Goal: Information Seeking & Learning: Check status

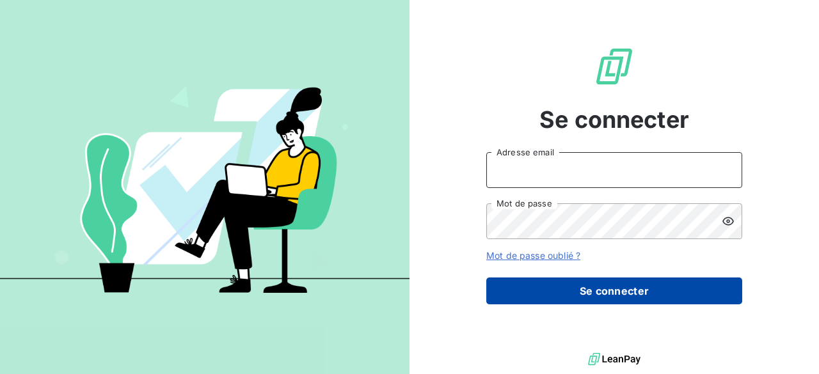
type input "jacques.lemesle@ostreya.com"
click at [549, 284] on button "Se connecter" at bounding box center [614, 291] width 256 height 27
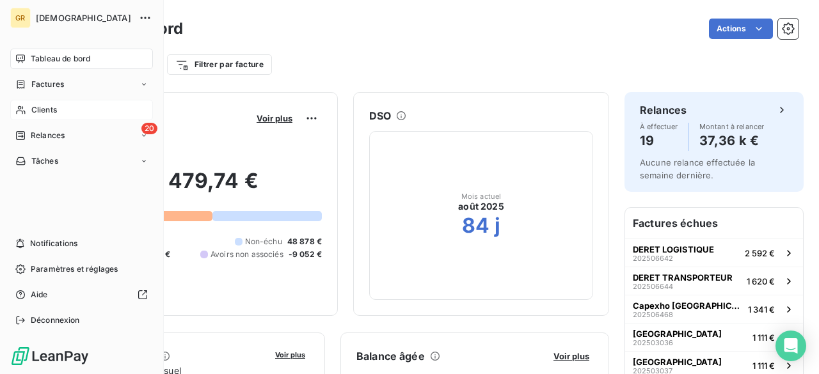
click at [45, 113] on span "Clients" at bounding box center [44, 110] width 26 height 12
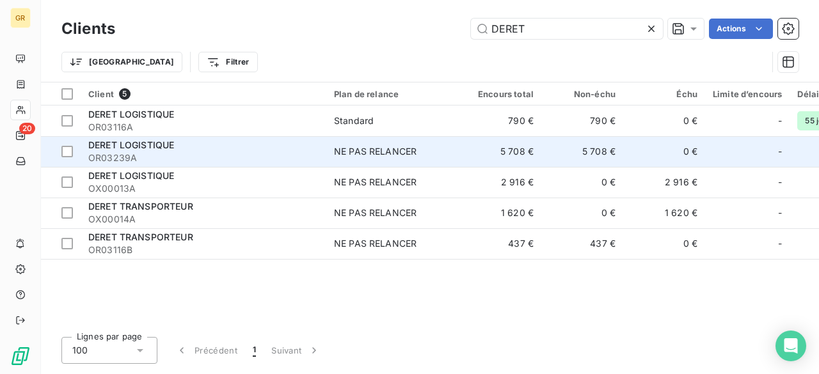
type input "DERET"
click at [289, 158] on span "OR03239A" at bounding box center [203, 158] width 230 height 13
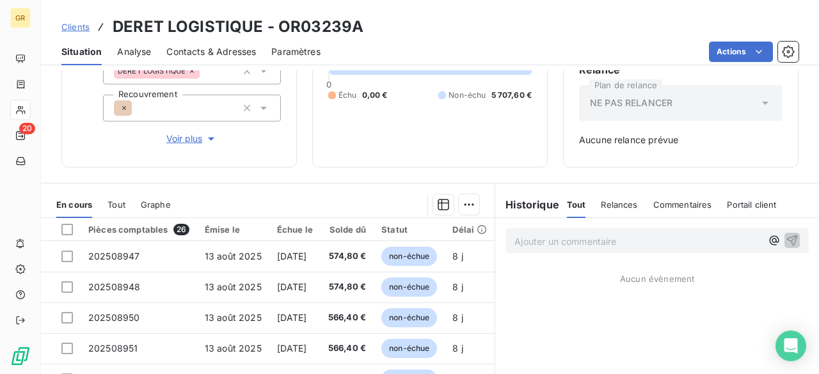
scroll to position [266, 0]
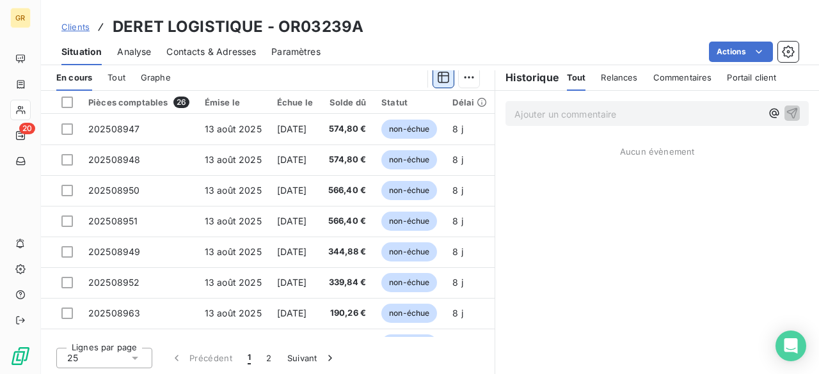
click at [439, 81] on icon "button" at bounding box center [443, 77] width 13 height 13
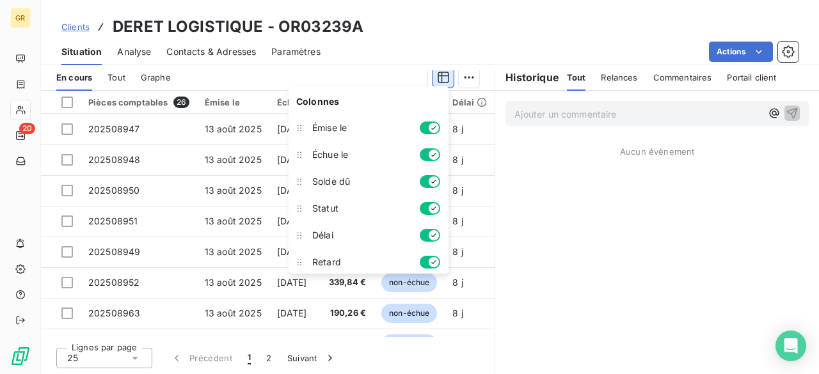
click at [439, 81] on icon "button" at bounding box center [443, 77] width 13 height 13
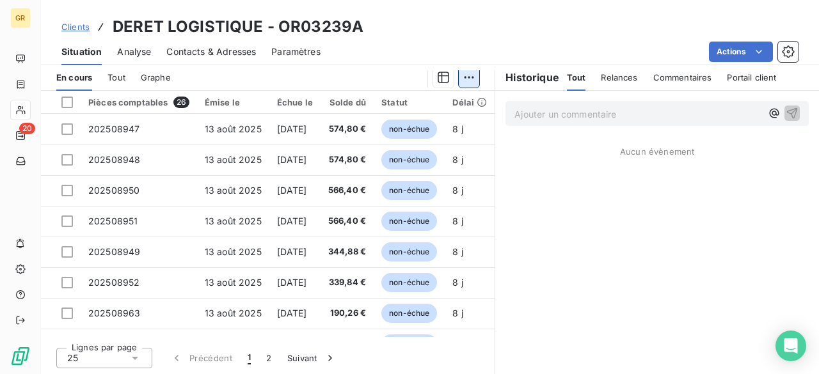
click at [462, 80] on html "GR 20 Clients DERET LOGISTIQUE - OR03239A Situation Analyse Contacts & Adresses…" at bounding box center [409, 187] width 819 height 374
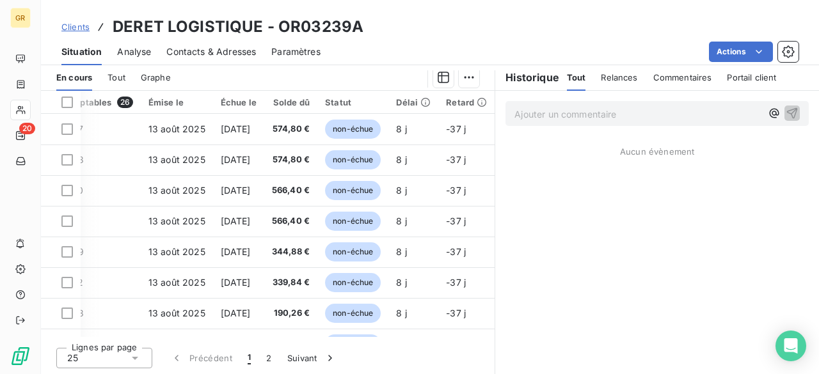
scroll to position [0, 0]
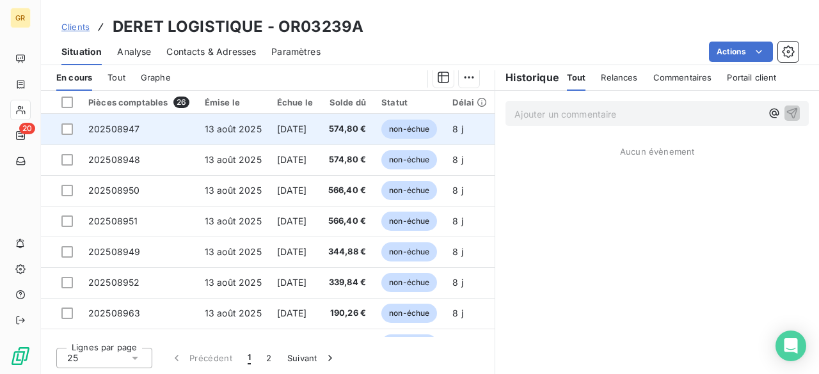
click at [263, 131] on td "13 août 2025" at bounding box center [233, 129] width 72 height 31
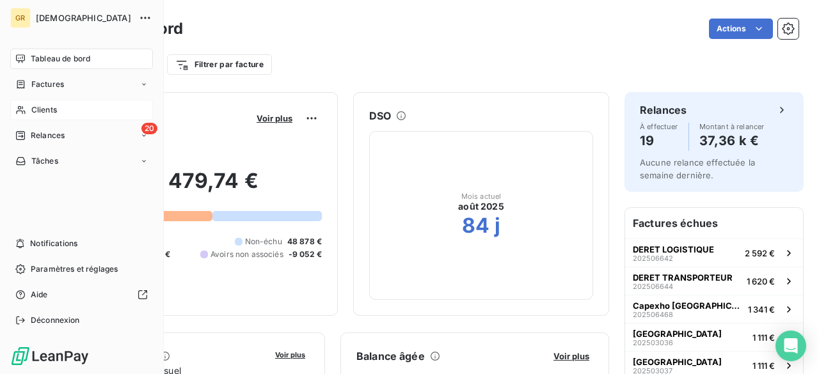
click at [33, 110] on span "Clients" at bounding box center [44, 110] width 26 height 12
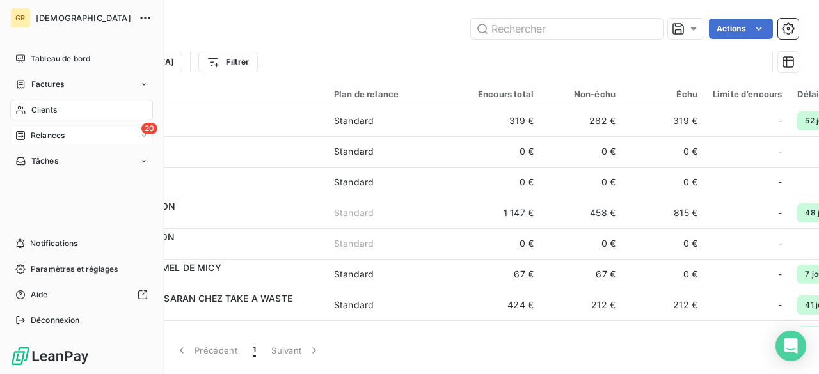
click at [37, 133] on span "Relances" at bounding box center [48, 136] width 34 height 12
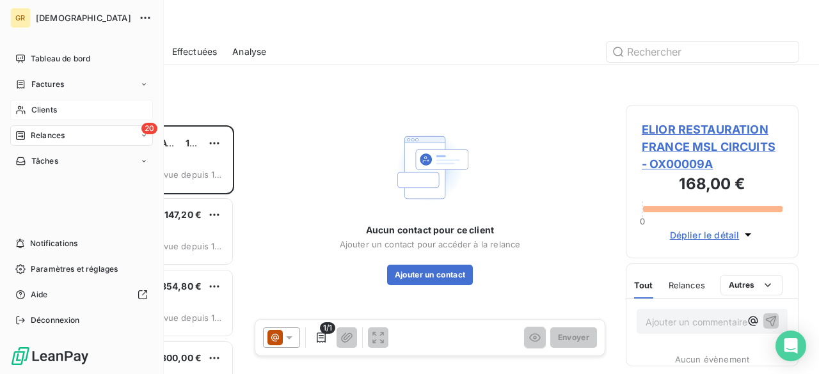
scroll to position [239, 163]
click at [38, 96] on nav "Tableau de bord Factures Clients 20 Relances Tâches" at bounding box center [81, 110] width 143 height 123
click at [41, 90] on div "Factures" at bounding box center [81, 84] width 143 height 20
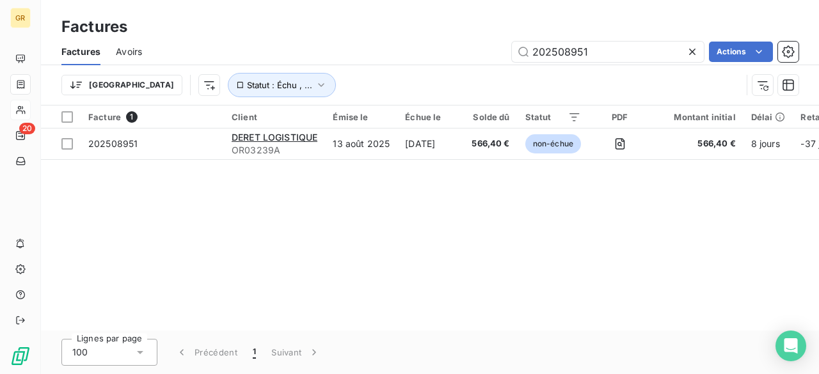
click at [689, 52] on icon at bounding box center [692, 51] width 13 height 13
click at [659, 57] on input "text" at bounding box center [608, 52] width 192 height 20
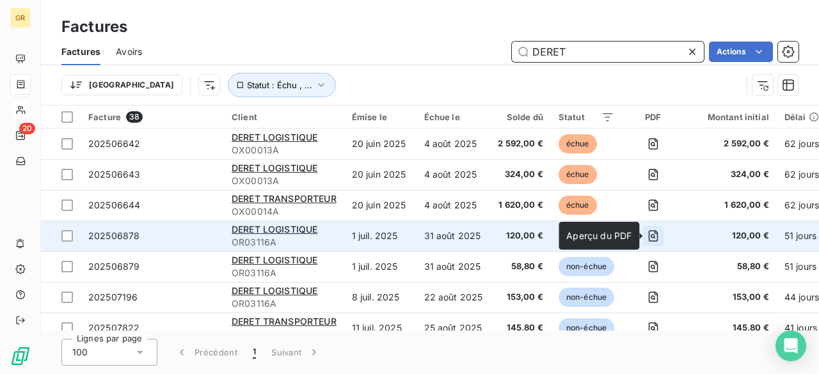
type input "DERET"
click at [651, 236] on icon "button" at bounding box center [653, 236] width 13 height 13
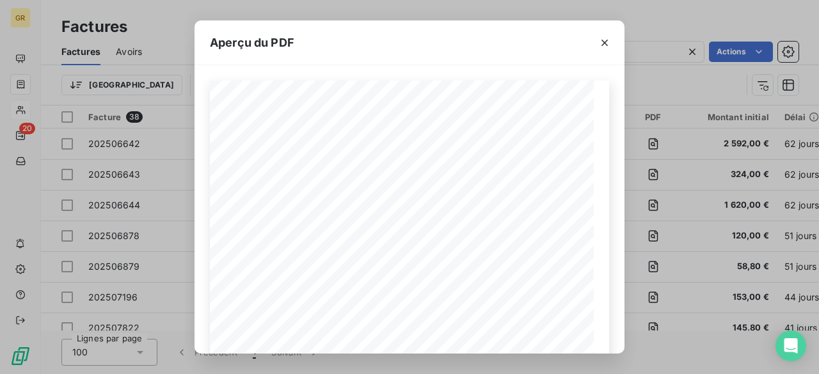
click at [646, 77] on div "Aperçu du PDF Référence interne Numéro de Date de Numéro de commande Référence …" at bounding box center [409, 187] width 819 height 374
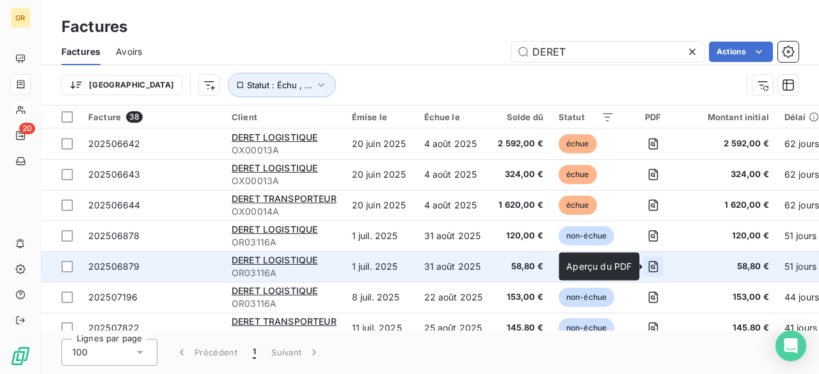
click at [658, 267] on icon "button" at bounding box center [653, 266] width 13 height 13
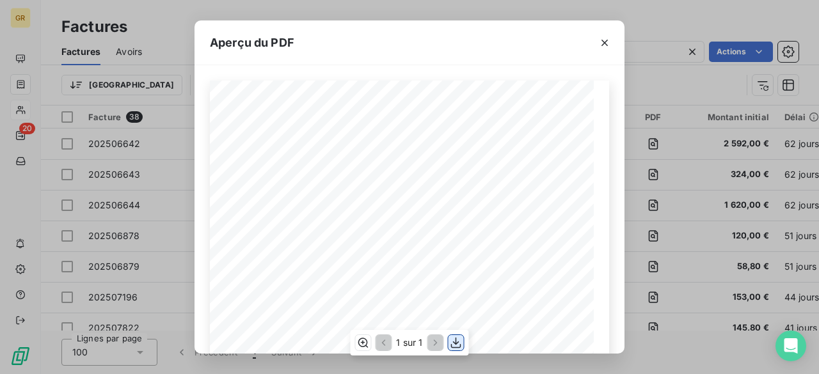
click at [457, 344] on icon "button" at bounding box center [456, 342] width 10 height 11
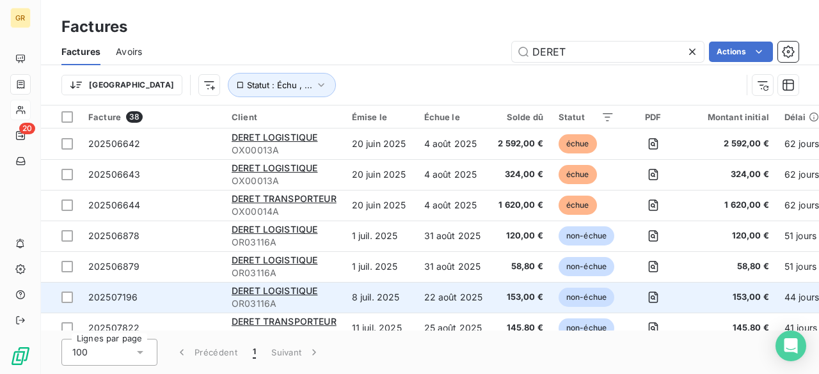
click at [673, 298] on td at bounding box center [653, 297] width 62 height 31
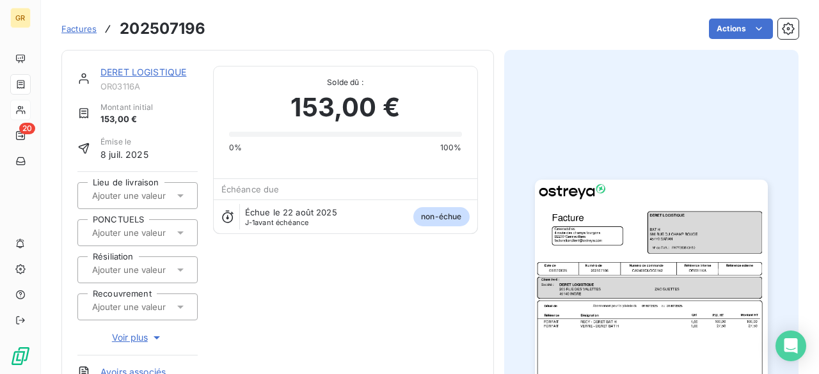
click at [593, 259] on img "button" at bounding box center [651, 344] width 233 height 329
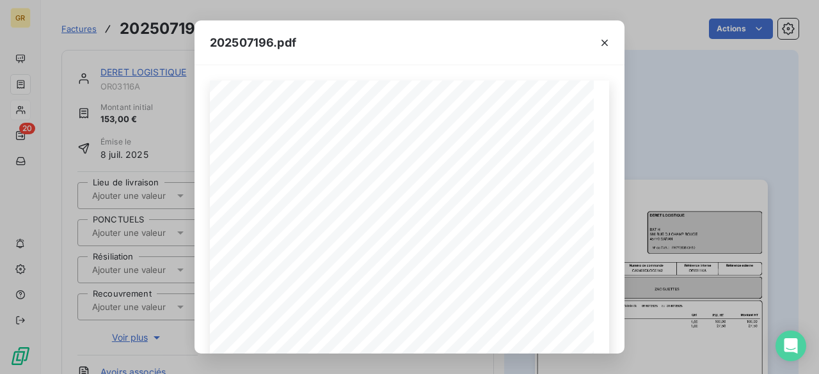
click at [666, 154] on div "202507196.pdf Référence interne Numéro de Date de Numéro de commande Référence …" at bounding box center [409, 187] width 819 height 374
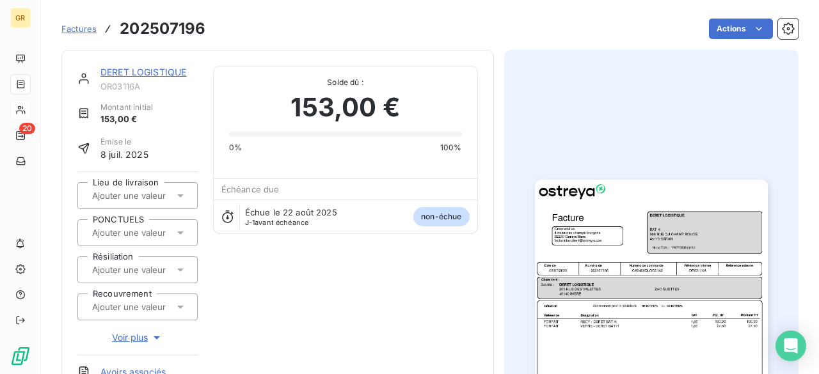
click at [597, 265] on img "button" at bounding box center [651, 344] width 233 height 329
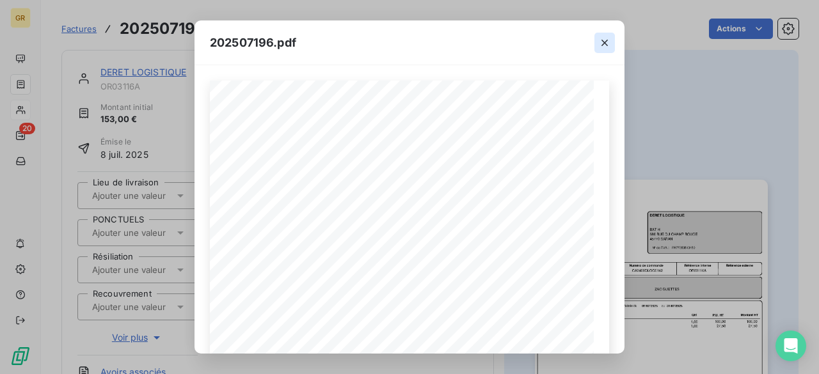
click at [602, 44] on icon "button" at bounding box center [604, 42] width 13 height 13
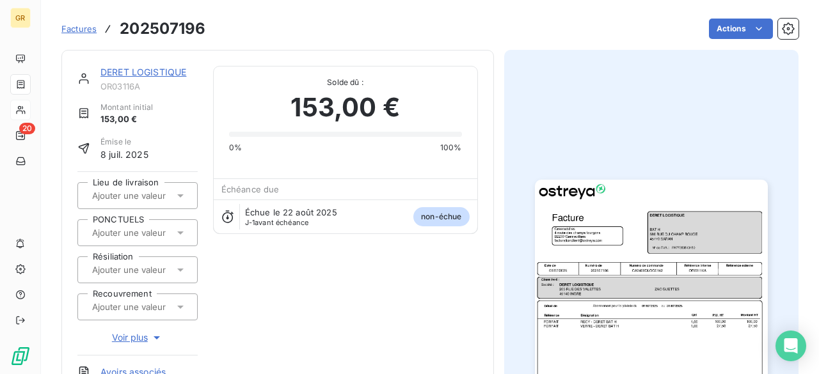
click at [91, 31] on span "Factures" at bounding box center [78, 29] width 35 height 10
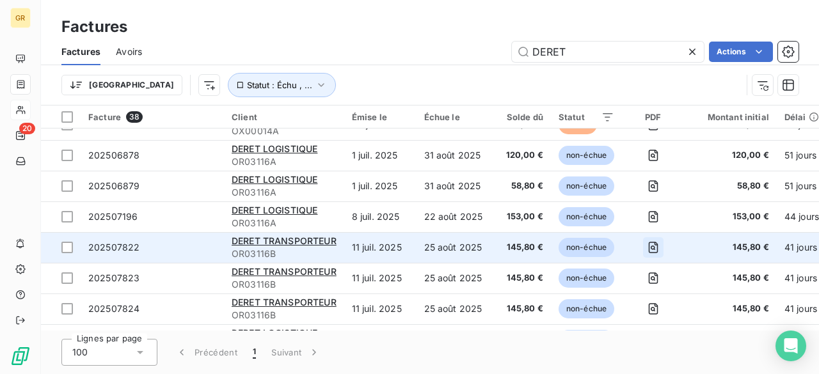
scroll to position [64, 0]
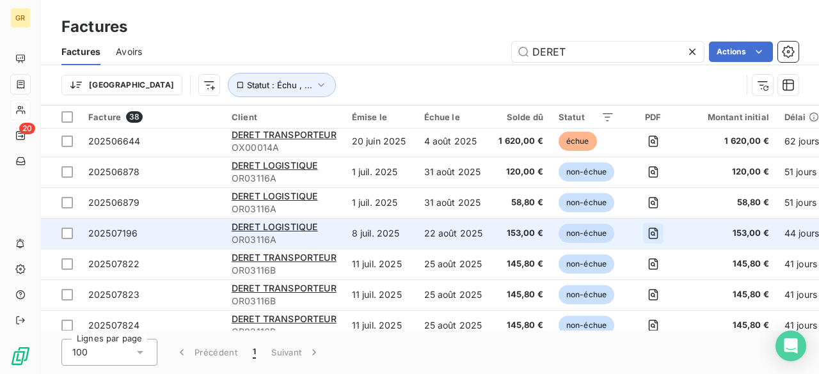
click at [654, 232] on icon "button" at bounding box center [653, 234] width 4 height 4
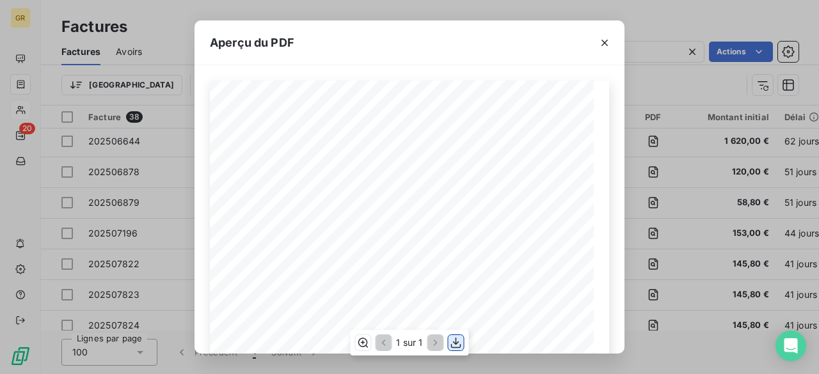
click at [461, 343] on icon "button" at bounding box center [456, 343] width 13 height 13
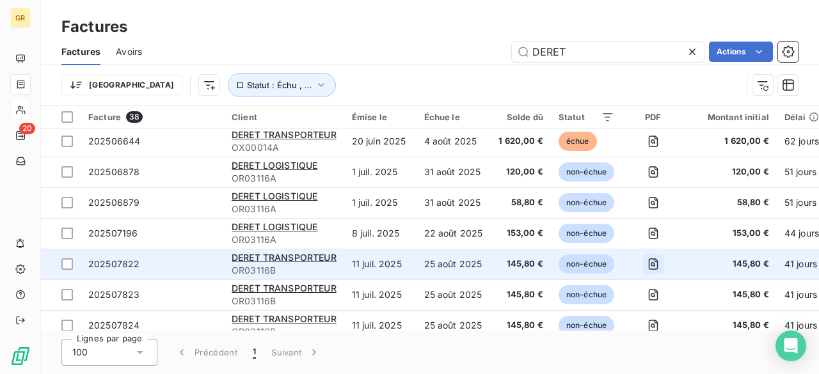
click at [649, 264] on icon "button" at bounding box center [653, 264] width 13 height 13
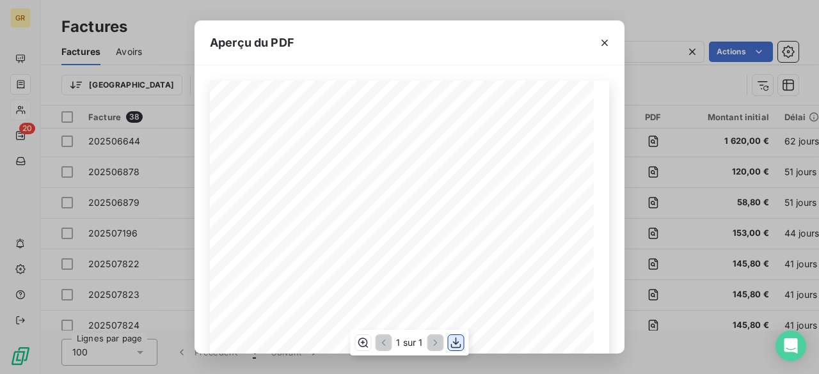
click at [454, 346] on icon "button" at bounding box center [456, 343] width 13 height 13
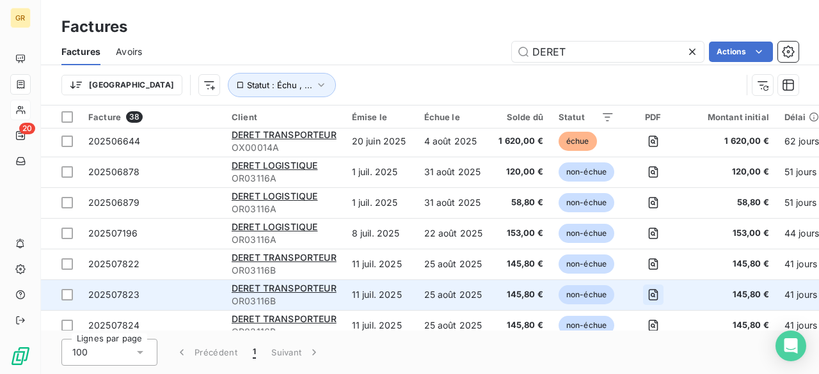
click at [659, 295] on icon "button" at bounding box center [653, 295] width 13 height 13
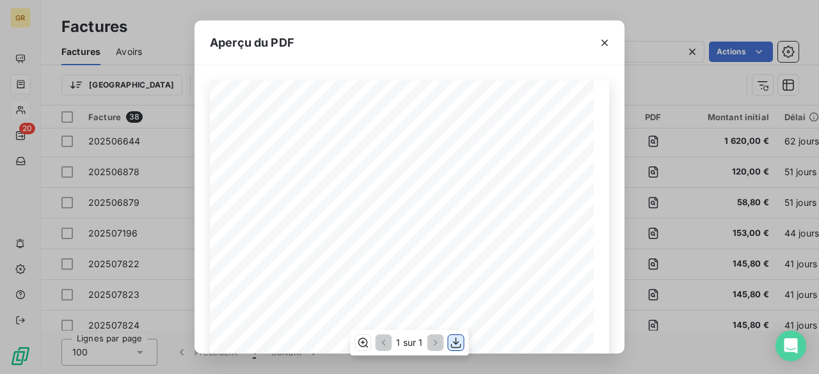
click at [456, 347] on icon "button" at bounding box center [456, 342] width 10 height 11
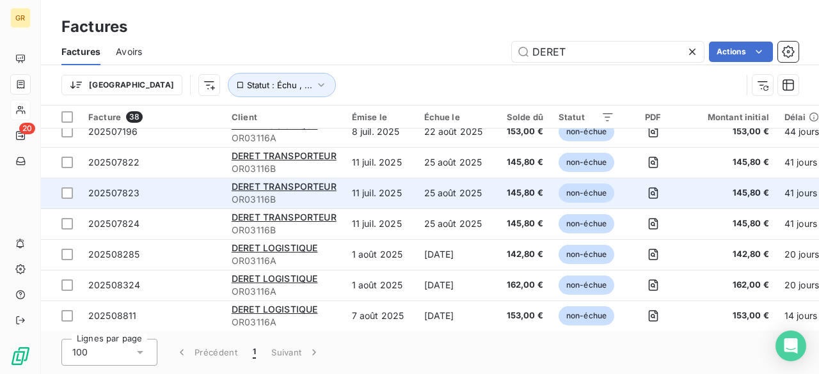
scroll to position [192, 0]
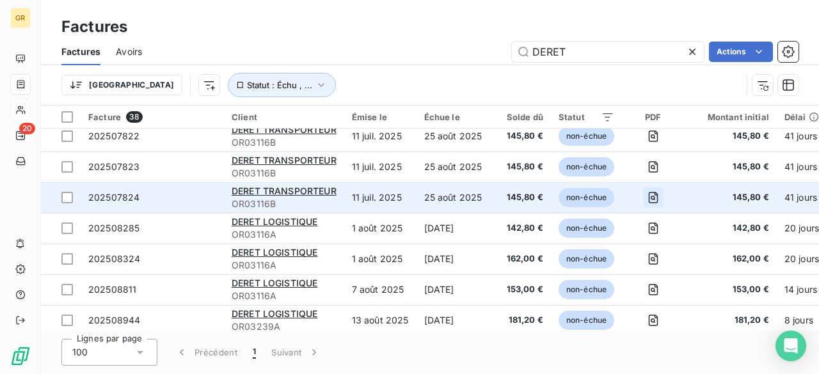
click at [658, 199] on icon "button" at bounding box center [654, 198] width 10 height 12
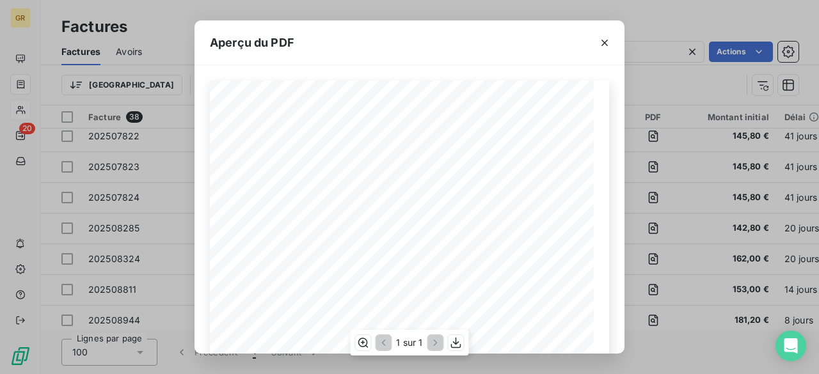
click at [468, 349] on div "1 sur 1" at bounding box center [409, 343] width 118 height 26
click at [463, 349] on div "1 sur 1" at bounding box center [409, 343] width 118 height 26
click at [458, 341] on icon "button" at bounding box center [456, 343] width 13 height 13
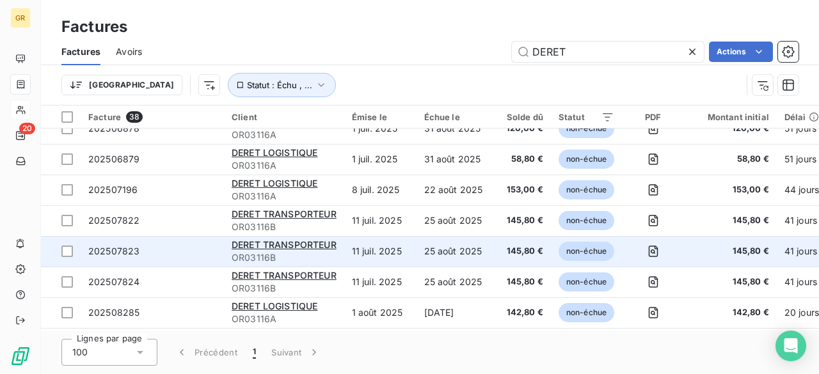
scroll to position [128, 0]
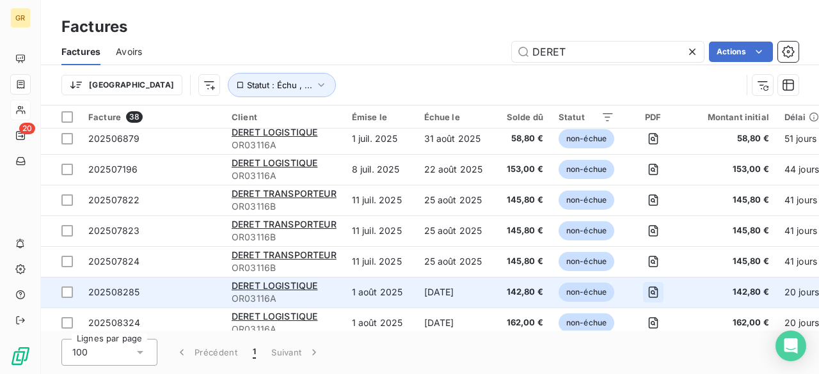
click at [655, 292] on icon "button" at bounding box center [653, 292] width 13 height 13
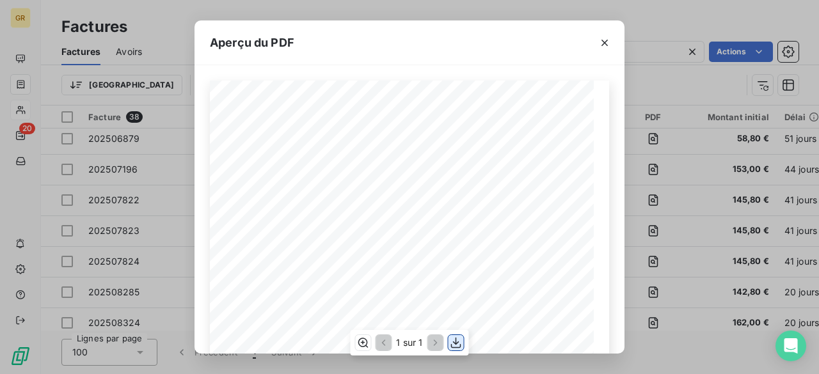
click at [450, 342] on icon "button" at bounding box center [456, 343] width 13 height 13
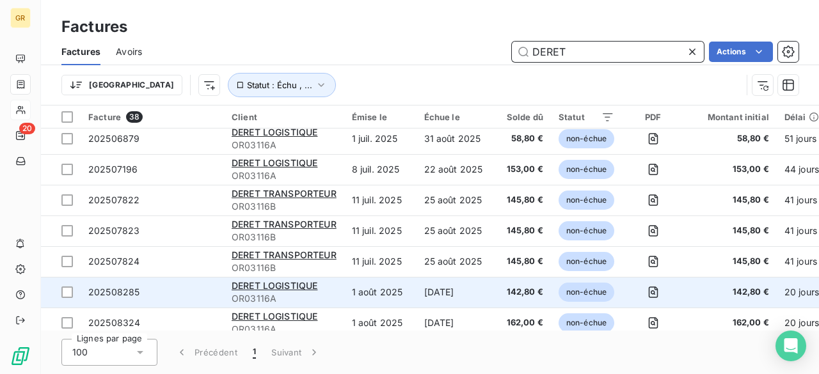
scroll to position [192, 0]
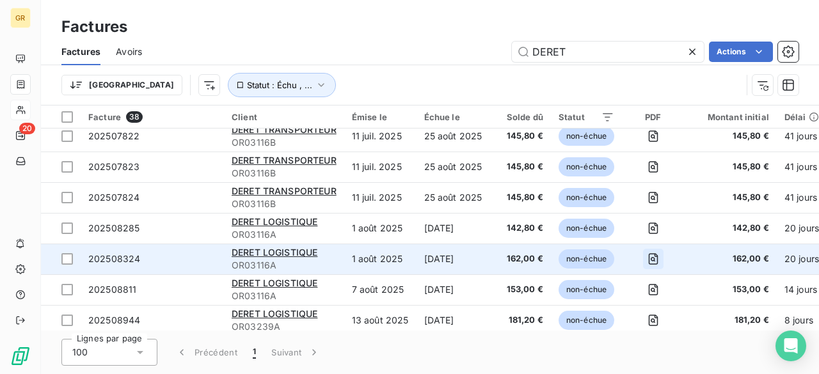
click at [658, 257] on icon "button" at bounding box center [653, 259] width 13 height 13
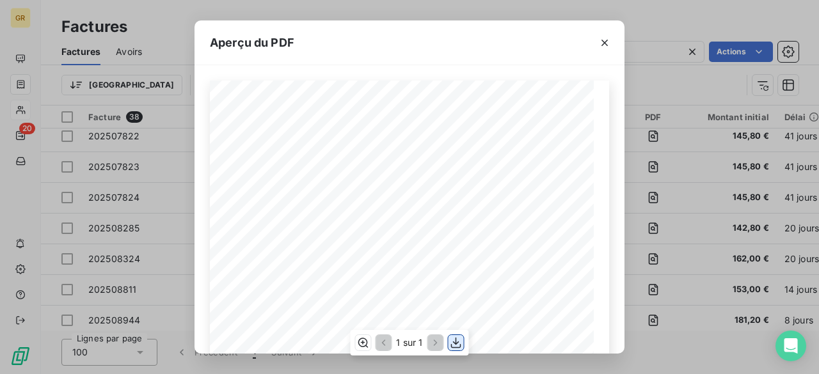
click at [454, 341] on icon "button" at bounding box center [456, 343] width 13 height 13
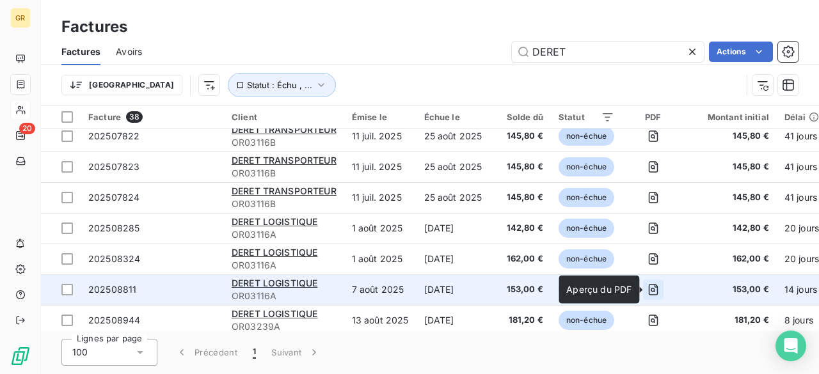
click at [656, 287] on icon "button" at bounding box center [653, 289] width 13 height 13
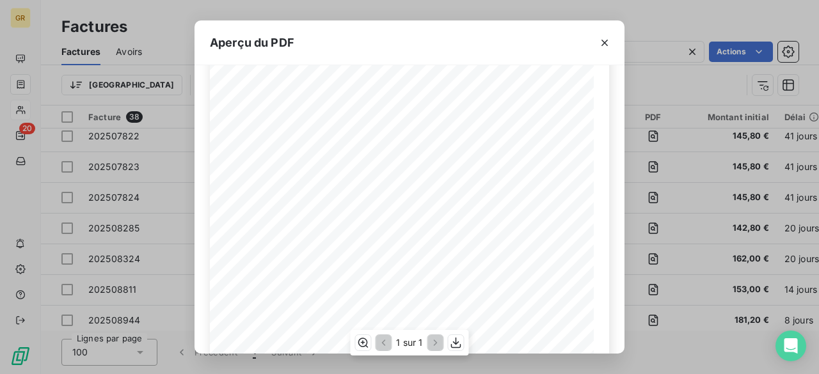
scroll to position [64, 0]
click at [459, 339] on icon "button" at bounding box center [456, 343] width 13 height 13
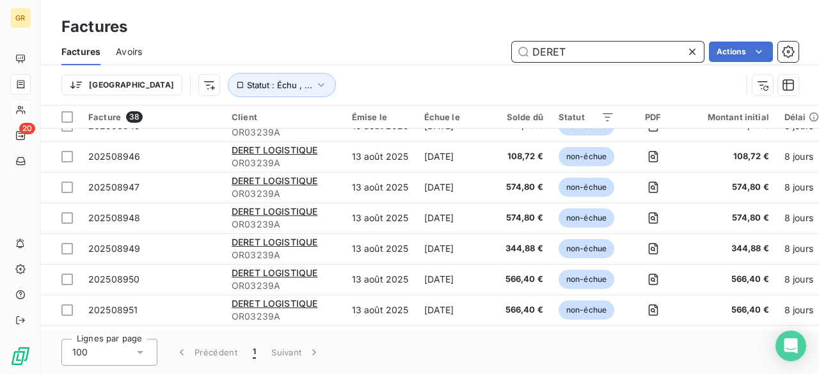
scroll to position [970, 0]
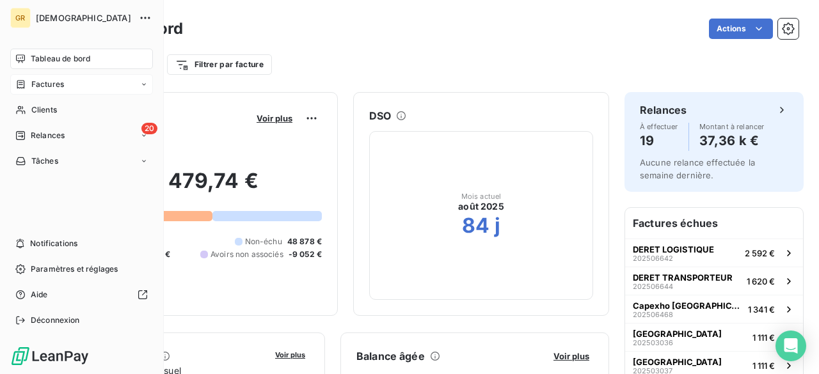
click at [54, 81] on span "Factures" at bounding box center [47, 85] width 33 height 12
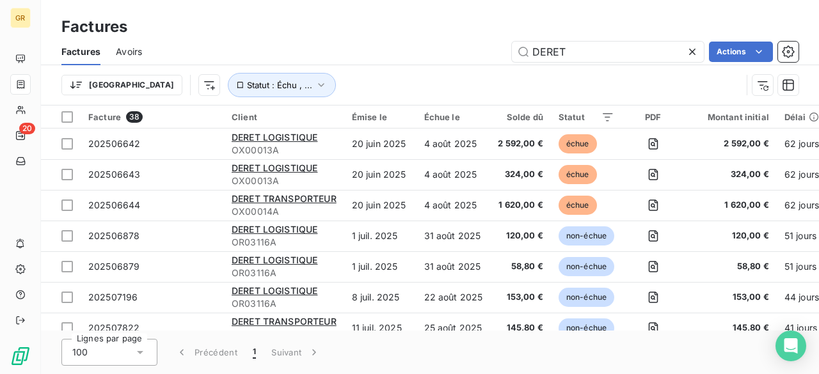
drag, startPoint x: 594, startPoint y: 51, endPoint x: 447, endPoint y: 54, distance: 147.2
click at [447, 54] on div "DERET Actions" at bounding box center [477, 52] width 641 height 20
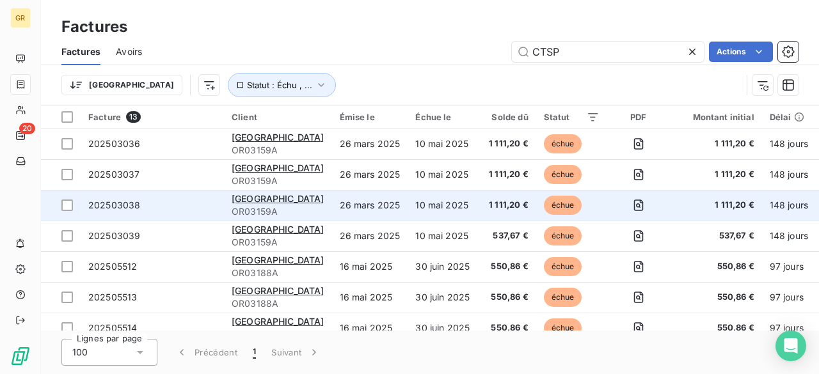
type input "CTSP"
click at [489, 210] on span "1 111,20 €" at bounding box center [509, 205] width 40 height 13
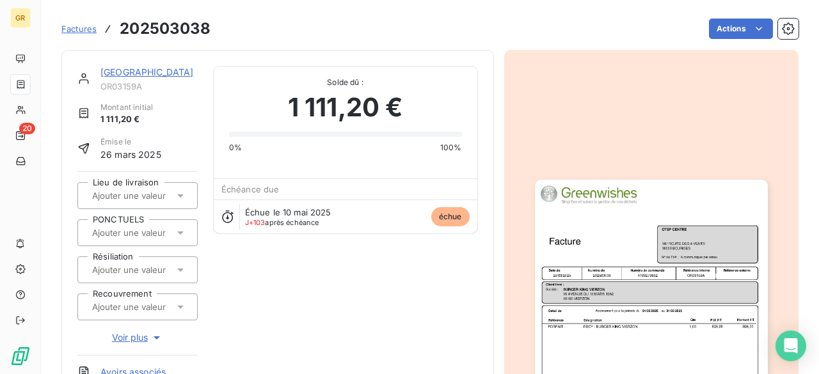
click at [688, 251] on img "button" at bounding box center [651, 344] width 233 height 329
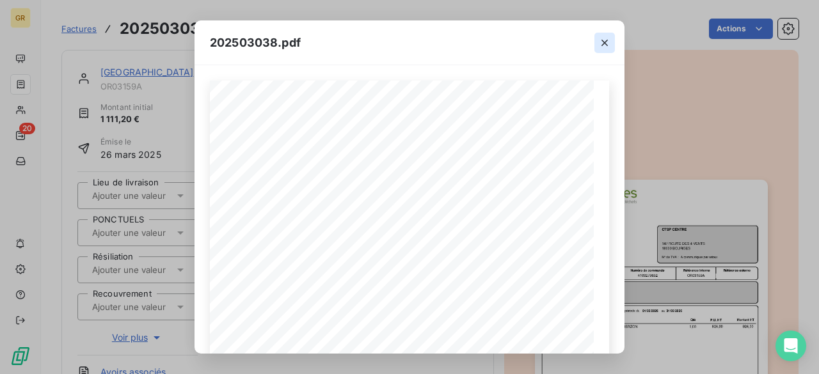
click at [608, 40] on icon "button" at bounding box center [604, 42] width 13 height 13
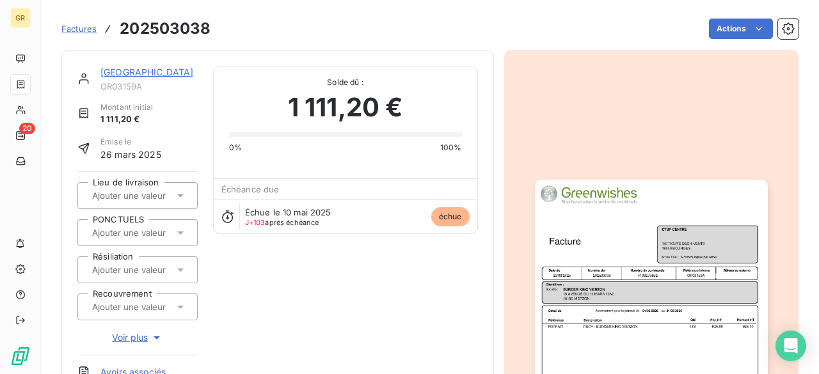
click at [118, 70] on link "[GEOGRAPHIC_DATA]" at bounding box center [146, 72] width 93 height 11
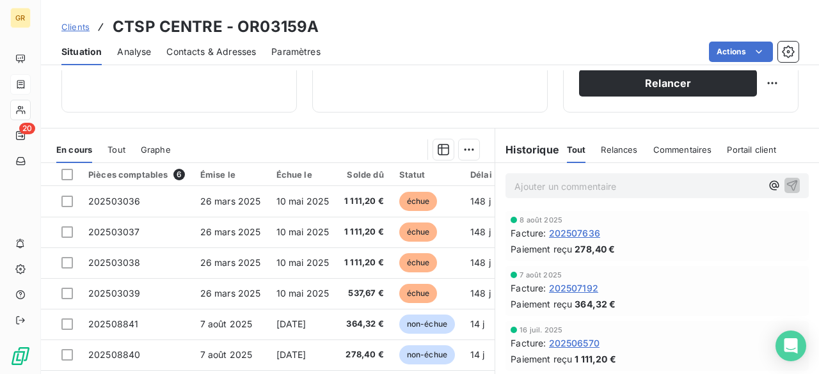
scroll to position [256, 0]
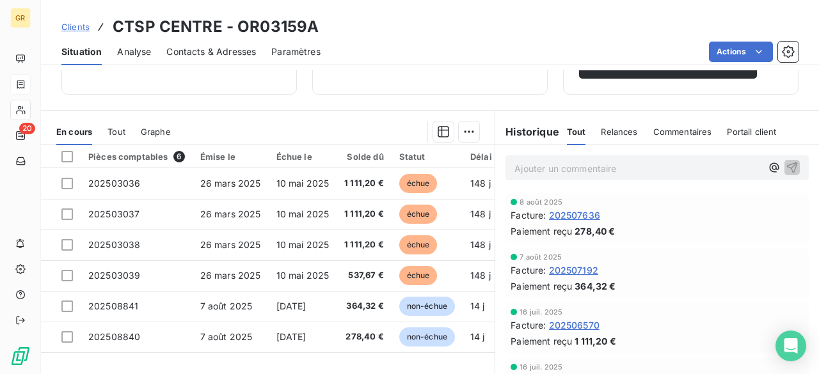
click at [235, 52] on span "Contacts & Adresses" at bounding box center [211, 51] width 90 height 13
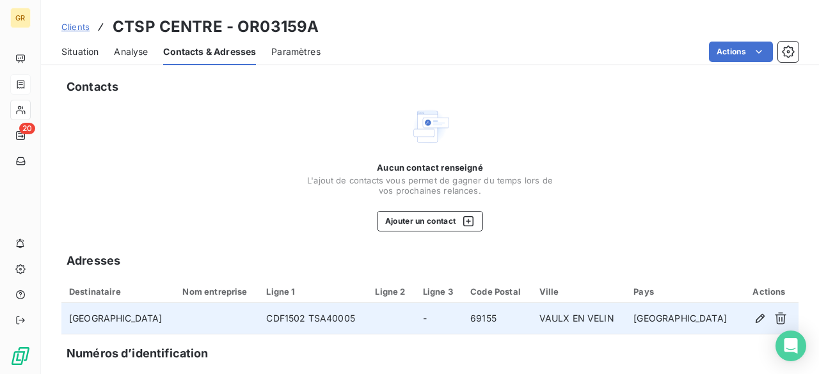
scroll to position [64, 0]
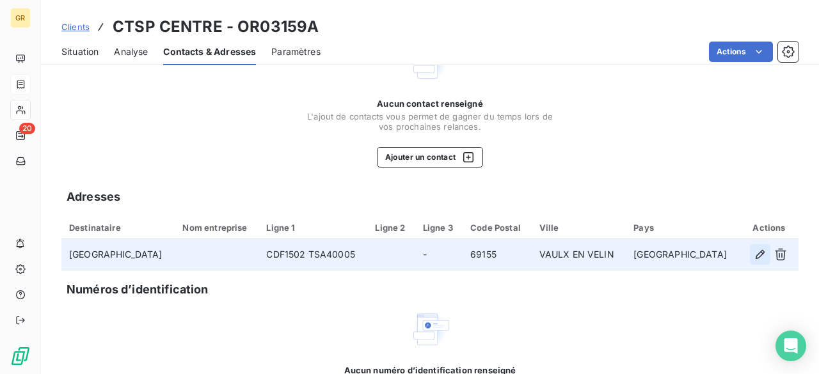
click at [754, 251] on icon "button" at bounding box center [760, 254] width 13 height 13
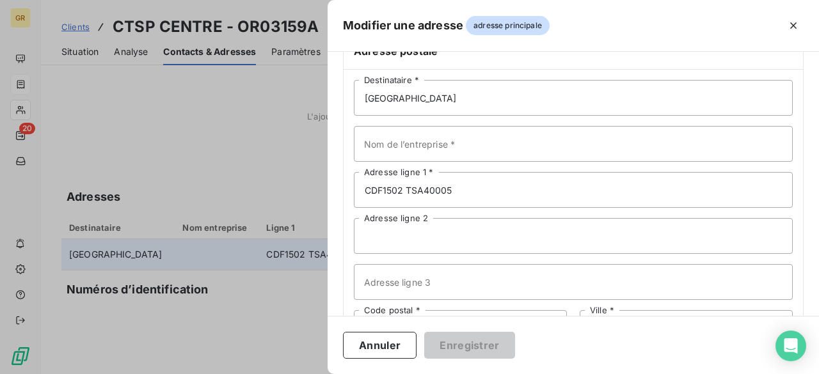
scroll to position [0, 0]
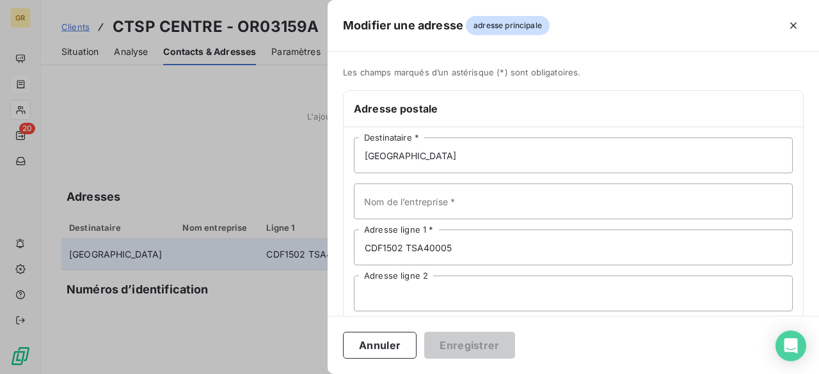
click at [196, 143] on div at bounding box center [409, 187] width 819 height 374
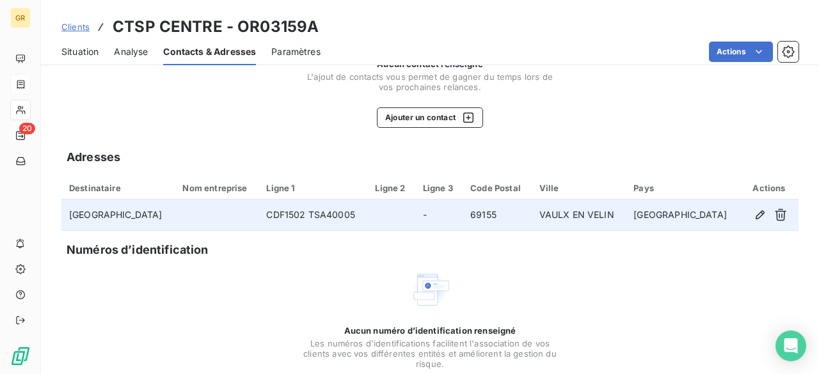
scroll to position [26, 0]
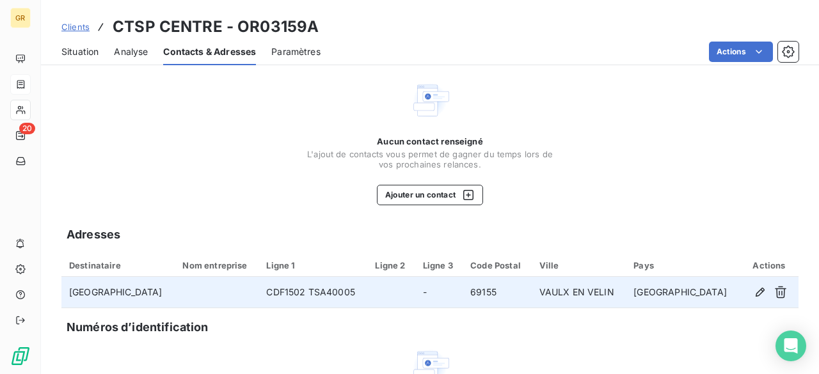
click at [320, 285] on td "CDF1502 TSA40005" at bounding box center [313, 292] width 109 height 31
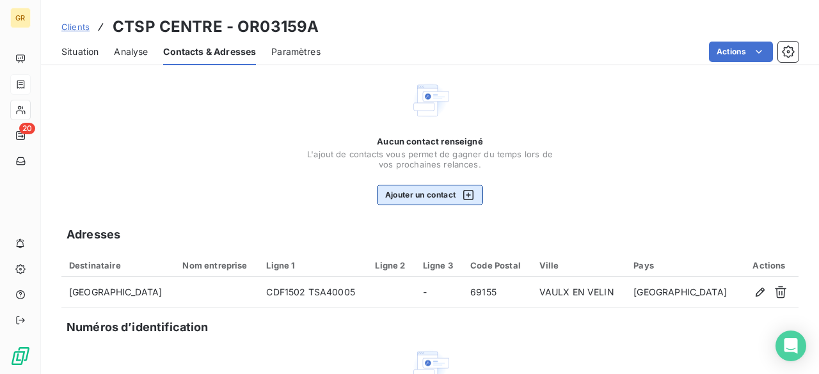
click at [436, 205] on div "Contacts Aucun contact renseigné L'ajout de contacts vous permet de gagner du t…" at bounding box center [430, 273] width 778 height 459
click at [435, 191] on button "Ajouter un contact" at bounding box center [430, 195] width 107 height 20
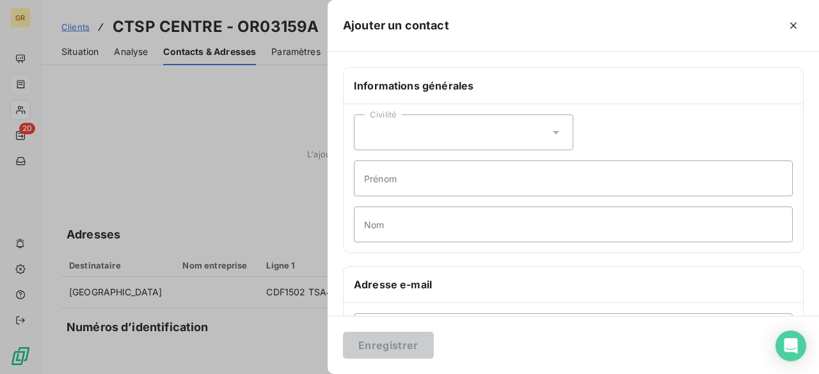
click at [415, 131] on div "Civilité" at bounding box center [463, 133] width 219 height 36
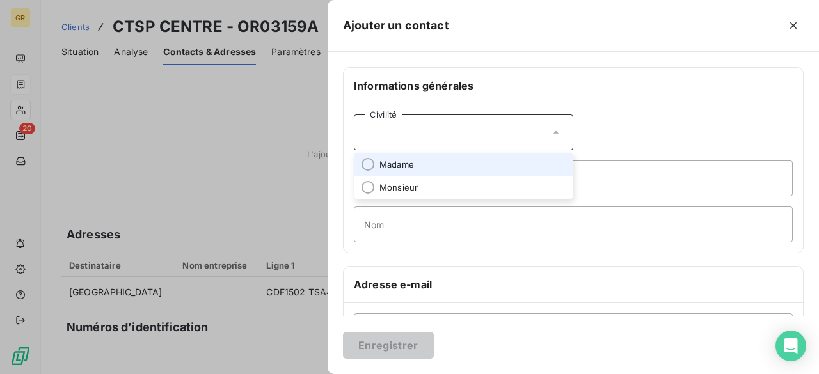
click at [714, 118] on div "Civilité Madame Monsieur Prénom Nom" at bounding box center [573, 178] width 459 height 148
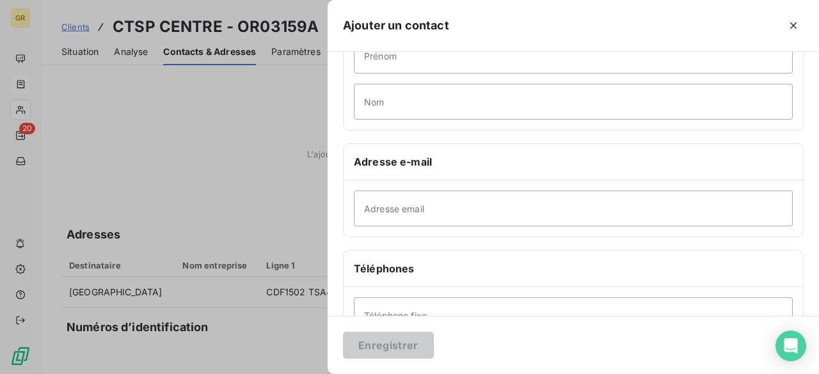
scroll to position [128, 0]
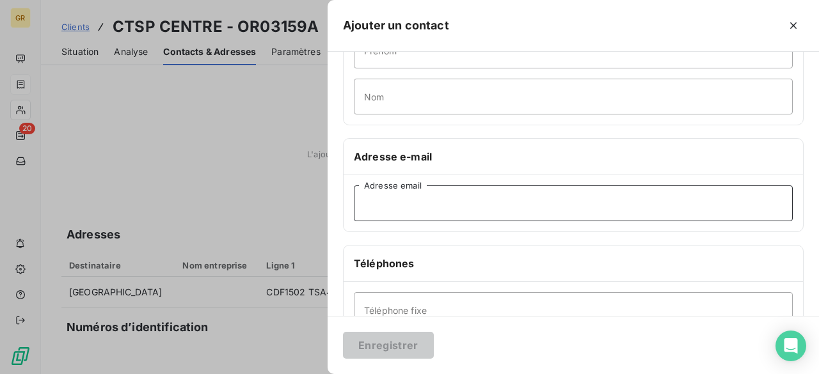
click at [429, 207] on input "Adresse email" at bounding box center [573, 204] width 439 height 36
paste input "factures-fournisseurs-rvd@veolia.com"
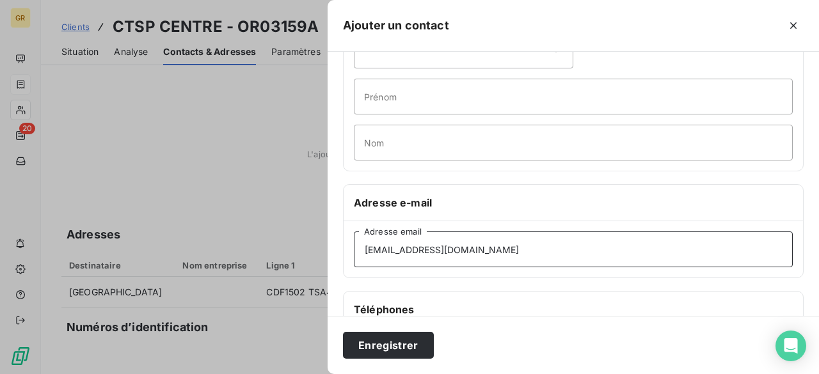
scroll to position [0, 0]
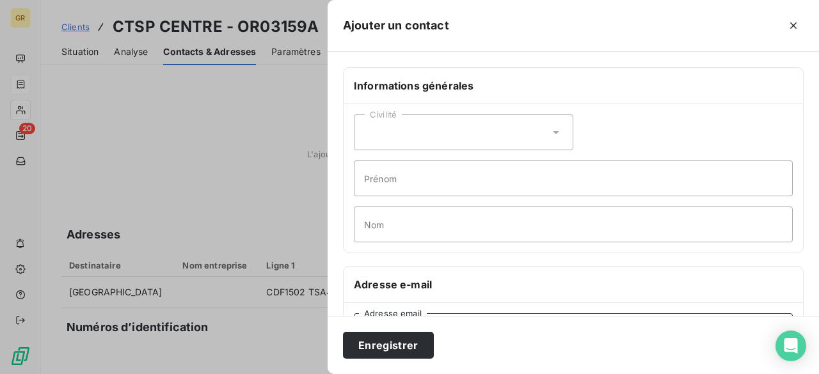
type input "factures-fournisseurs-rvd@veolia.com"
click at [384, 183] on input "Prénom" at bounding box center [573, 179] width 439 height 36
click at [389, 349] on button "Enregistrer" at bounding box center [388, 345] width 91 height 27
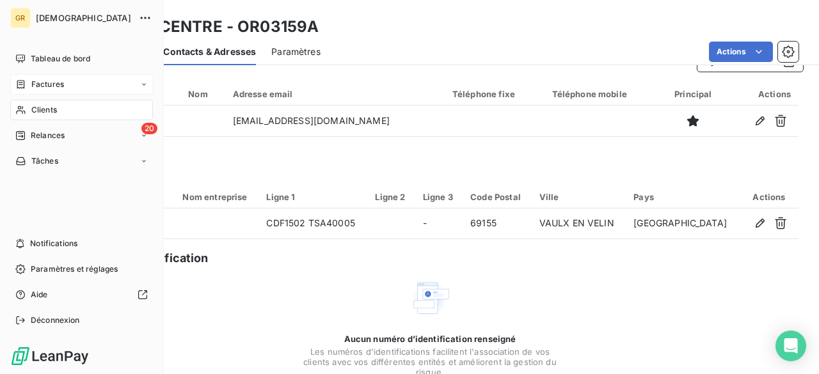
click at [22, 45] on div "GR GREENWISHES Tableau de bord Factures Clients 20 Relances Tâches Notification…" at bounding box center [82, 187] width 164 height 374
click at [24, 56] on icon at bounding box center [20, 59] width 10 height 10
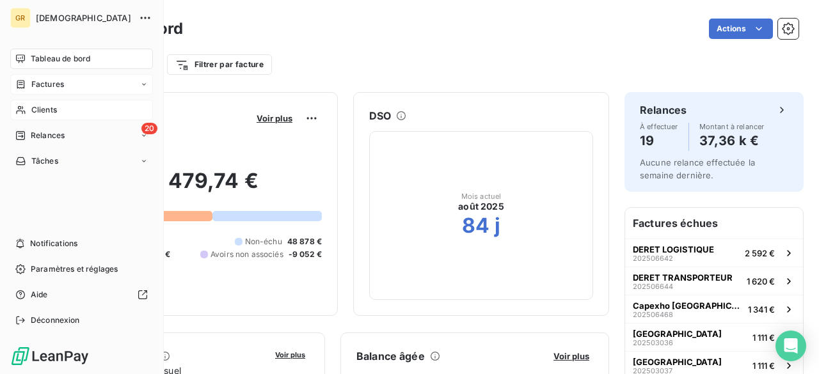
click at [45, 104] on div "Clients" at bounding box center [81, 110] width 143 height 20
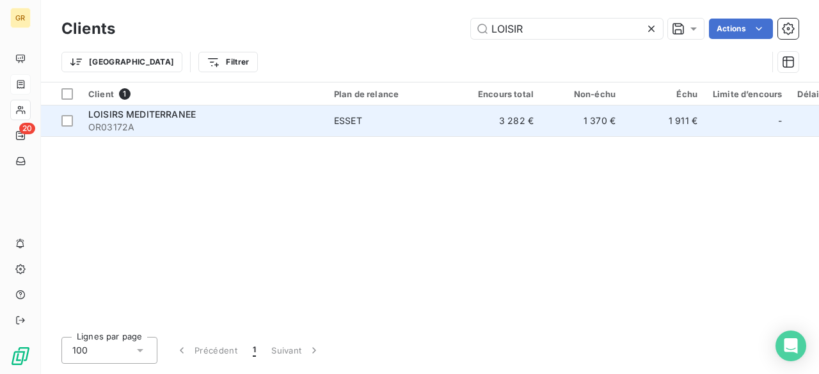
type input "LOISIR"
click at [237, 121] on span "OR03172A" at bounding box center [203, 127] width 230 height 13
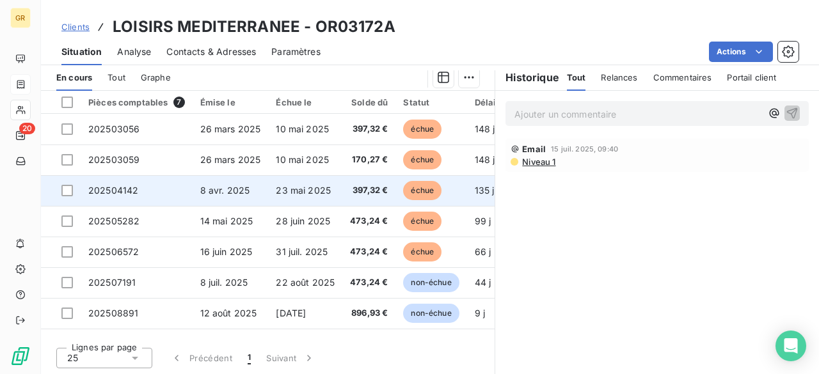
scroll to position [246, 0]
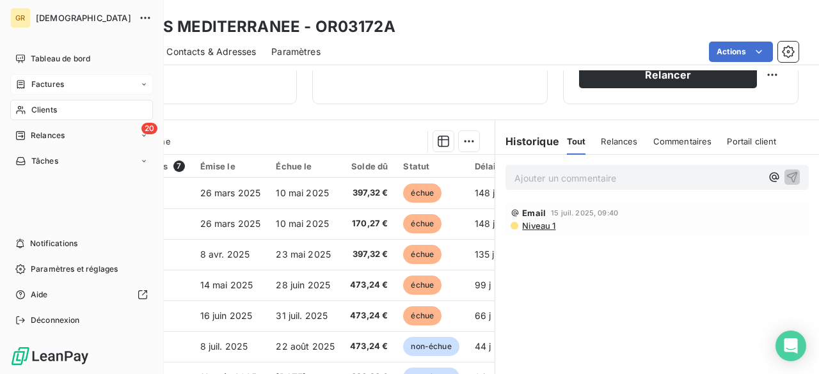
click at [15, 85] on icon at bounding box center [20, 84] width 11 height 10
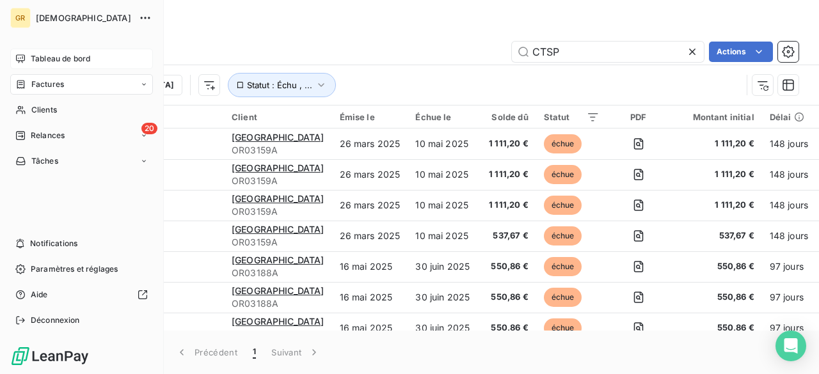
click at [59, 54] on span "Tableau de bord" at bounding box center [61, 59] width 60 height 12
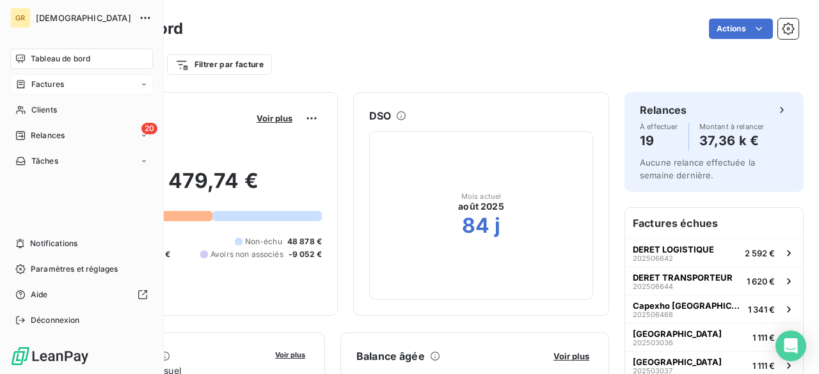
drag, startPoint x: 65, startPoint y: 91, endPoint x: 143, endPoint y: 88, distance: 78.1
click at [65, 90] on div "Factures" at bounding box center [81, 84] width 143 height 20
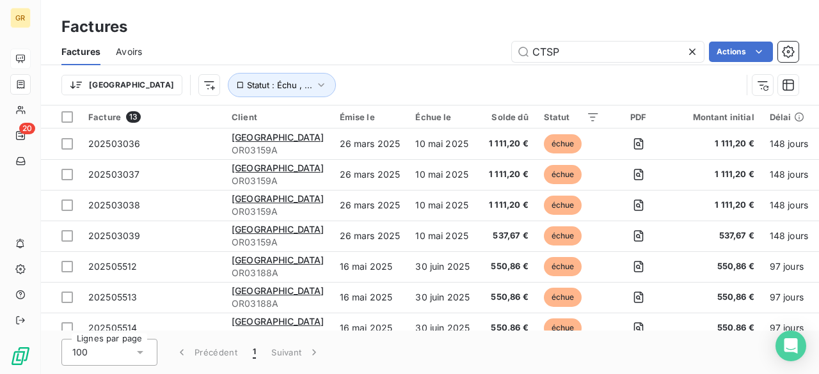
drag, startPoint x: 616, startPoint y: 52, endPoint x: 387, endPoint y: 53, distance: 229.1
click at [387, 53] on div "CTSP Actions" at bounding box center [477, 52] width 641 height 20
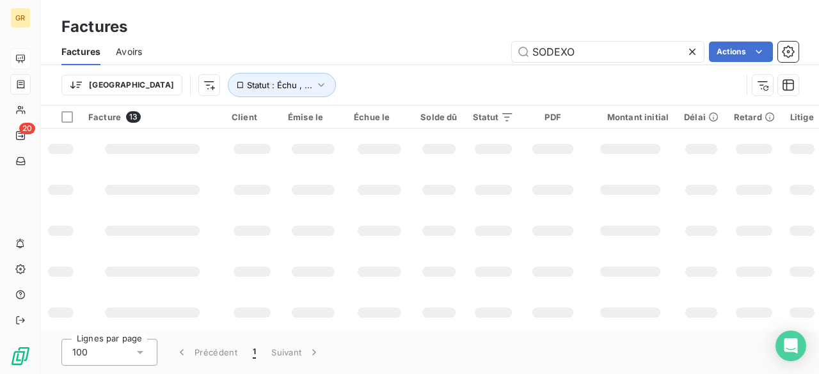
type input "SODEXO"
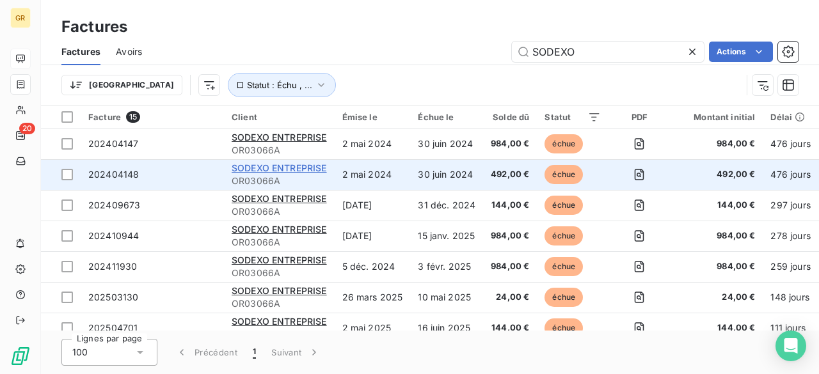
click at [262, 169] on span "SODEXO ENTREPRISE" at bounding box center [279, 168] width 95 height 11
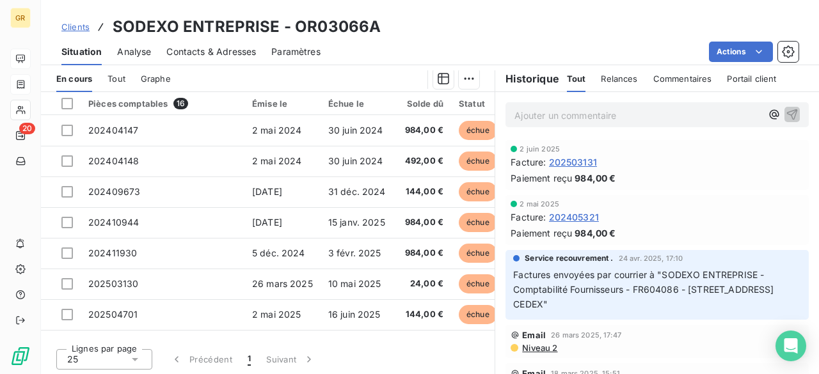
scroll to position [296, 0]
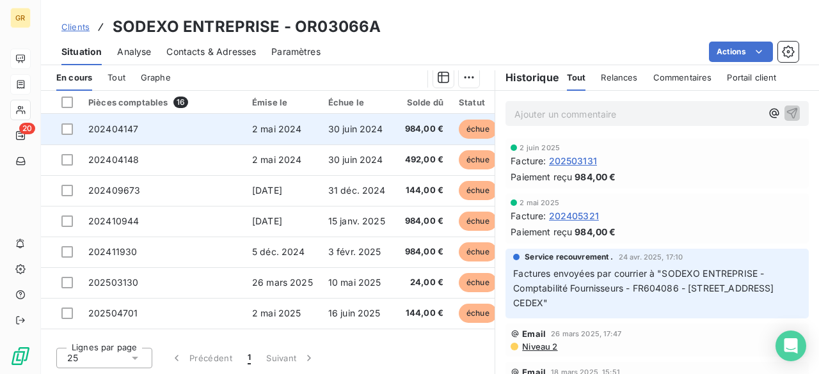
click at [252, 131] on span "2 mai 2024" at bounding box center [277, 129] width 50 height 11
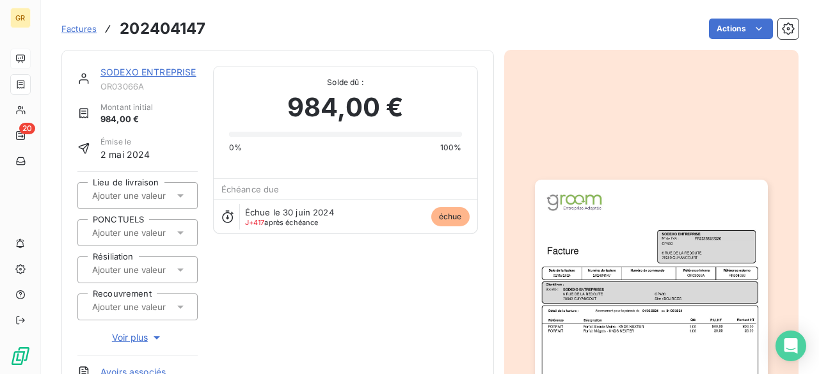
click at [641, 289] on img "button" at bounding box center [651, 344] width 233 height 329
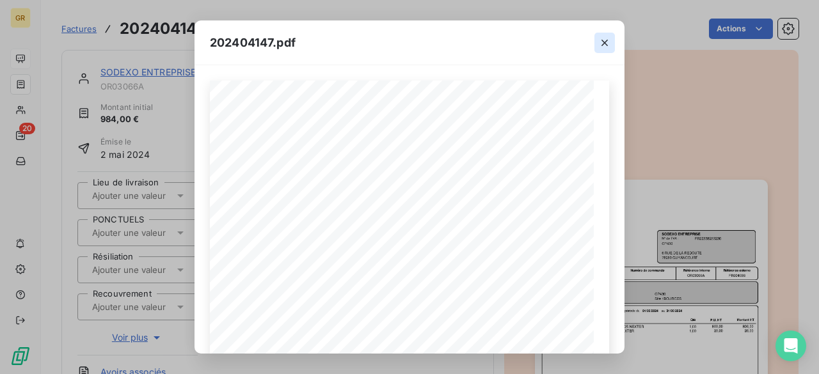
click at [608, 39] on icon "button" at bounding box center [604, 42] width 13 height 13
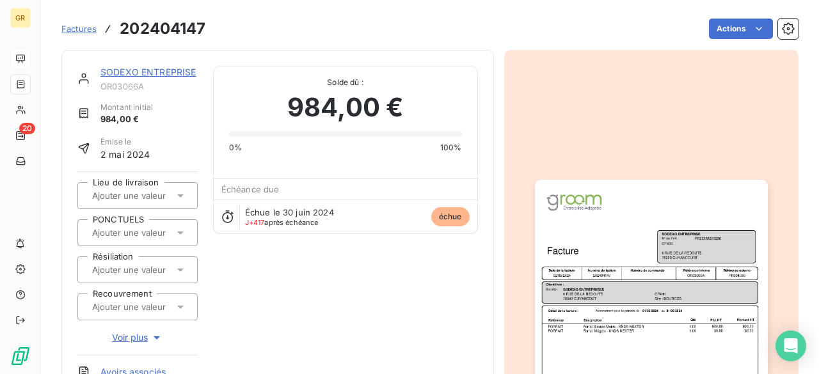
click at [86, 28] on span "Factures" at bounding box center [78, 29] width 35 height 10
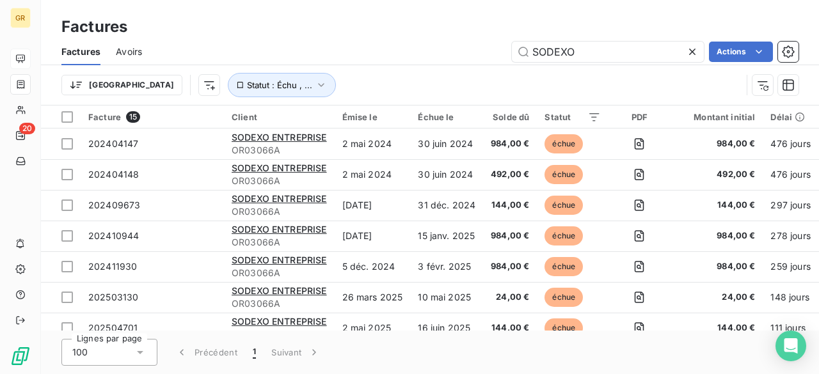
drag, startPoint x: 276, startPoint y: 218, endPoint x: 326, endPoint y: 39, distance: 185.2
click at [326, 39] on div "Factures Avoirs SODEXO Actions" at bounding box center [430, 51] width 778 height 27
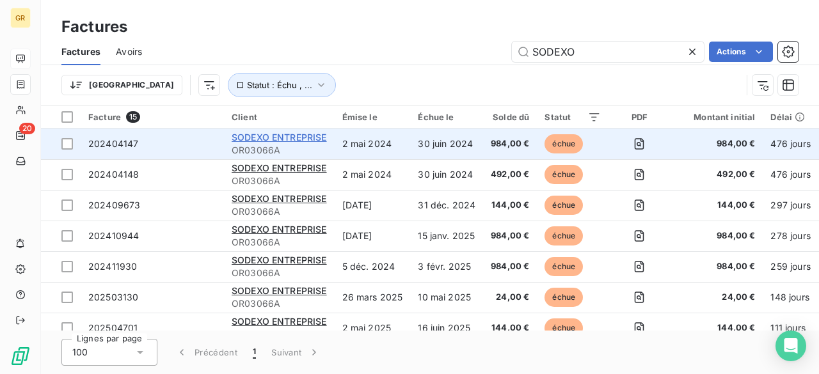
click at [257, 141] on span "SODEXO ENTREPRISE" at bounding box center [279, 137] width 95 height 11
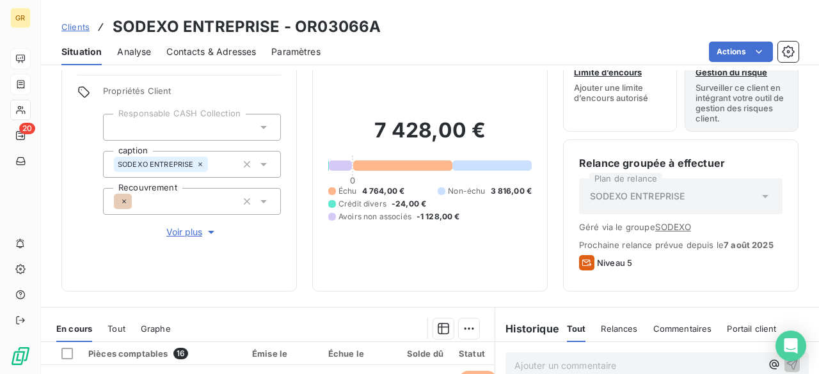
scroll to position [64, 0]
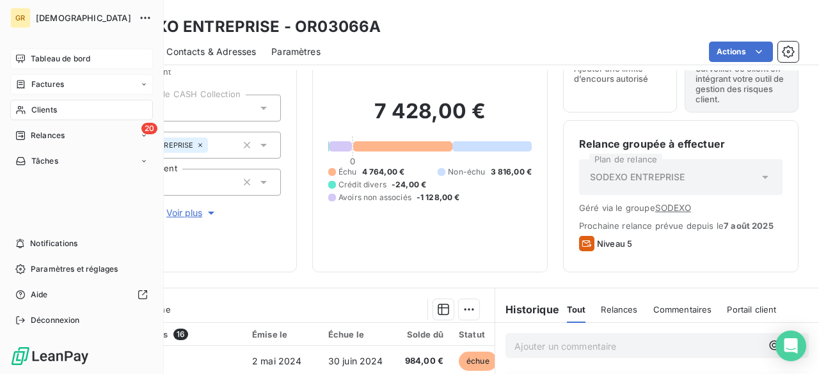
click at [38, 81] on span "Factures" at bounding box center [47, 85] width 33 height 12
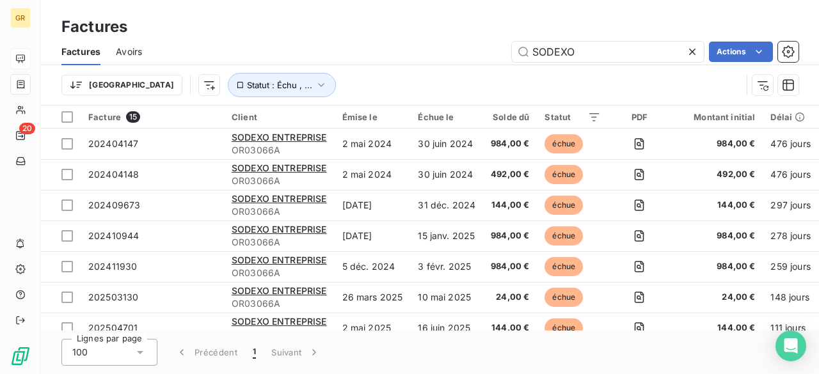
drag, startPoint x: 609, startPoint y: 52, endPoint x: 414, endPoint y: 47, distance: 195.2
click at [413, 47] on div "SODEXO Actions" at bounding box center [477, 52] width 641 height 20
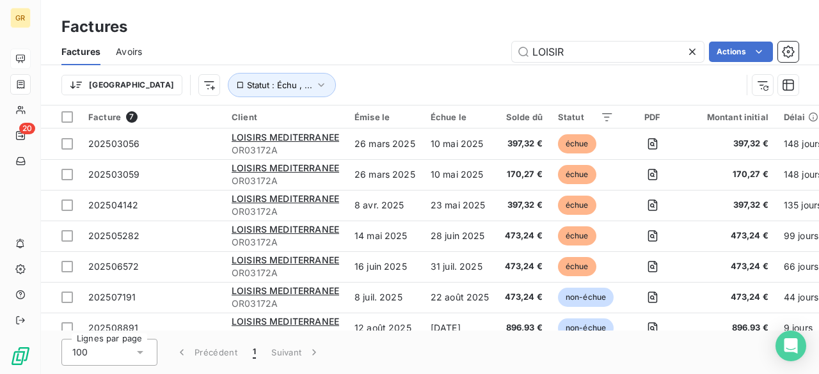
type input "LOISIR"
click at [690, 52] on icon at bounding box center [692, 52] width 6 height 6
click at [673, 54] on input "text" at bounding box center [608, 52] width 192 height 20
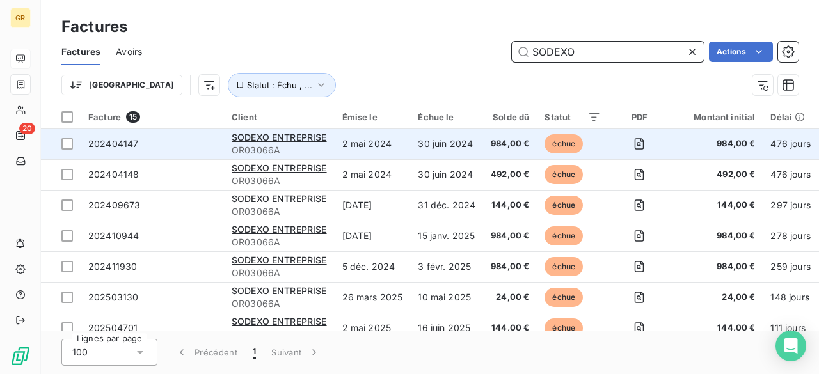
type input "SODEXO"
click at [360, 143] on td "2 mai 2024" at bounding box center [373, 144] width 76 height 31
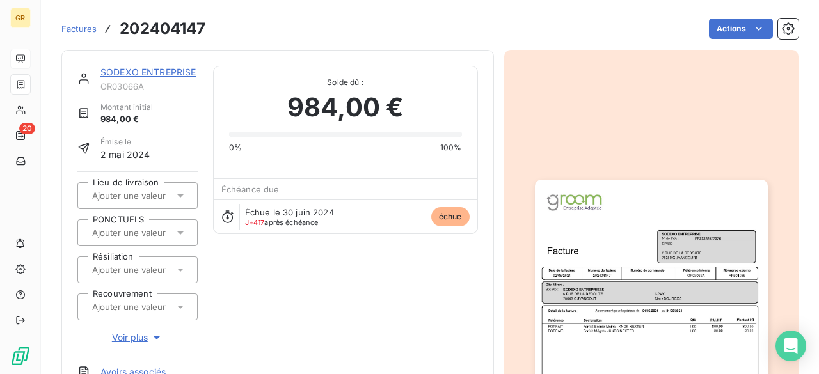
click at [653, 260] on img "button" at bounding box center [651, 344] width 233 height 329
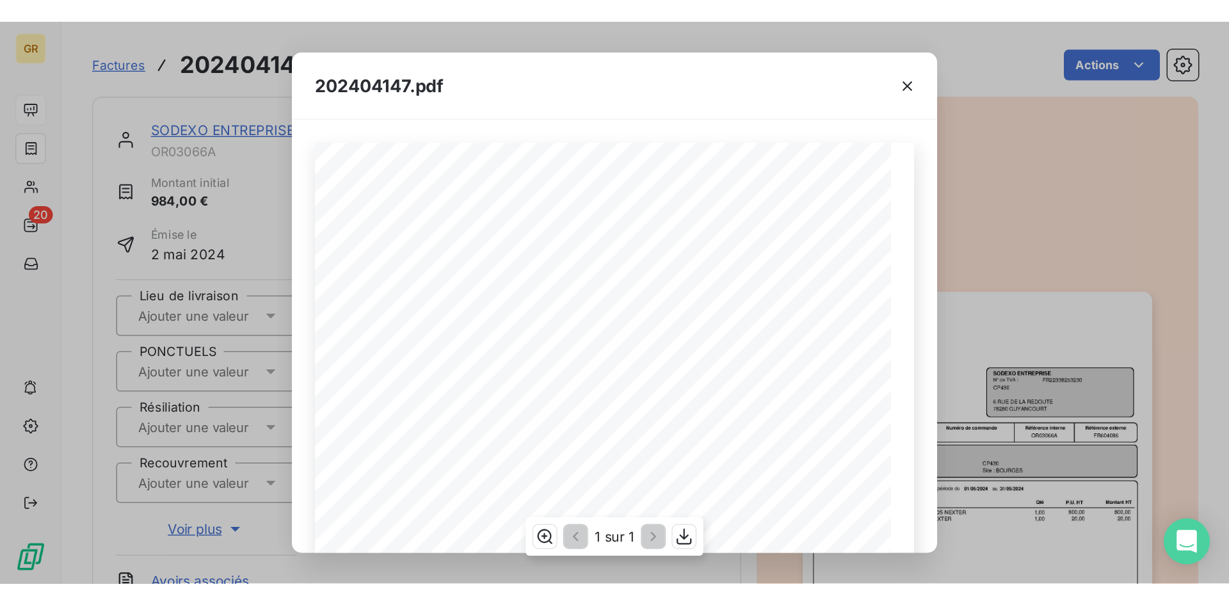
scroll to position [64, 0]
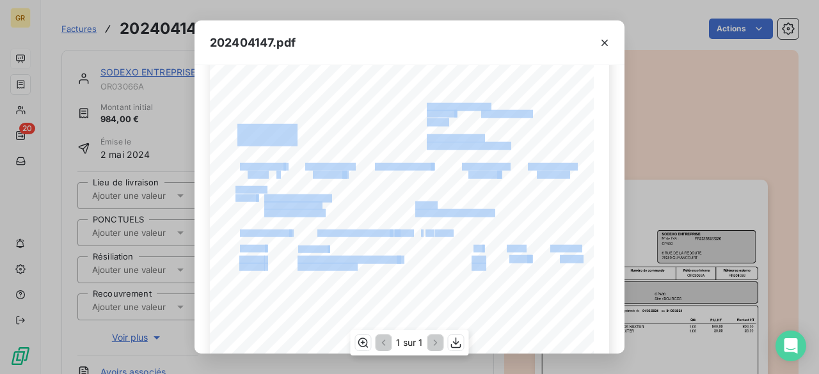
click at [433, 267] on div "Référence interne Numéro de facture Date de la facture Numéro de commande Référ…" at bounding box center [409, 288] width 399 height 543
click at [608, 39] on icon "button" at bounding box center [604, 42] width 13 height 13
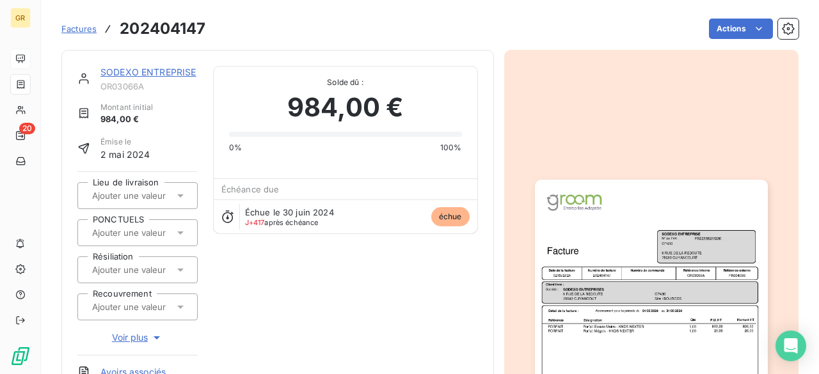
click at [86, 30] on span "Factures" at bounding box center [78, 29] width 35 height 10
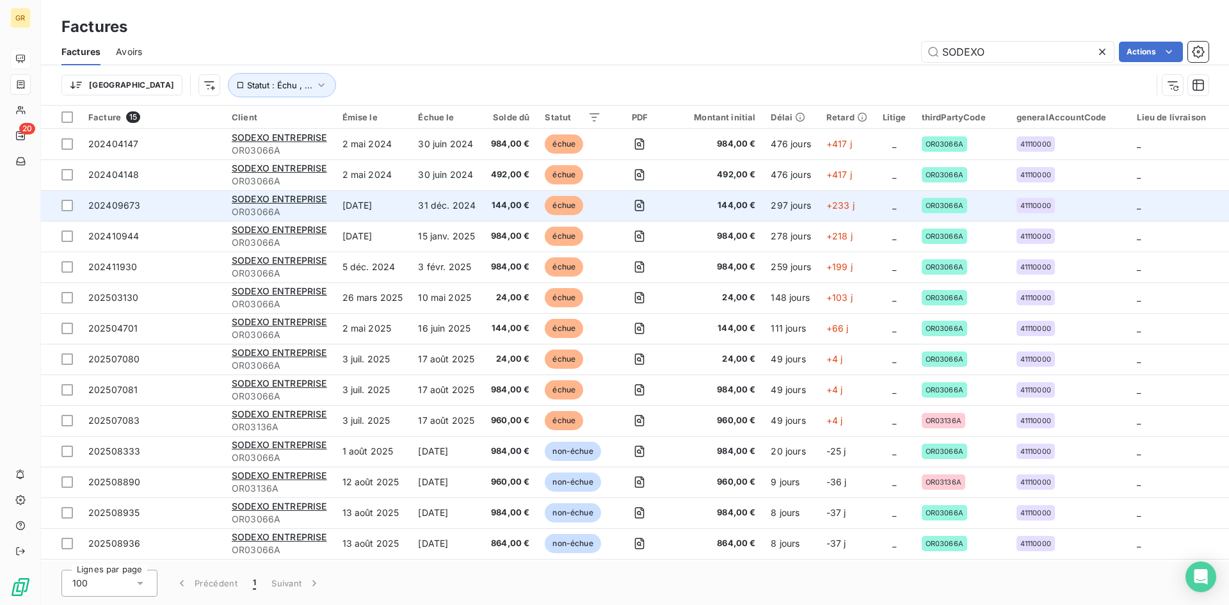
click at [423, 209] on td "31 déc. 2024" at bounding box center [446, 205] width 73 height 31
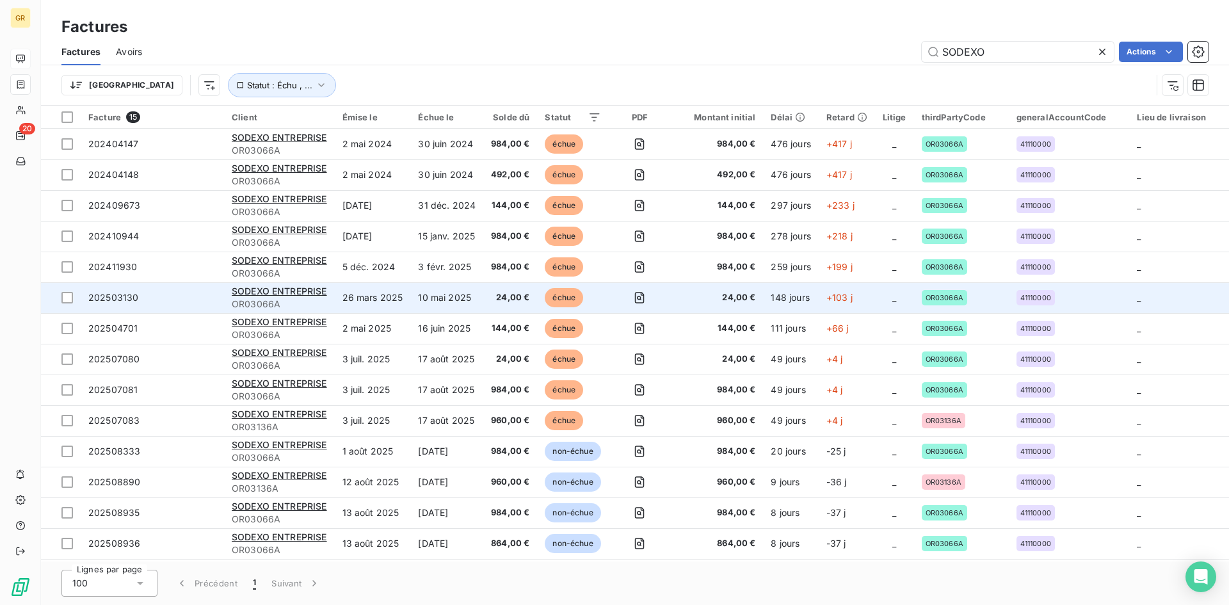
click at [509, 299] on span "24,00 €" at bounding box center [510, 297] width 38 height 13
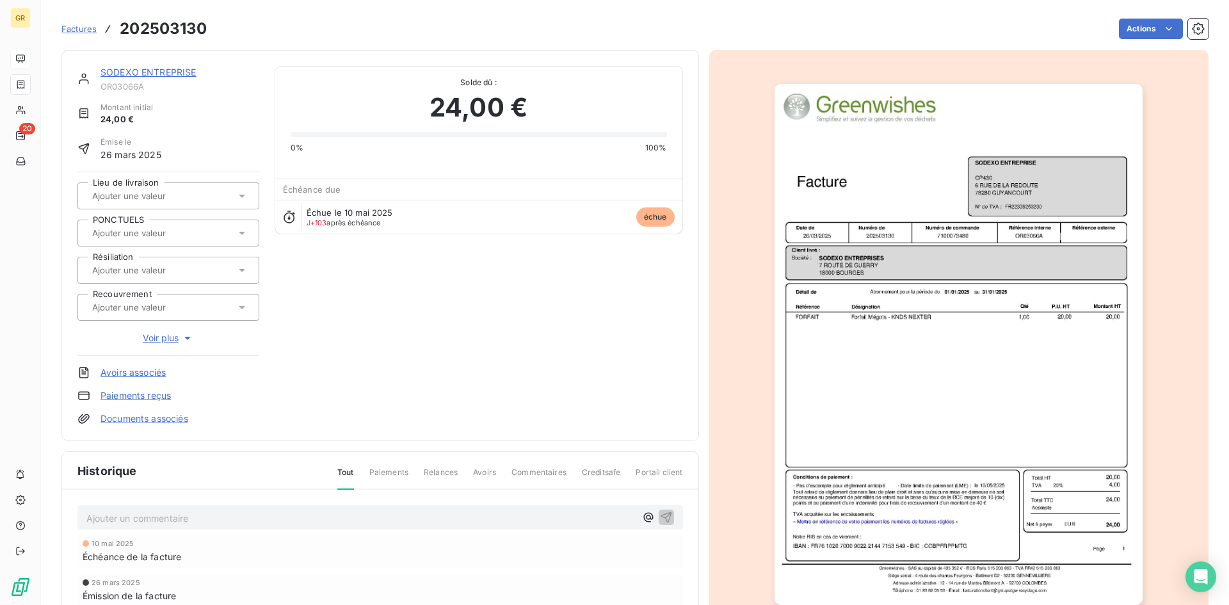
click at [742, 310] on div at bounding box center [959, 344] width 500 height 589
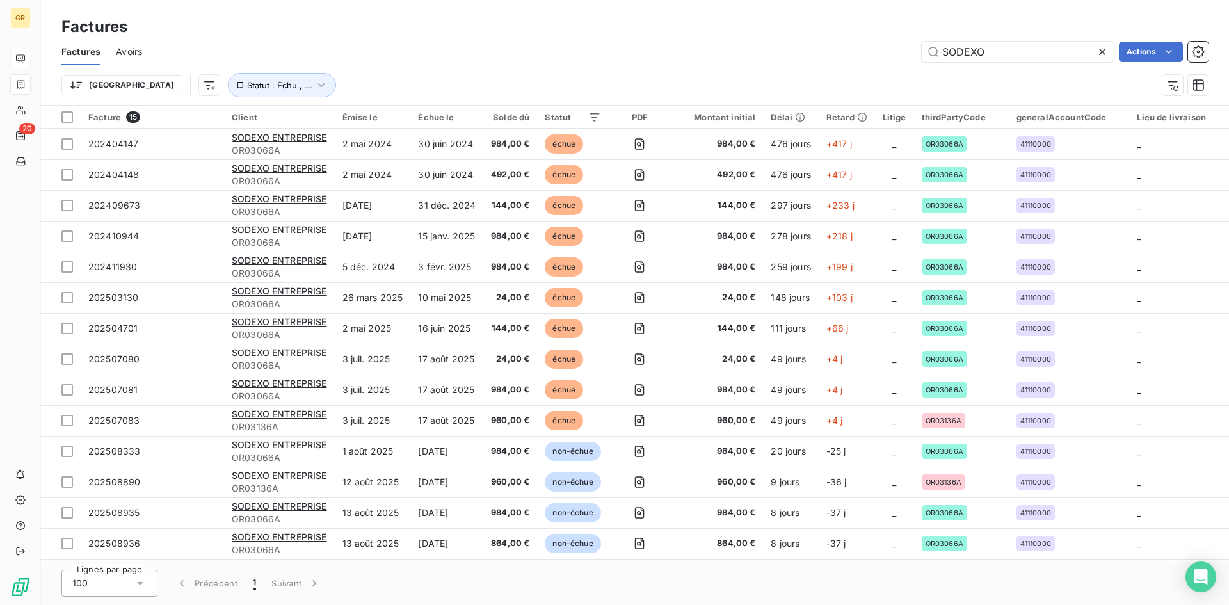
click at [818, 53] on icon at bounding box center [1102, 51] width 13 height 13
click at [818, 44] on input "text" at bounding box center [1017, 52] width 192 height 20
click at [818, 51] on input "text" at bounding box center [1017, 52] width 192 height 20
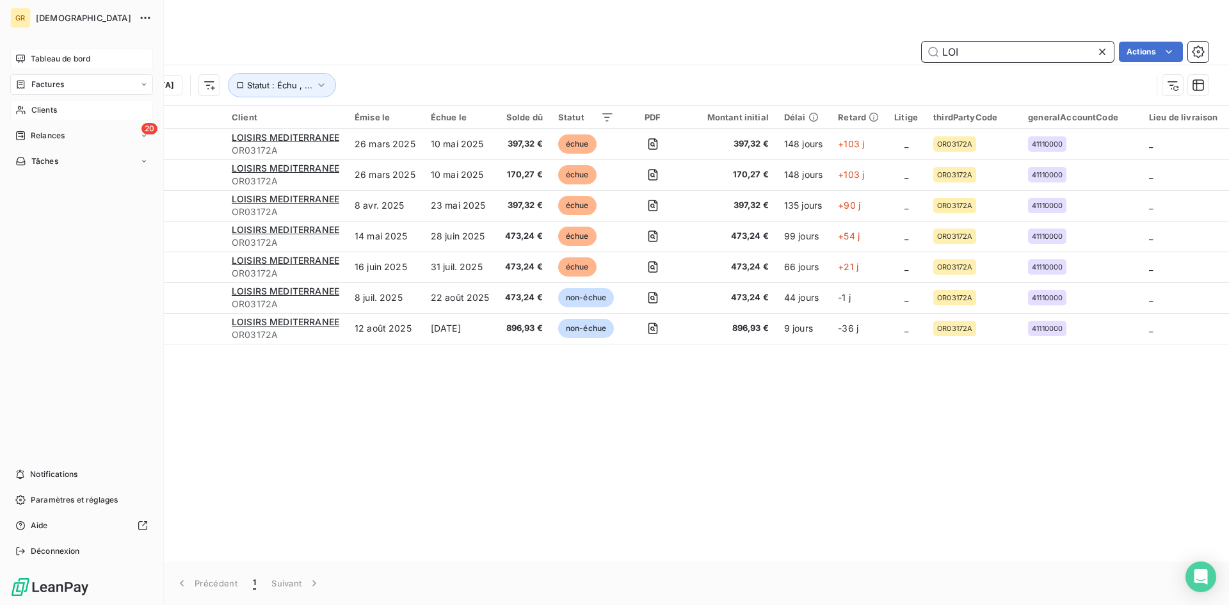
type input "LOI"
click at [20, 107] on icon at bounding box center [20, 110] width 11 height 10
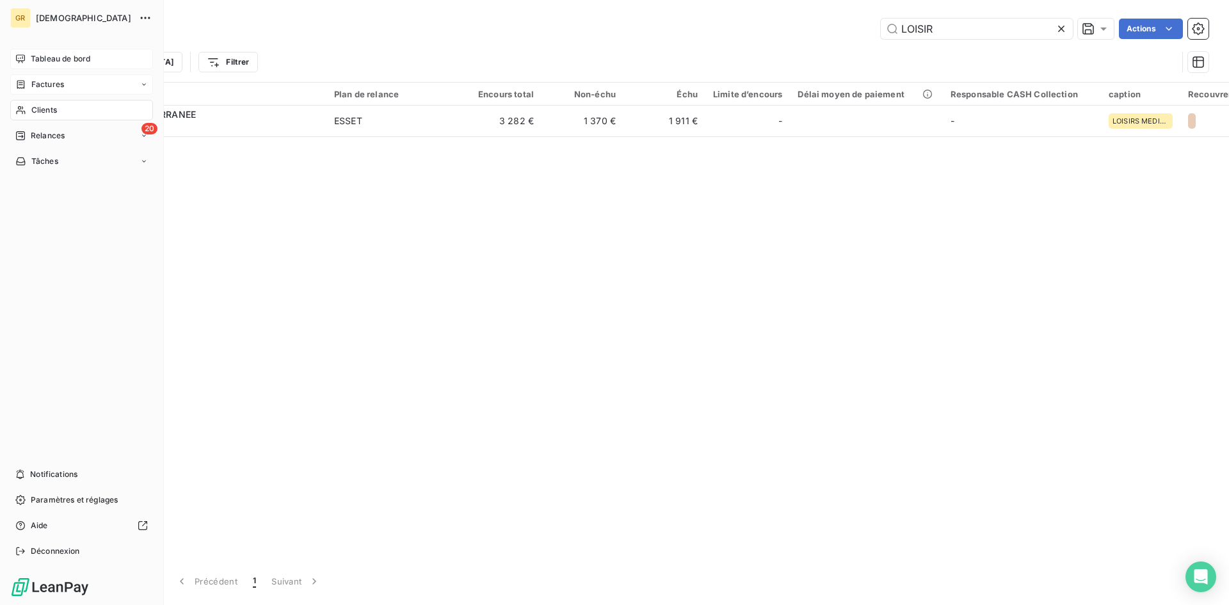
click at [34, 92] on div "Factures" at bounding box center [81, 84] width 143 height 20
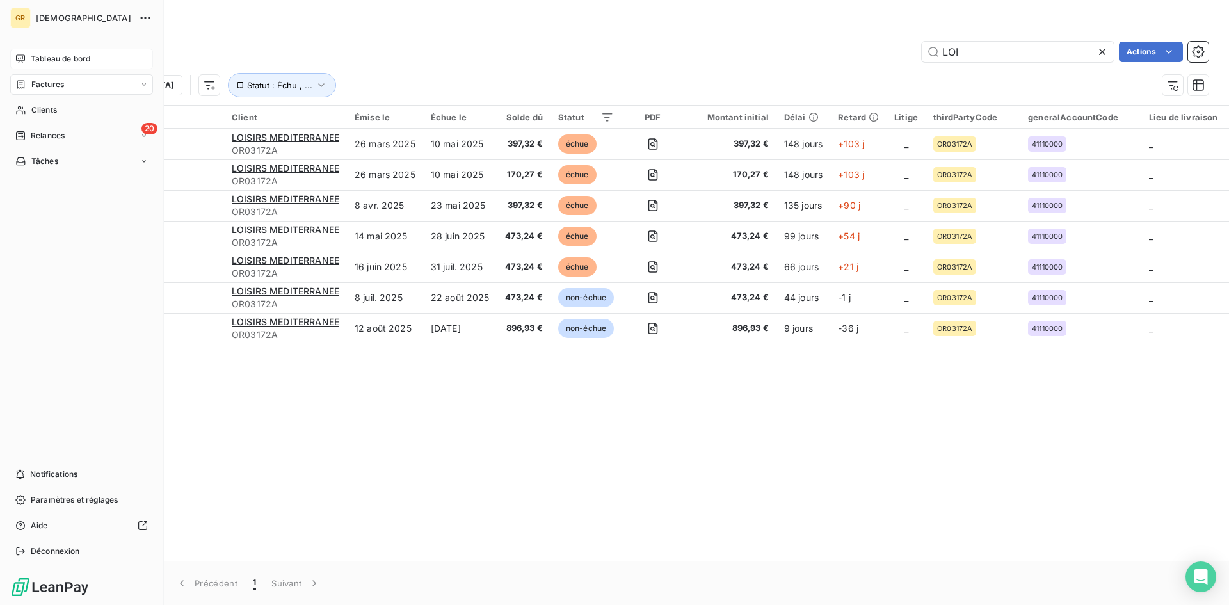
click at [38, 62] on span "Tableau de bord" at bounding box center [61, 59] width 60 height 12
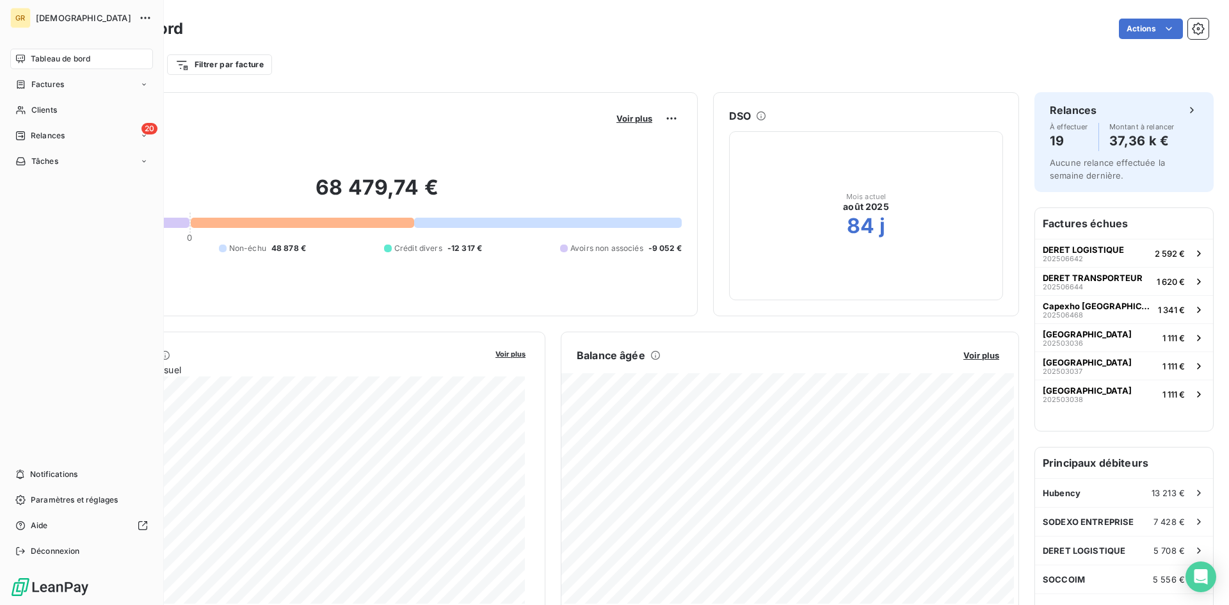
click at [36, 79] on span "Factures" at bounding box center [47, 85] width 33 height 12
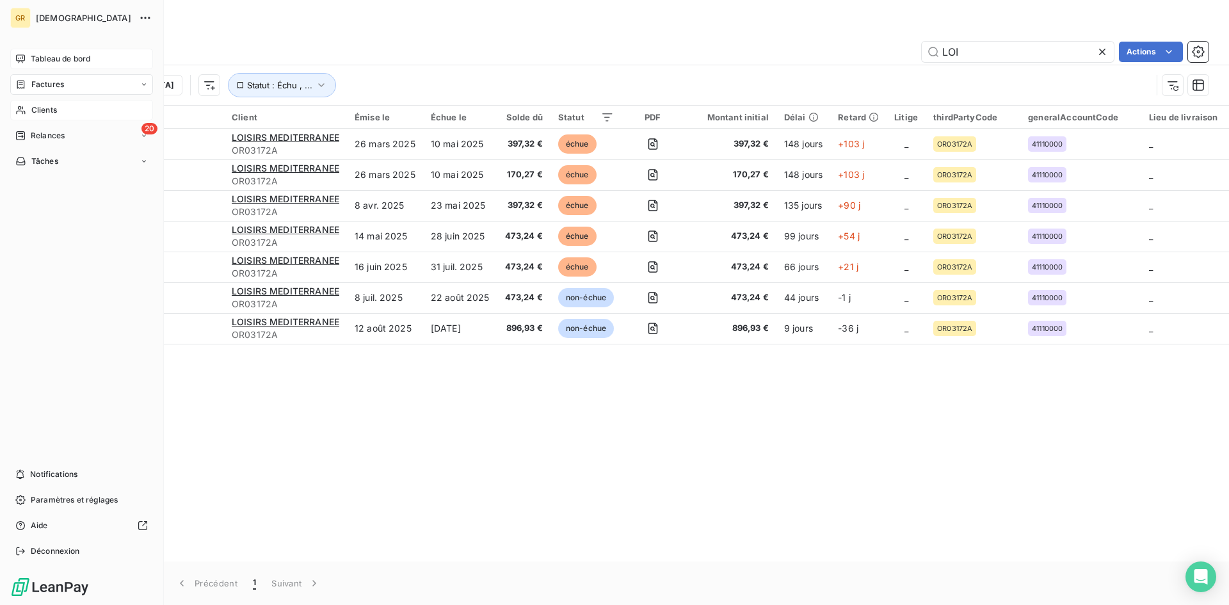
click at [40, 108] on span "Clients" at bounding box center [44, 110] width 26 height 12
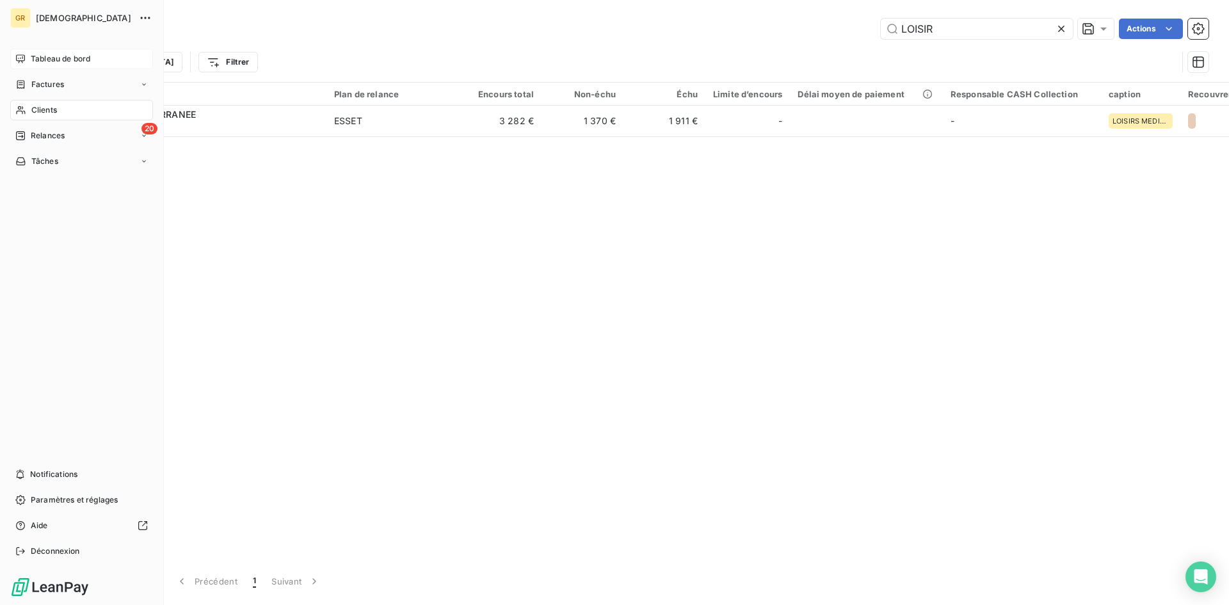
click at [28, 109] on div "Clients" at bounding box center [81, 110] width 143 height 20
click at [52, 84] on span "Factures" at bounding box center [47, 85] width 33 height 12
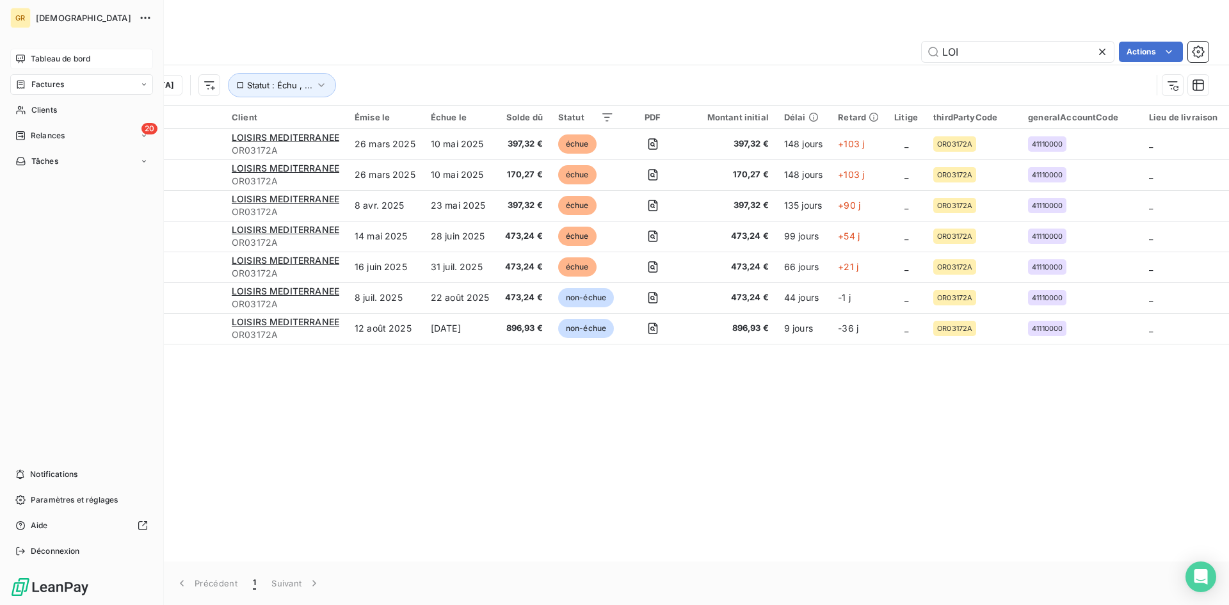
click at [28, 56] on div "Tableau de bord" at bounding box center [81, 59] width 143 height 20
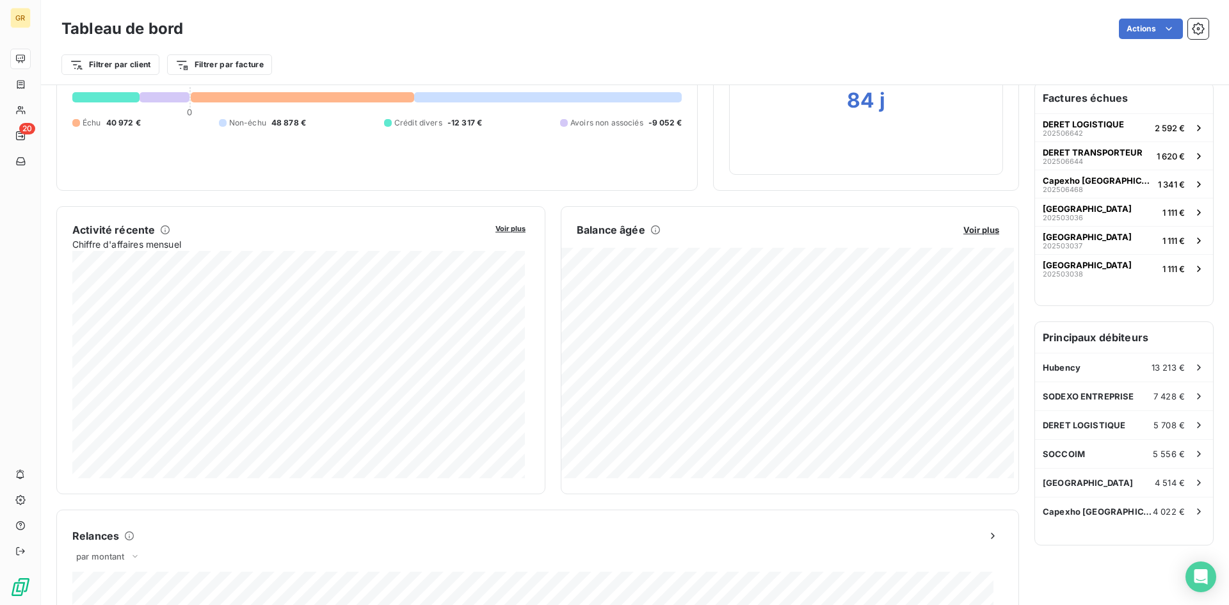
scroll to position [3, 0]
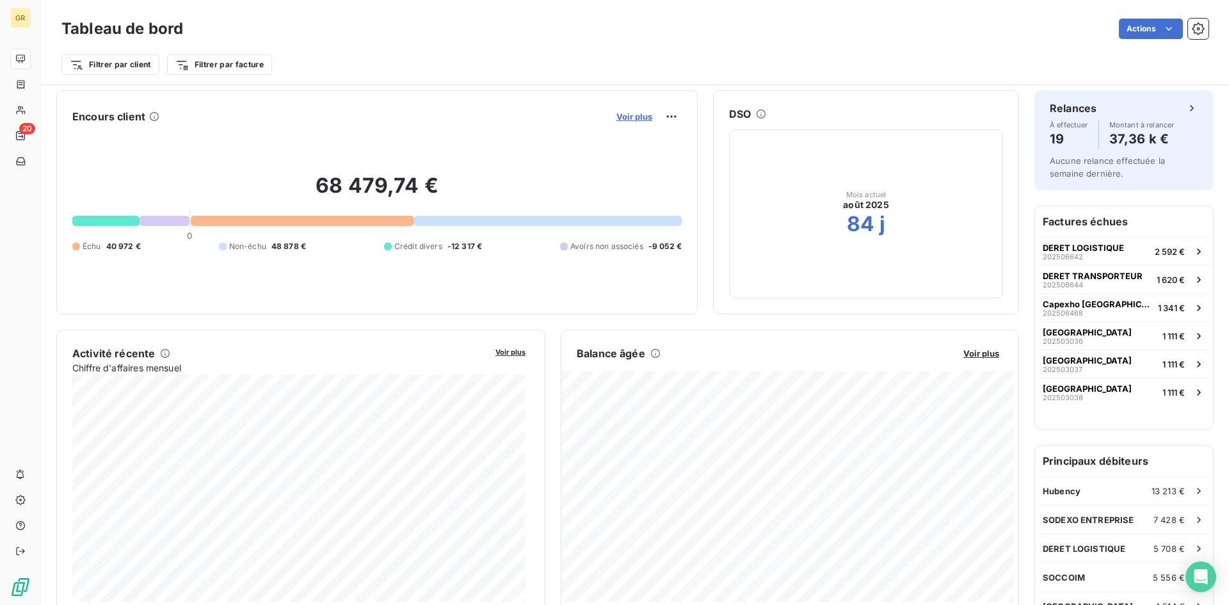
click at [628, 115] on span "Voir plus" at bounding box center [634, 116] width 36 height 10
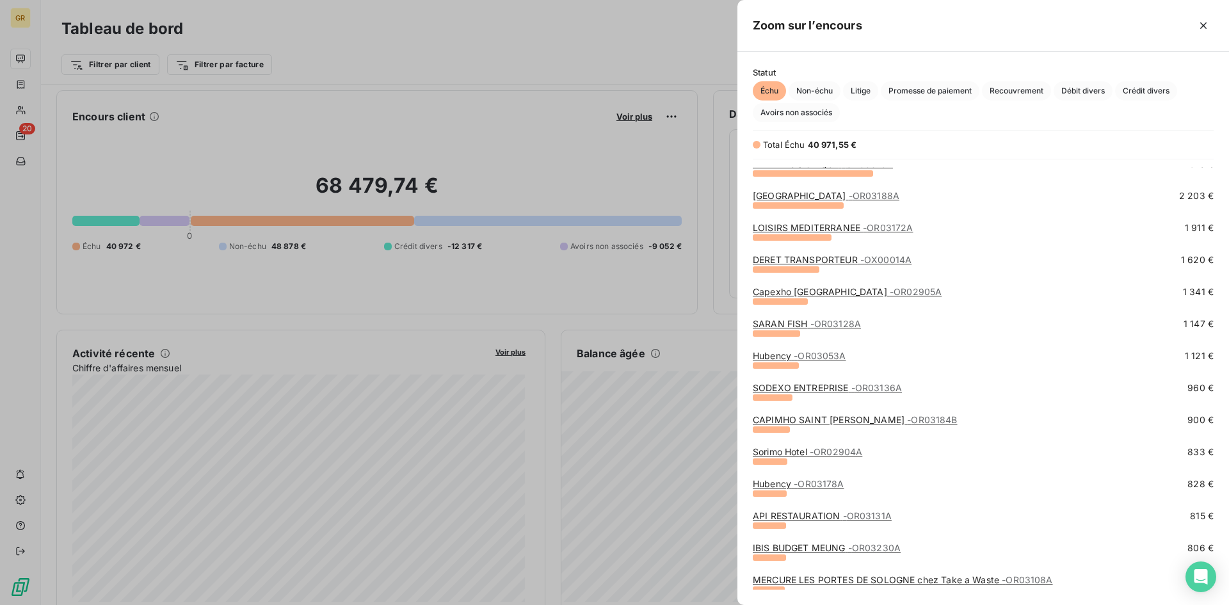
scroll to position [41, 0]
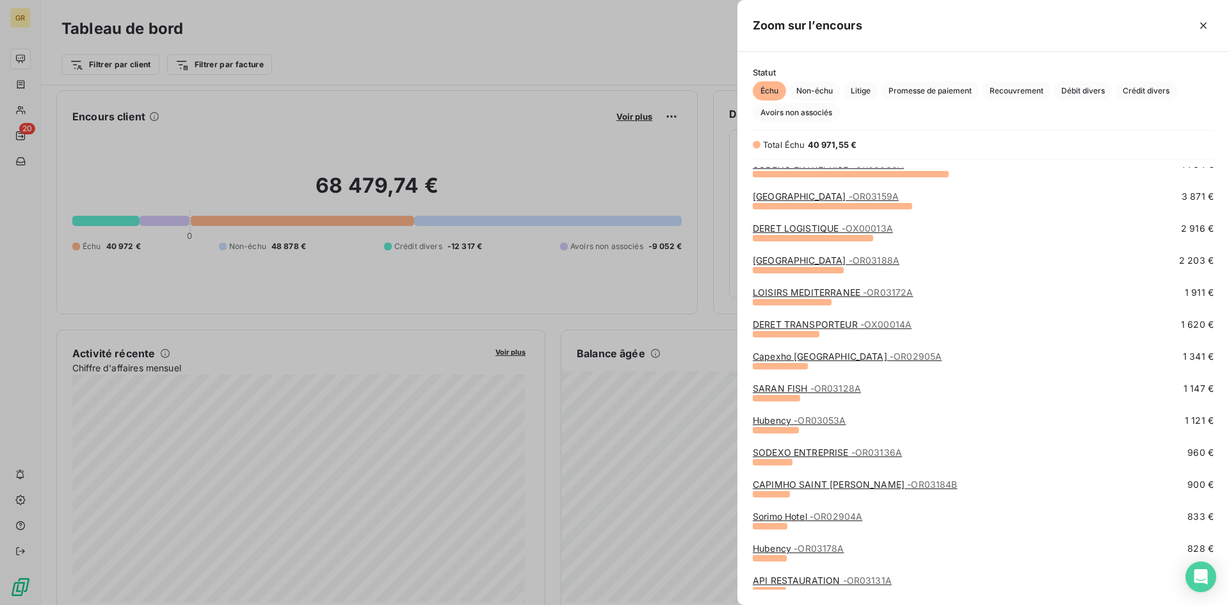
click at [500, 88] on div at bounding box center [614, 302] width 1229 height 605
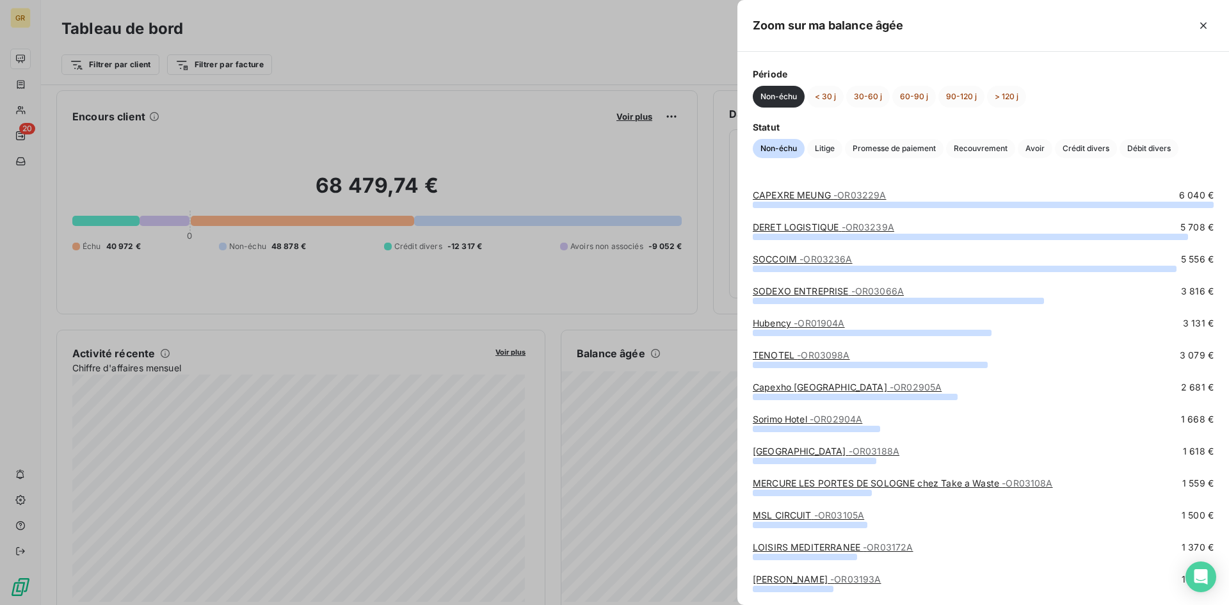
click at [678, 4] on div at bounding box center [614, 302] width 1229 height 605
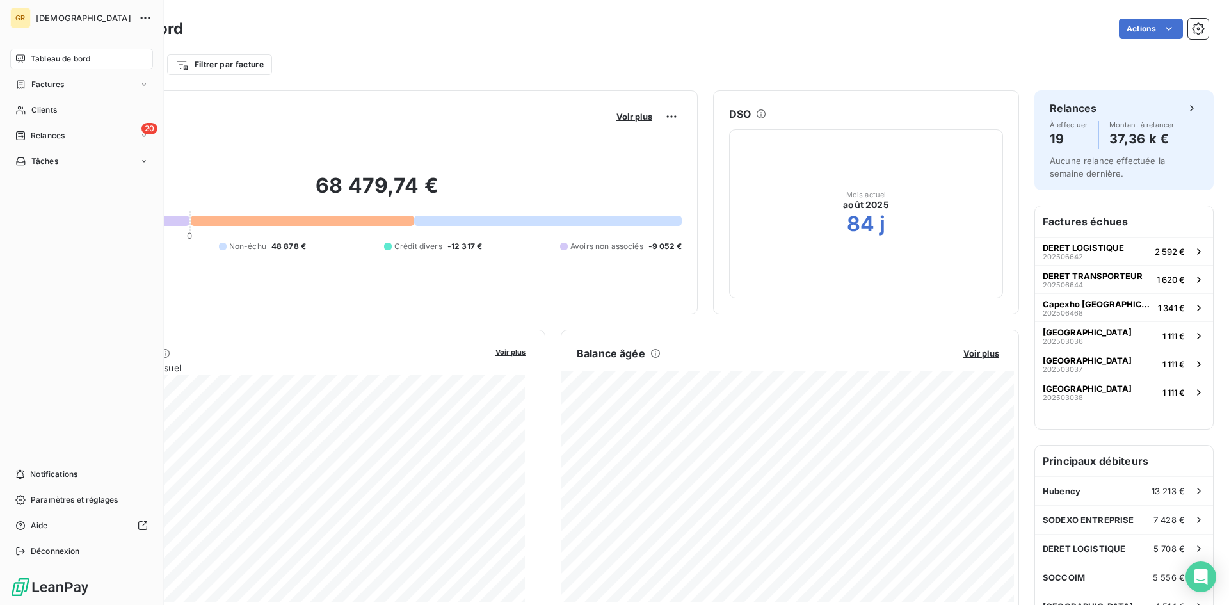
click at [26, 53] on div "Tableau de bord" at bounding box center [81, 59] width 143 height 20
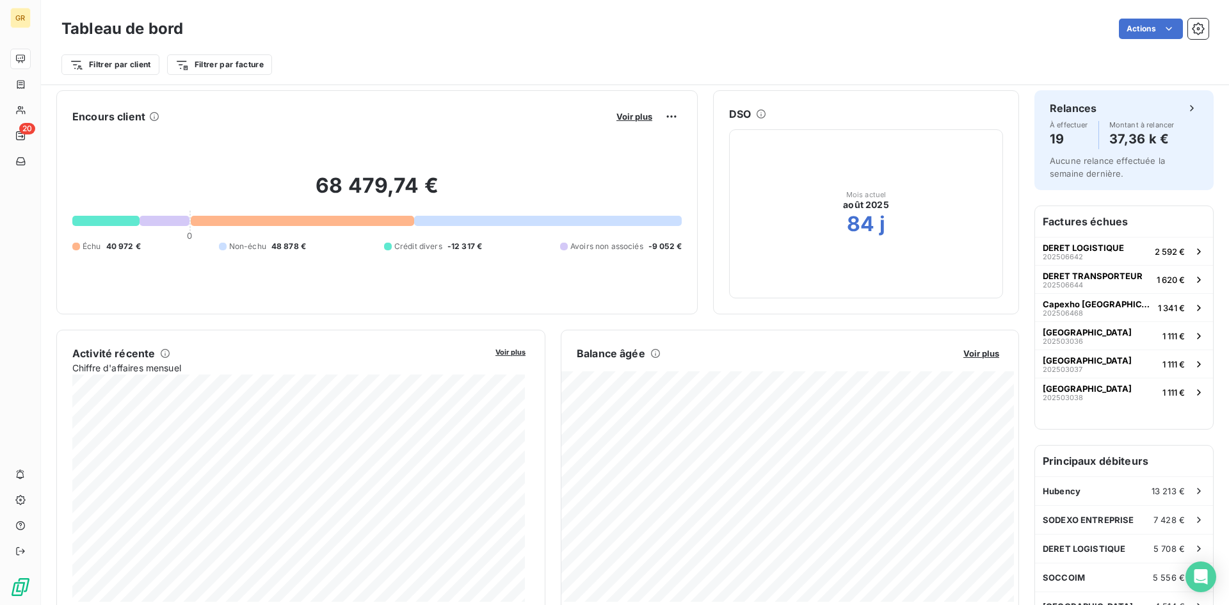
click at [404, 15] on div "Tableau de bord Actions Filtrer par client Filtrer par facture" at bounding box center [635, 42] width 1188 height 85
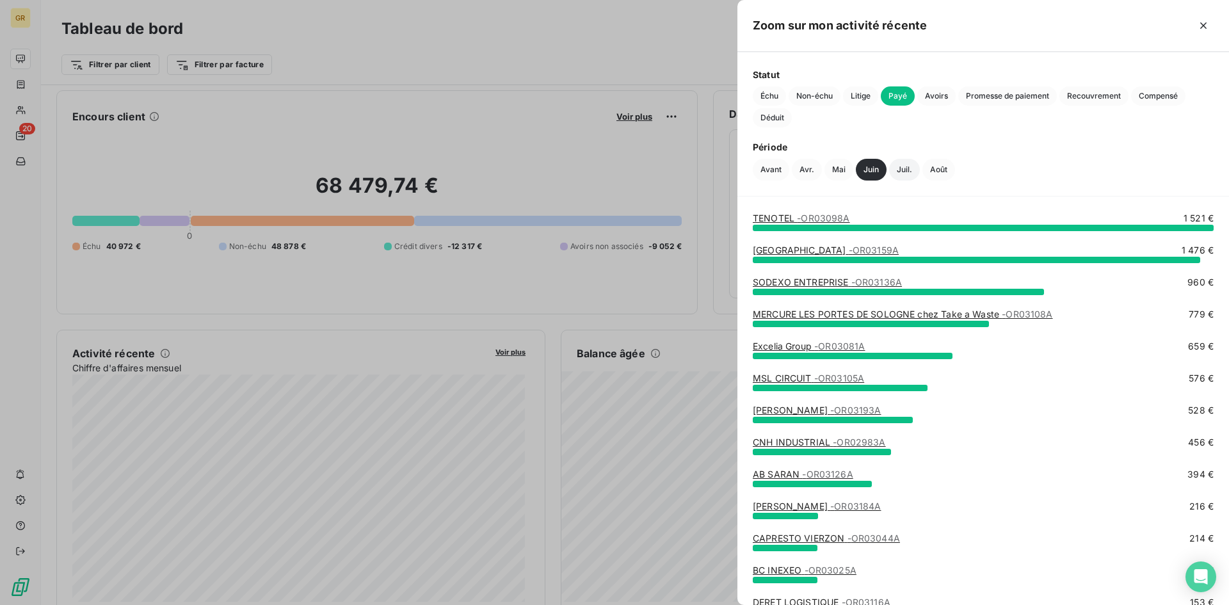
click at [818, 174] on button "Juil." at bounding box center [904, 170] width 31 height 22
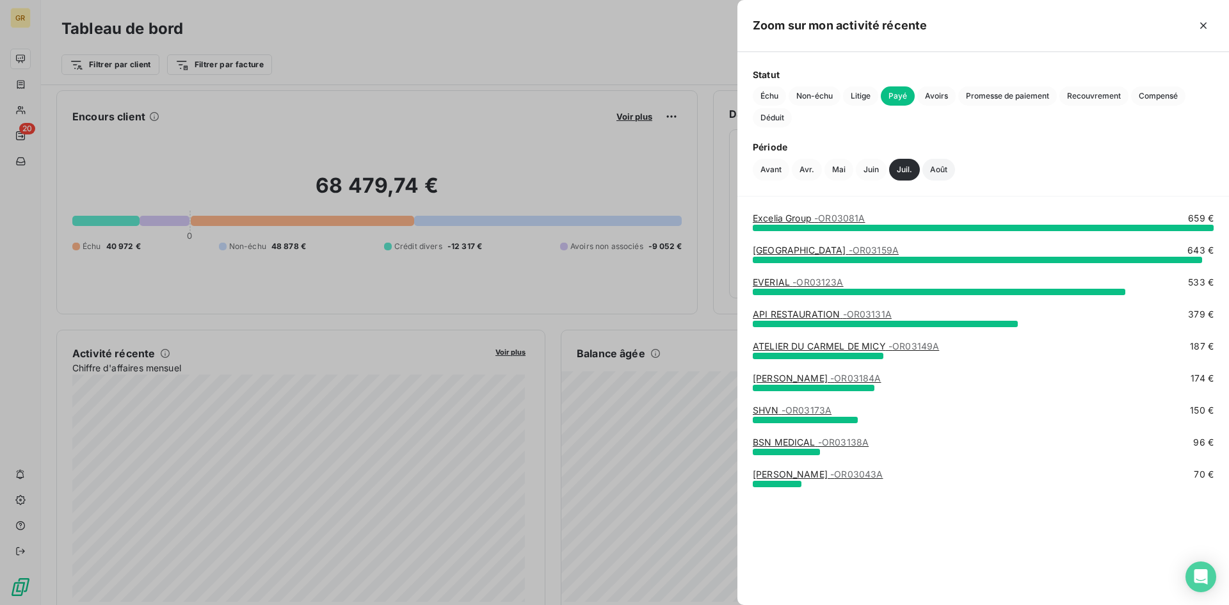
click at [818, 166] on button "Août" at bounding box center [938, 170] width 33 height 22
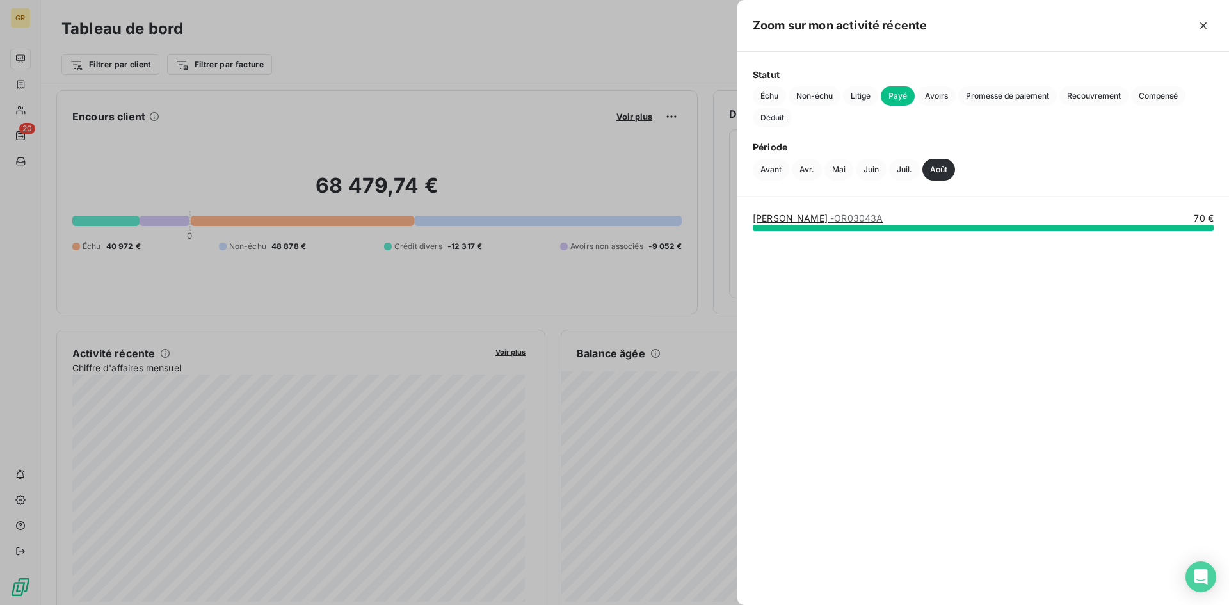
click at [790, 164] on div "Avant Avr. Mai Juin Juil. Août" at bounding box center [983, 170] width 461 height 22
click at [779, 167] on button "Avant" at bounding box center [771, 170] width 36 height 22
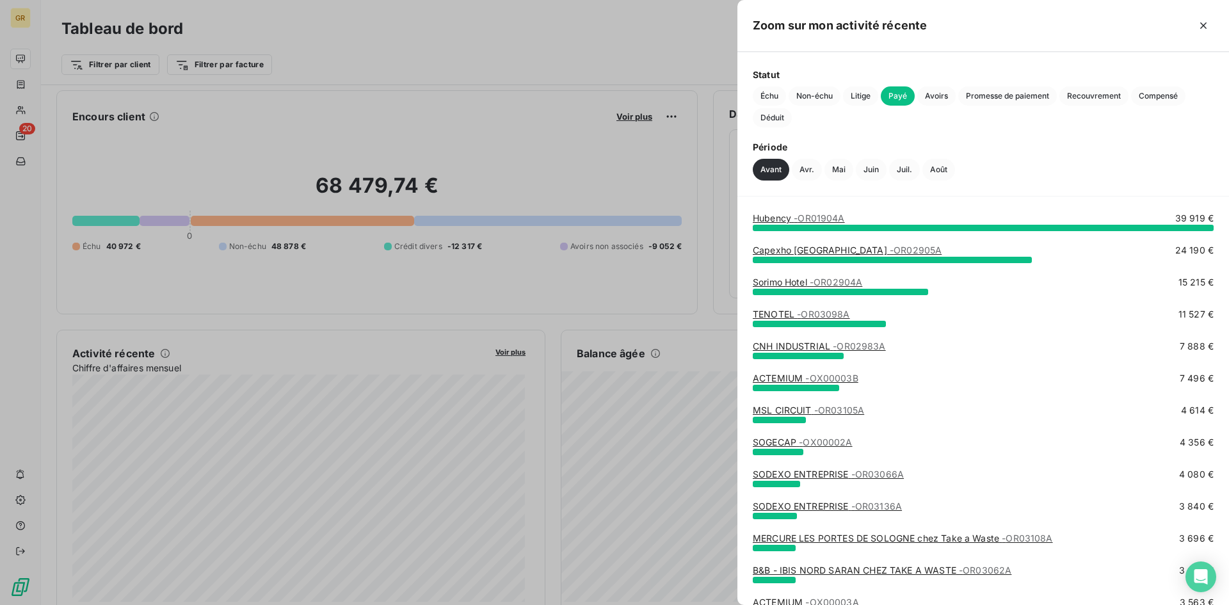
click at [816, 218] on span "- OR01904A" at bounding box center [818, 217] width 51 height 11
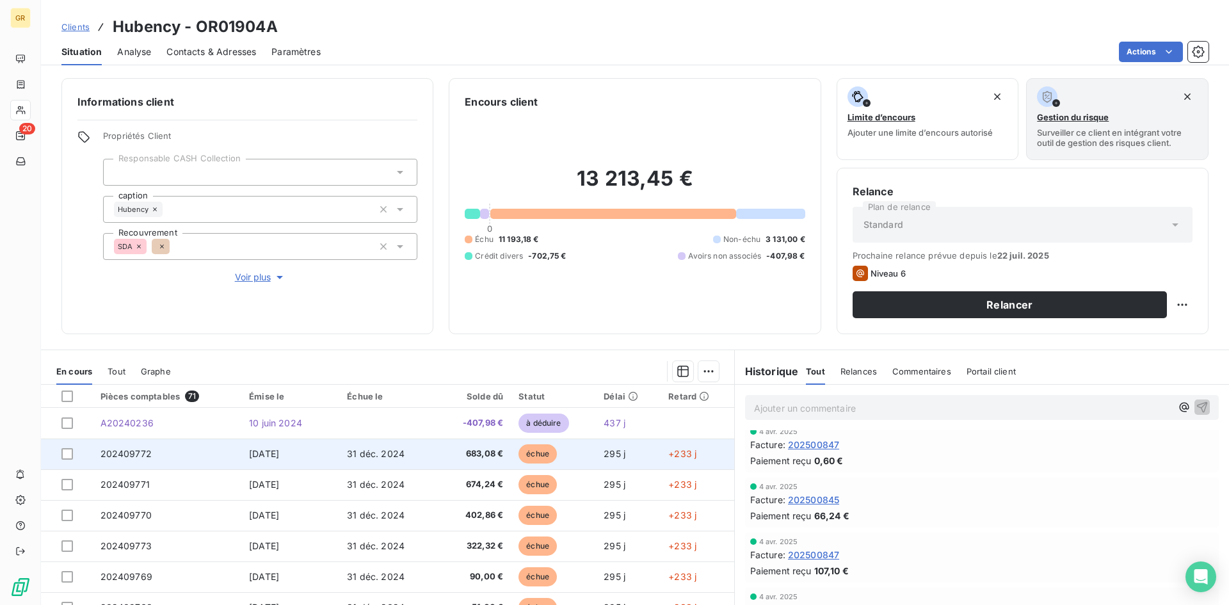
click at [353, 374] on span "31 déc. 2024" at bounding box center [376, 453] width 58 height 11
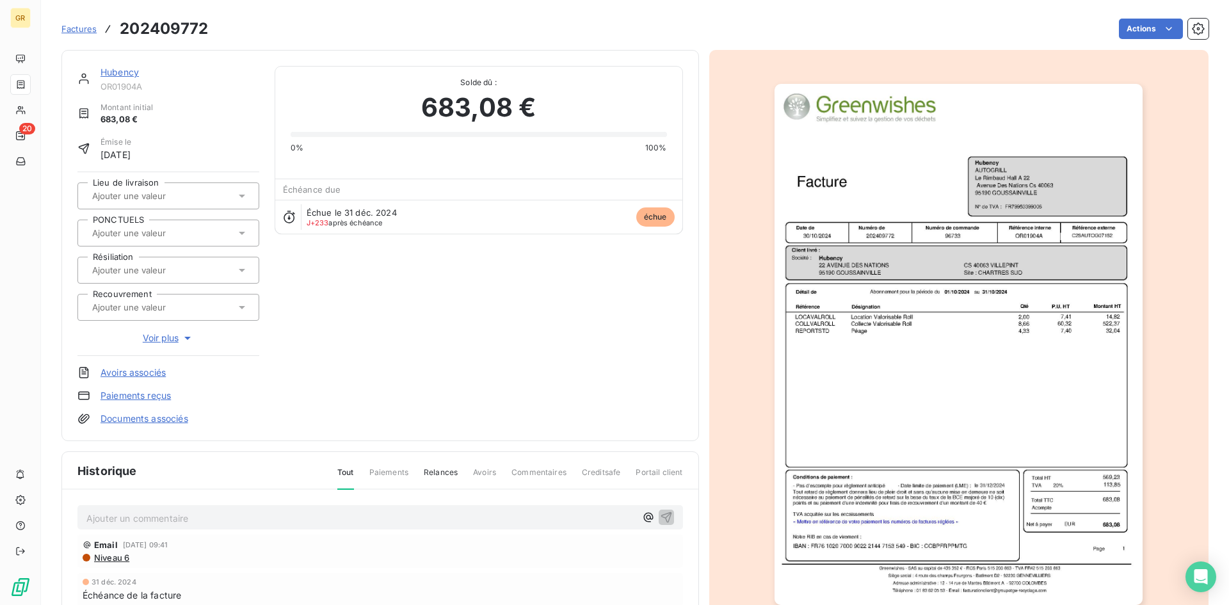
click at [818, 329] on img "button" at bounding box center [958, 344] width 368 height 521
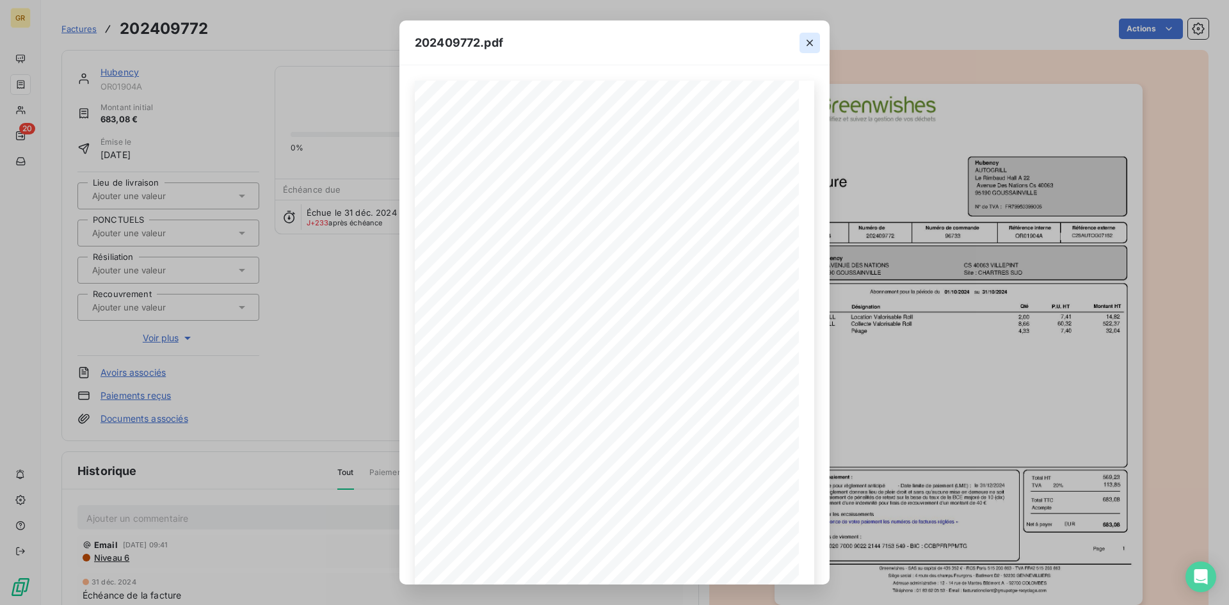
click at [804, 45] on icon "button" at bounding box center [809, 42] width 13 height 13
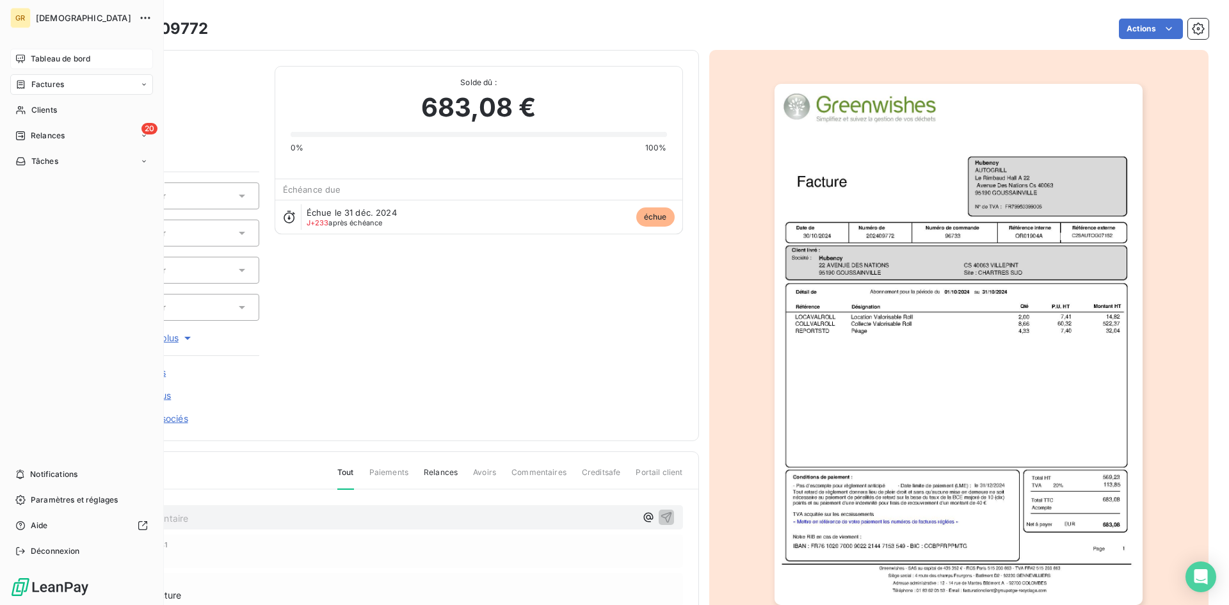
click at [20, 61] on icon at bounding box center [20, 58] width 9 height 8
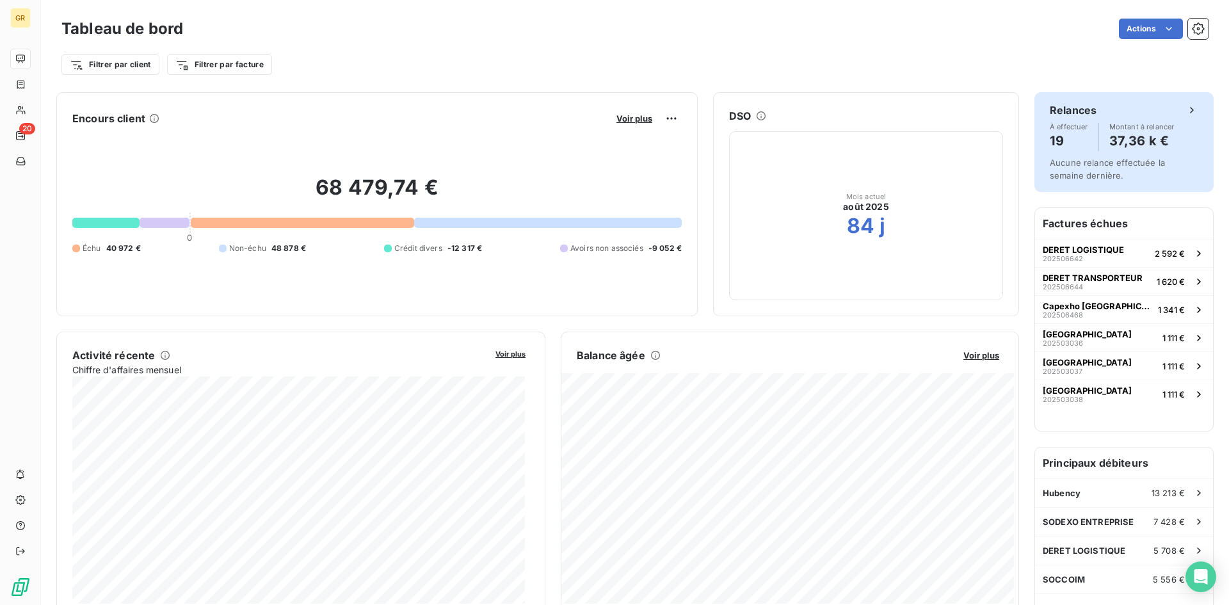
click at [818, 159] on span "Aucune relance effectuée la semaine dernière." at bounding box center [1106, 168] width 115 height 23
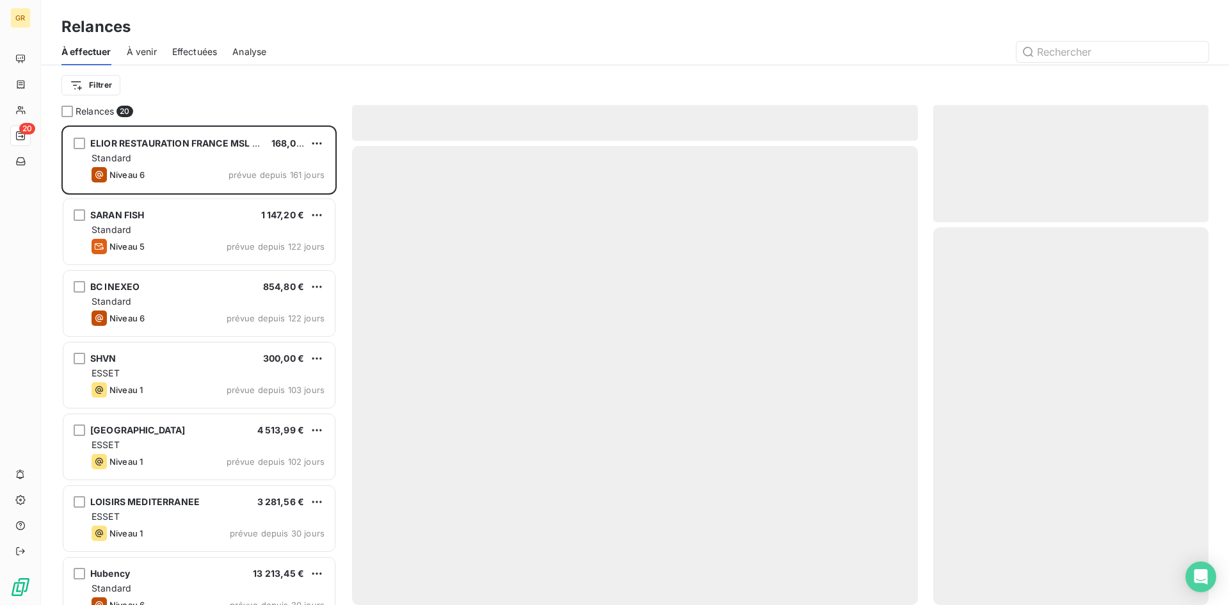
scroll to position [470, 266]
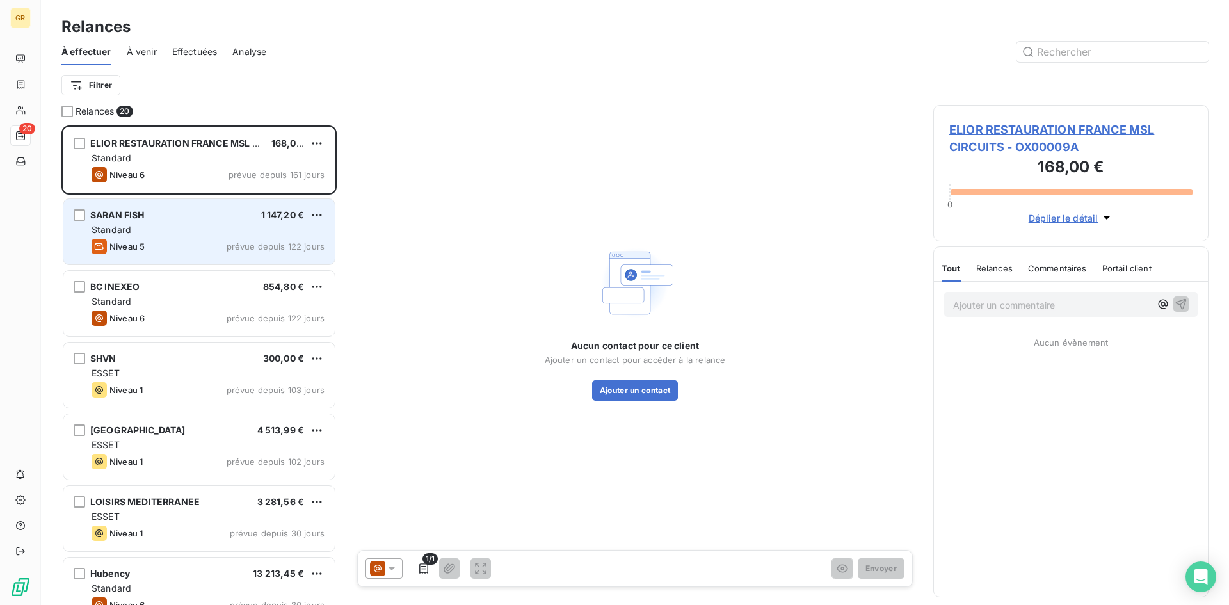
click at [183, 240] on div "Niveau 5 prévue depuis 122 jours" at bounding box center [208, 246] width 233 height 15
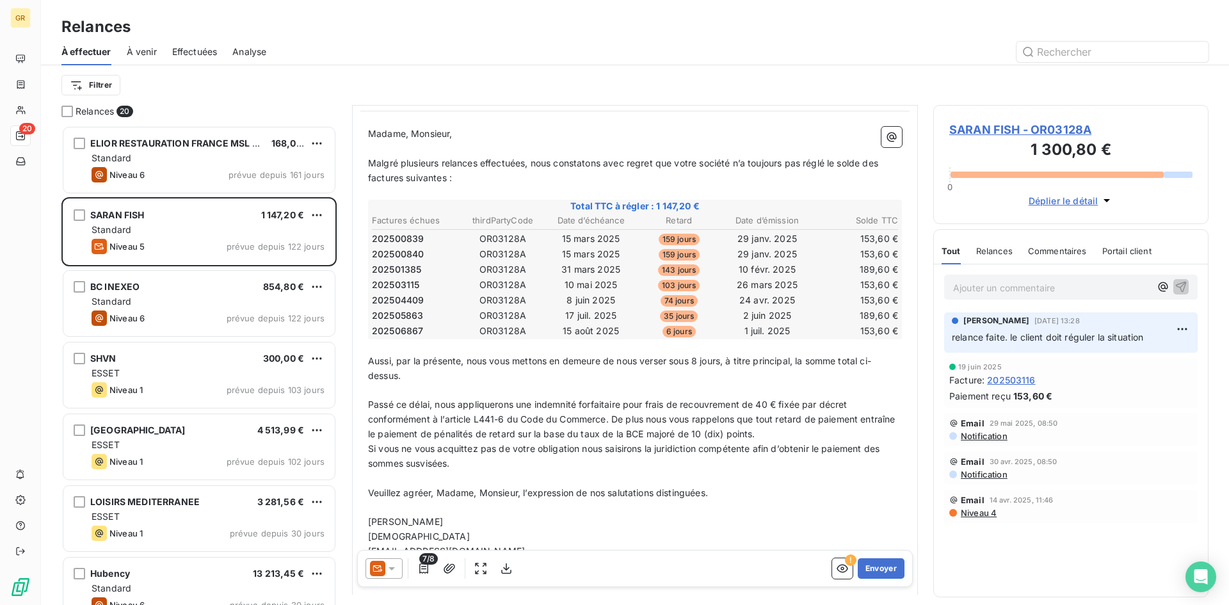
scroll to position [225, 0]
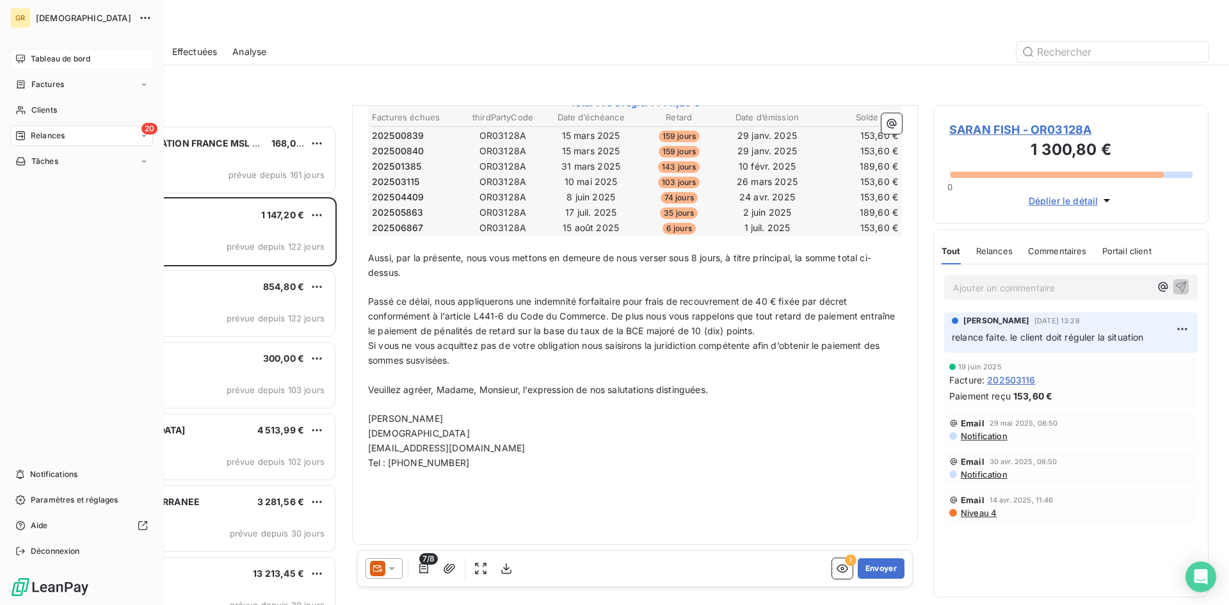
click at [12, 62] on div "Tableau de bord" at bounding box center [81, 59] width 143 height 20
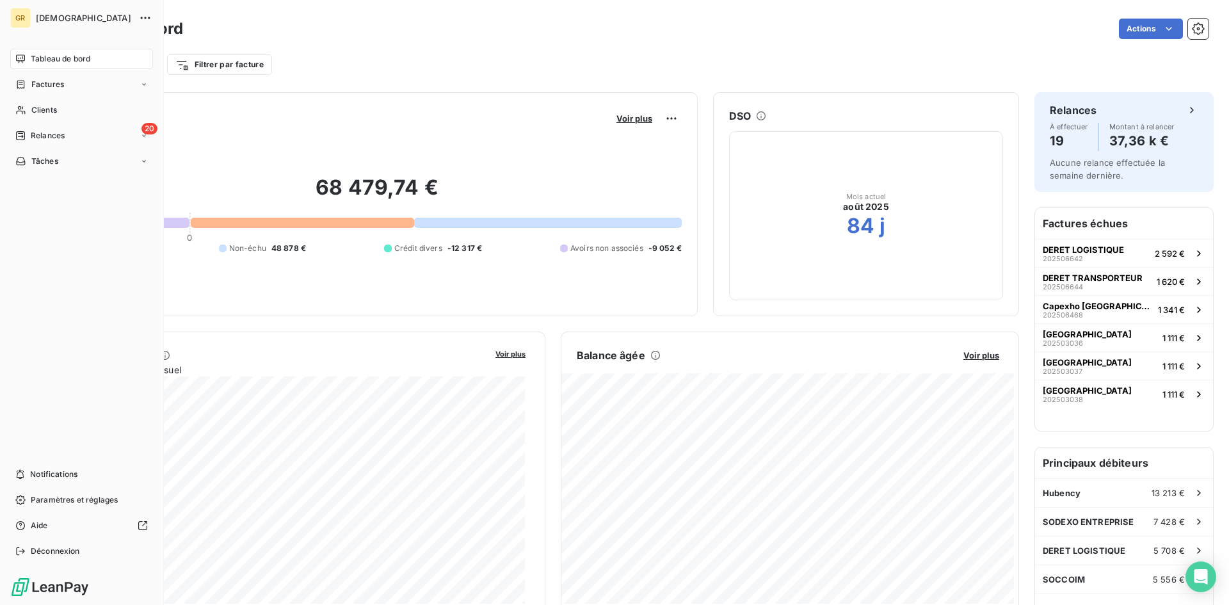
click at [25, 57] on icon at bounding box center [20, 58] width 9 height 8
click at [37, 80] on span "Factures" at bounding box center [47, 85] width 33 height 12
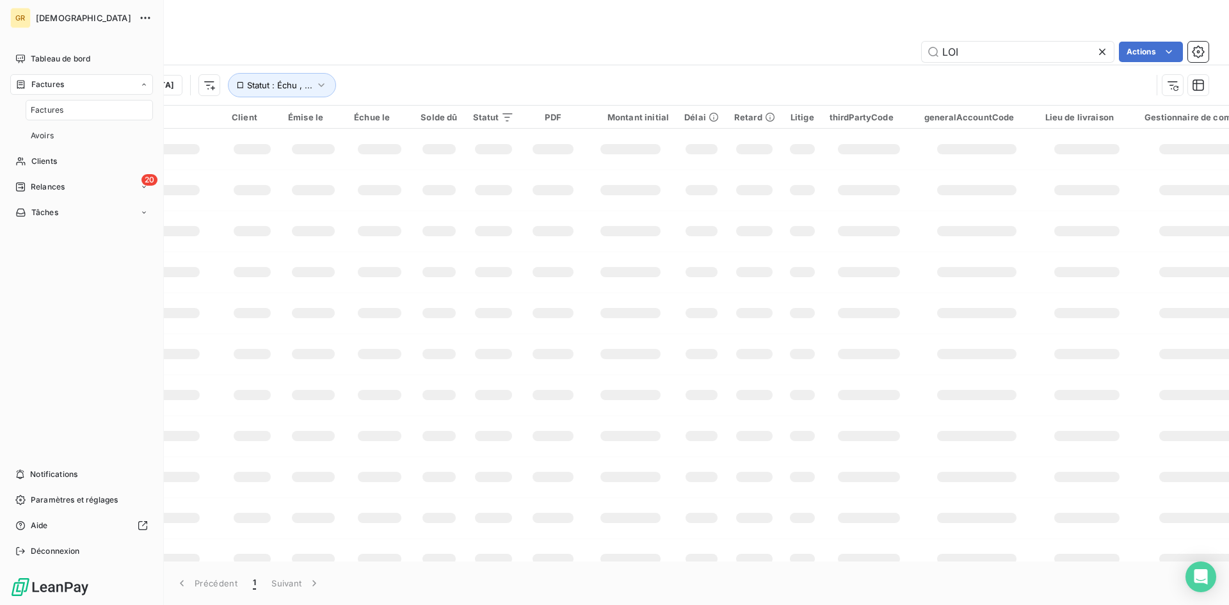
click at [19, 113] on div "Factures Avoirs" at bounding box center [81, 123] width 143 height 46
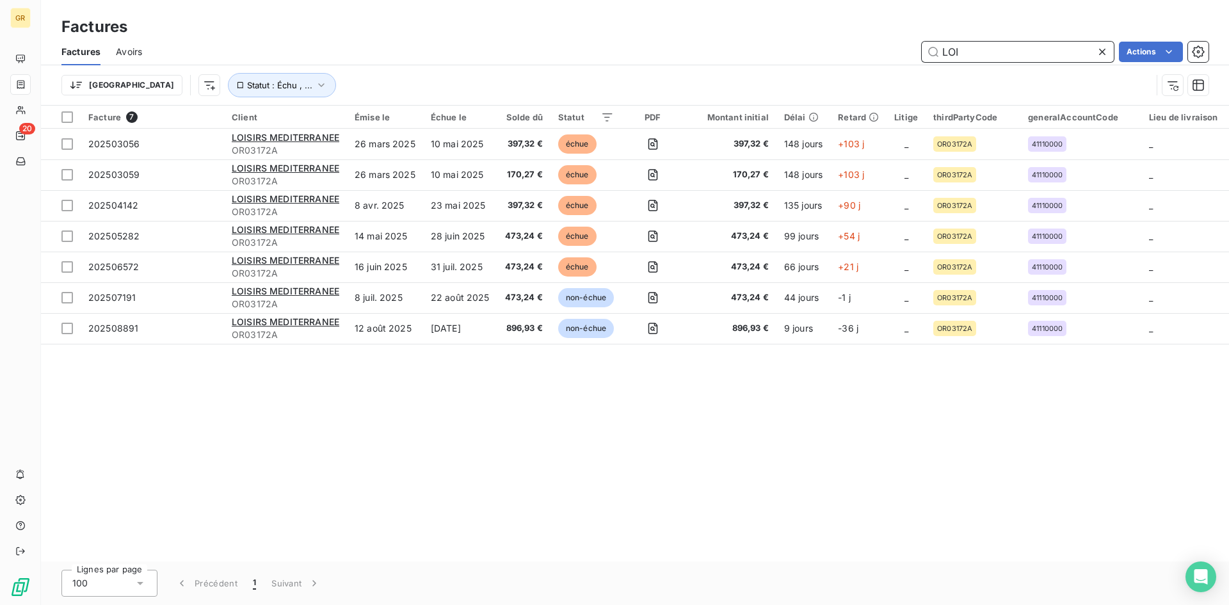
drag, startPoint x: 974, startPoint y: 52, endPoint x: 914, endPoint y: 52, distance: 59.5
click at [818, 52] on div "LOI Actions" at bounding box center [682, 52] width 1051 height 20
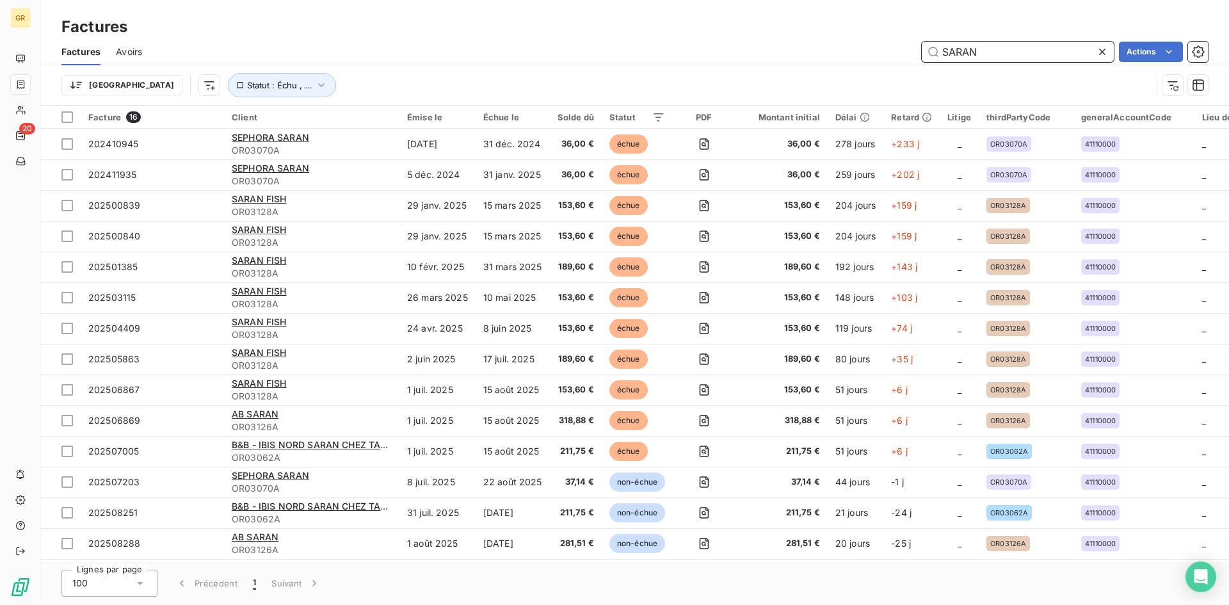
drag, startPoint x: 1005, startPoint y: 51, endPoint x: 853, endPoint y: 40, distance: 152.0
click at [818, 40] on div "Factures Avoirs SARAN Actions" at bounding box center [635, 51] width 1188 height 27
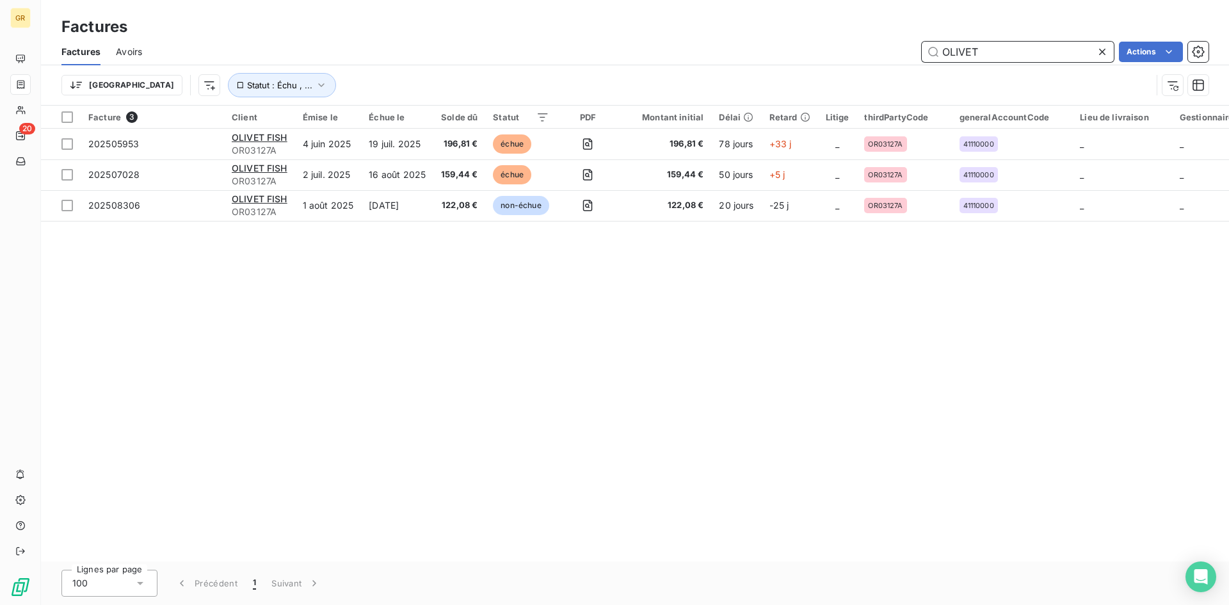
type input "OLIVET"
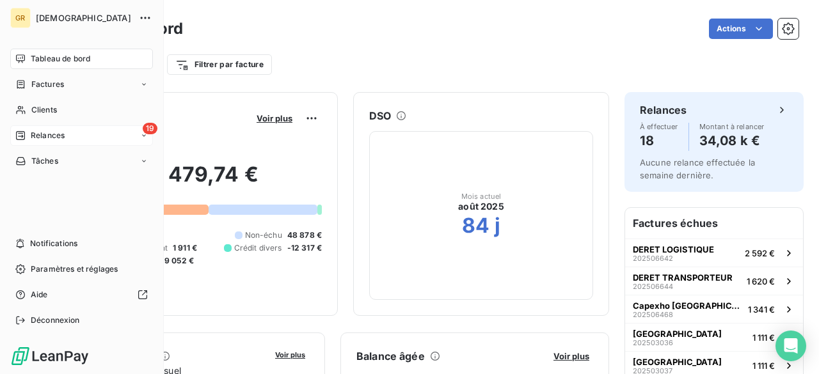
click at [45, 136] on span "Relances" at bounding box center [48, 136] width 34 height 12
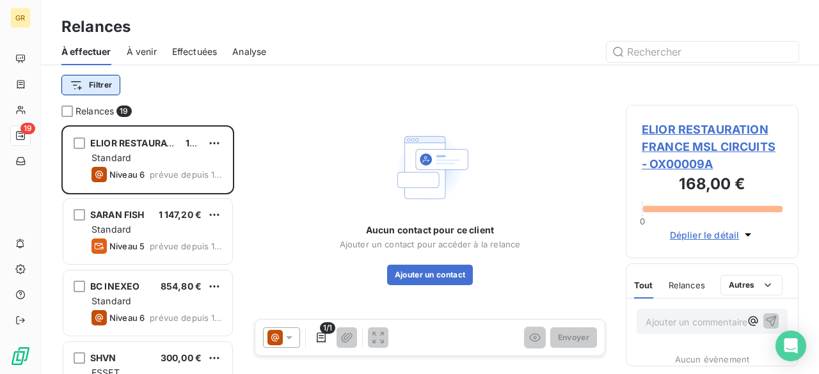
scroll to position [239, 163]
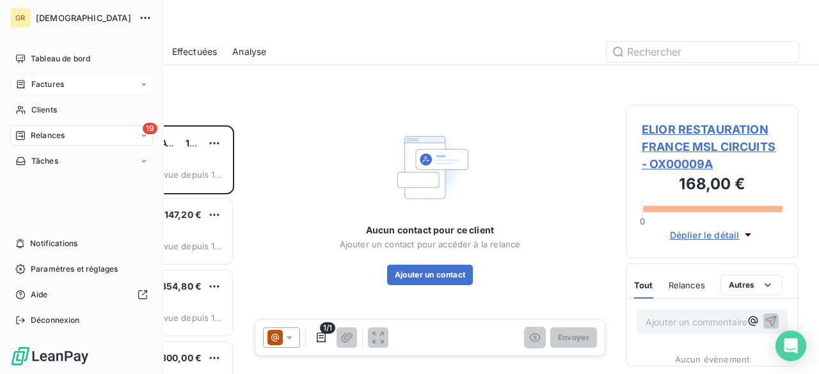
click at [35, 86] on span "Factures" at bounding box center [47, 85] width 33 height 12
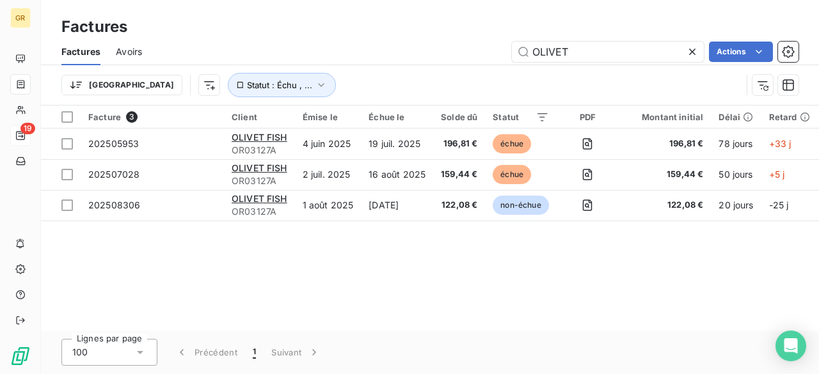
drag, startPoint x: 584, startPoint y: 48, endPoint x: 429, endPoint y: 51, distance: 154.9
click at [429, 51] on div "OLIVET Actions" at bounding box center [477, 52] width 641 height 20
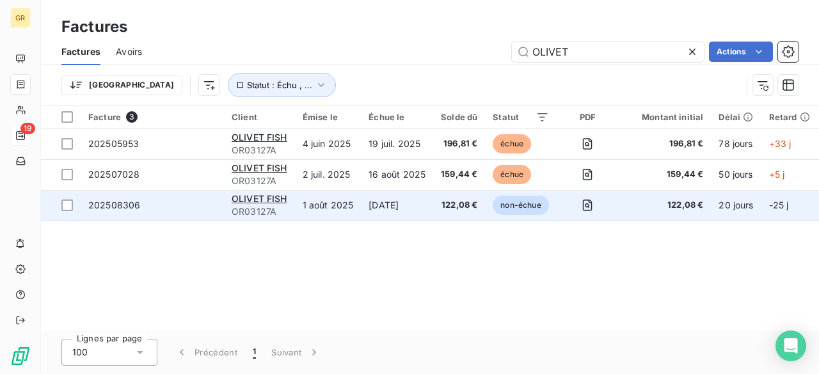
click at [295, 209] on td "1 août 2025" at bounding box center [328, 205] width 67 height 31
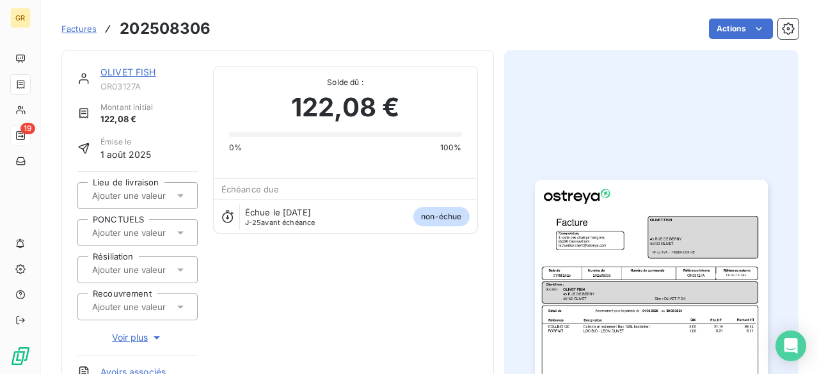
click at [623, 263] on img "button" at bounding box center [651, 344] width 233 height 329
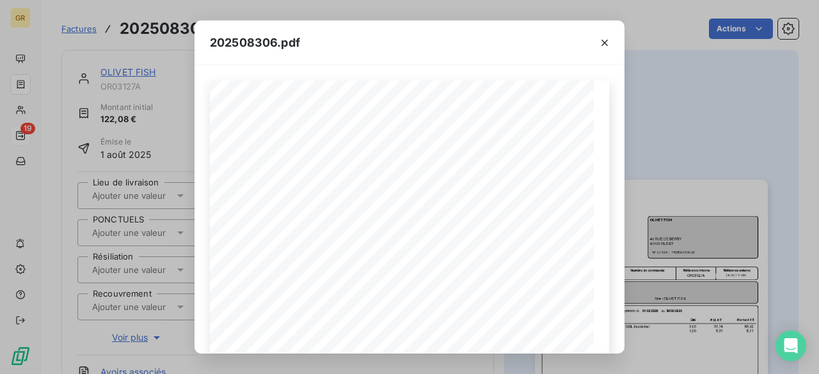
click at [630, 129] on div "202508306.pdf Référence interne Numéro de Date de Numéro de commande Référence …" at bounding box center [409, 187] width 819 height 374
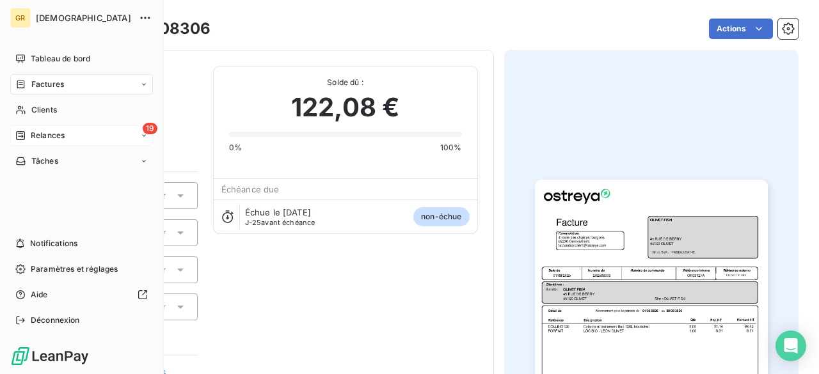
click at [42, 92] on div "Factures" at bounding box center [81, 84] width 143 height 20
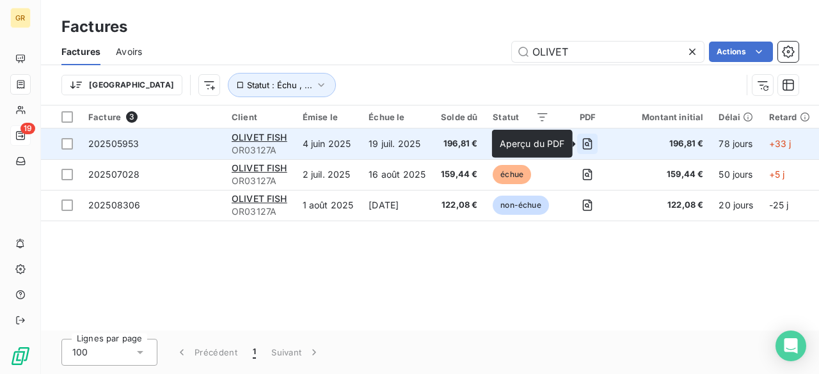
click at [589, 145] on icon "button" at bounding box center [587, 144] width 4 height 4
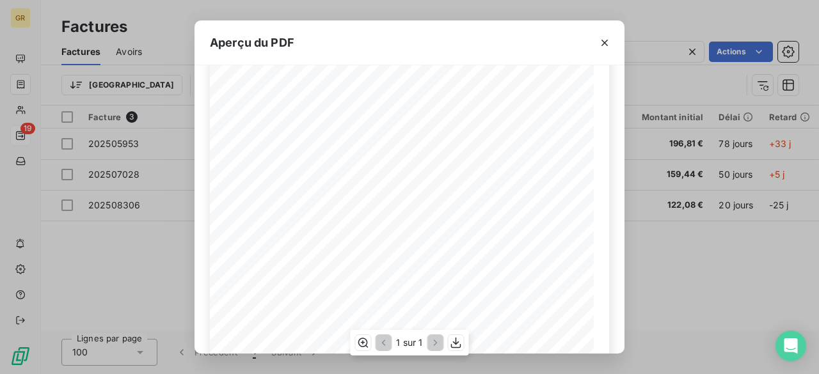
scroll to position [284, 0]
click at [456, 347] on icon "button" at bounding box center [456, 342] width 10 height 11
click at [783, 282] on div "Aperçu du PDF Référence interne Numéro de Date de Numéro de commande Référence …" at bounding box center [409, 187] width 819 height 374
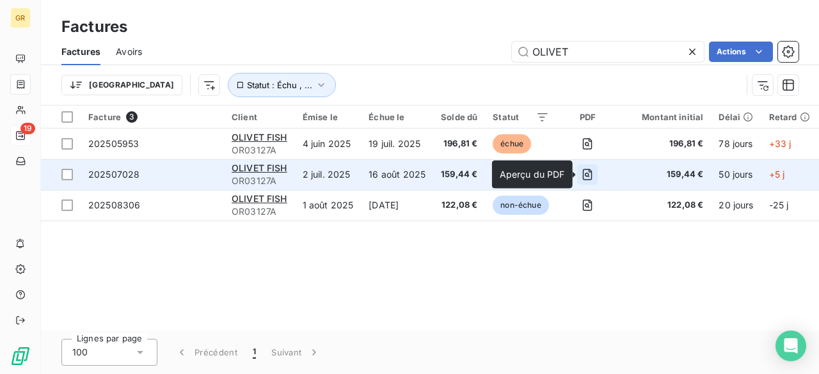
click at [587, 172] on icon "button" at bounding box center [587, 174] width 13 height 13
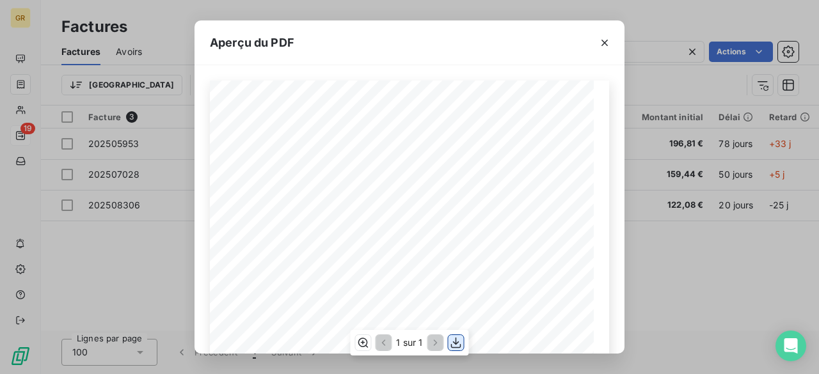
click at [454, 346] on icon "button" at bounding box center [456, 343] width 13 height 13
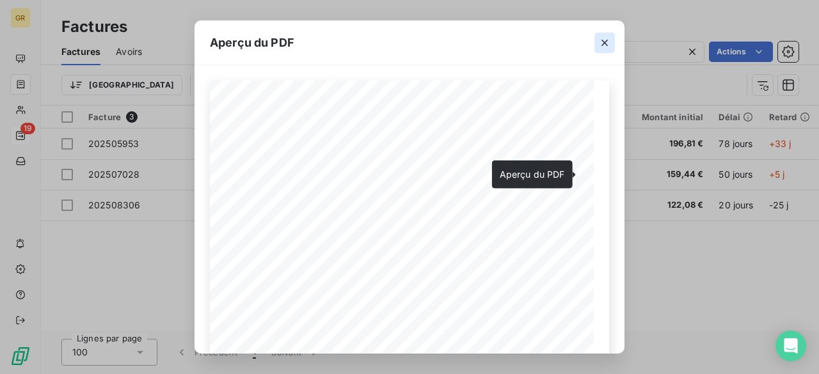
click at [605, 43] on icon "button" at bounding box center [605, 43] width 6 height 6
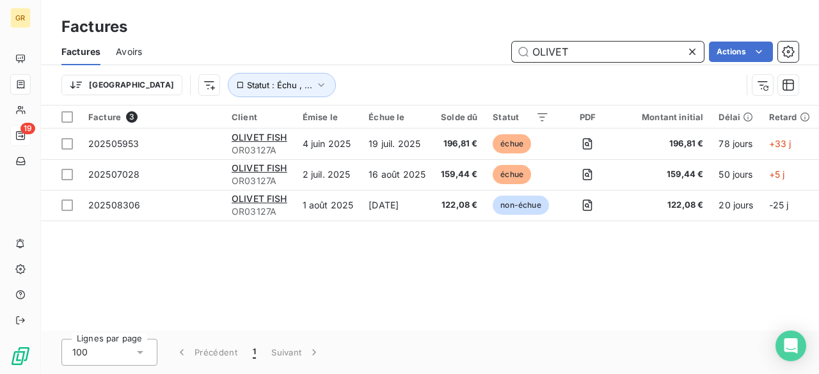
drag, startPoint x: 578, startPoint y: 52, endPoint x: 466, endPoint y: 45, distance: 112.8
click at [466, 45] on div "OLIVET Actions" at bounding box center [477, 52] width 641 height 20
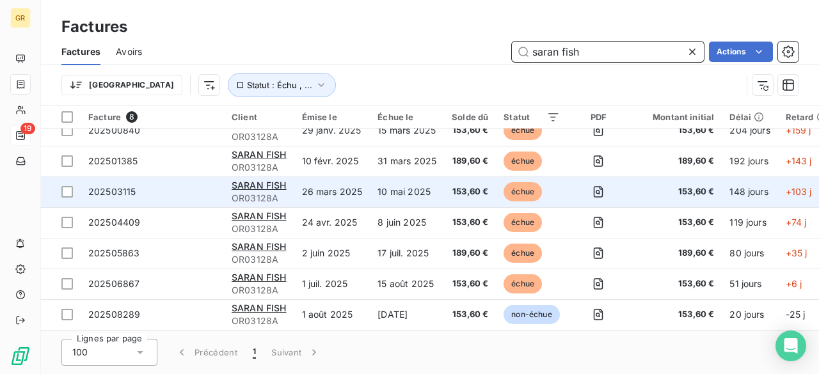
scroll to position [0, 0]
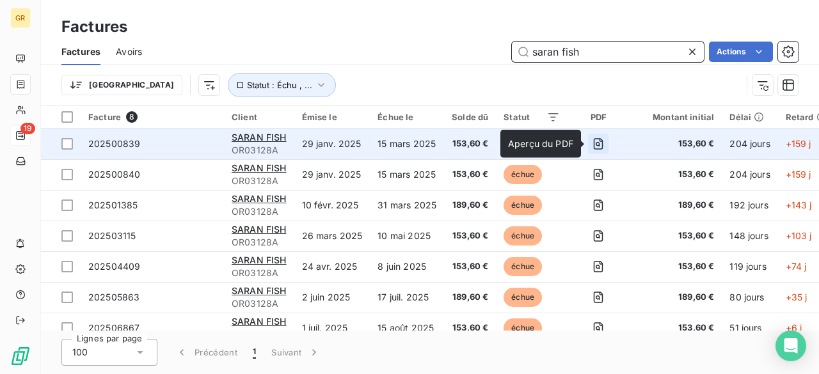
type input "saran fish"
click at [595, 140] on icon "button" at bounding box center [598, 144] width 13 height 13
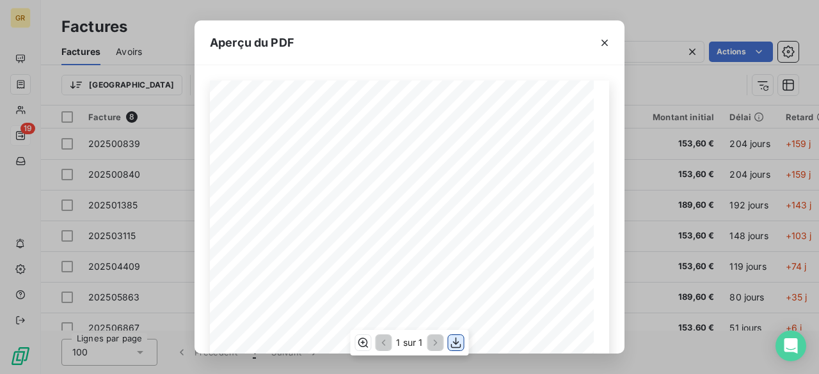
click at [457, 344] on icon "button" at bounding box center [456, 343] width 13 height 13
click at [513, 8] on div "Aperçu du PDF Référence interne Numéro de Date de Numéro de commande Référence …" at bounding box center [409, 187] width 819 height 374
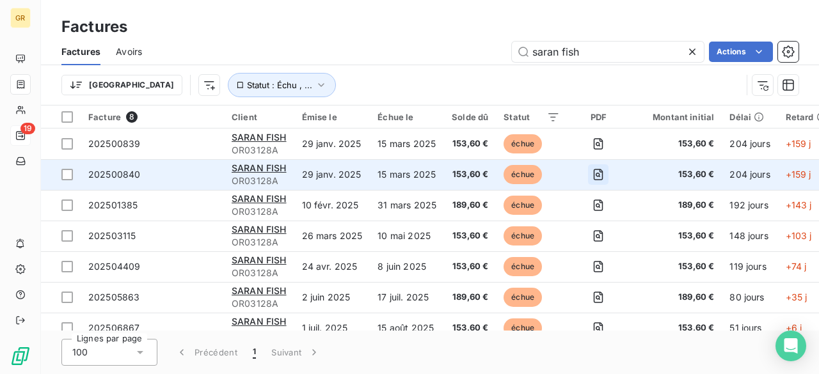
click at [596, 175] on icon "button" at bounding box center [598, 174] width 13 height 13
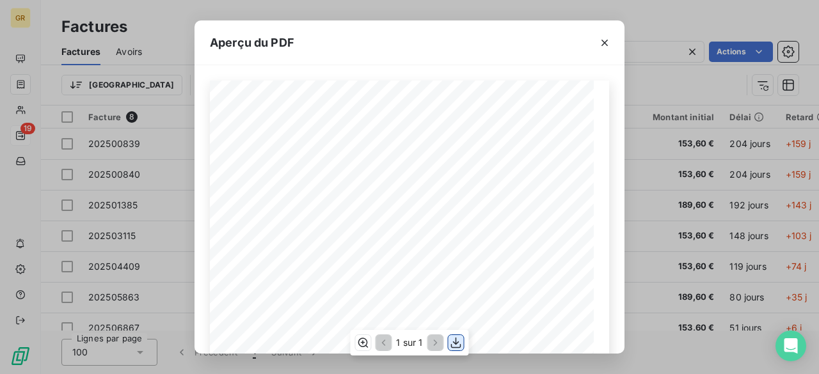
click at [461, 343] on icon "button" at bounding box center [456, 343] width 13 height 13
click at [648, 102] on div "Aperçu du PDF Référence interne Numéro de Date de Numéro de commande Référence …" at bounding box center [409, 187] width 819 height 374
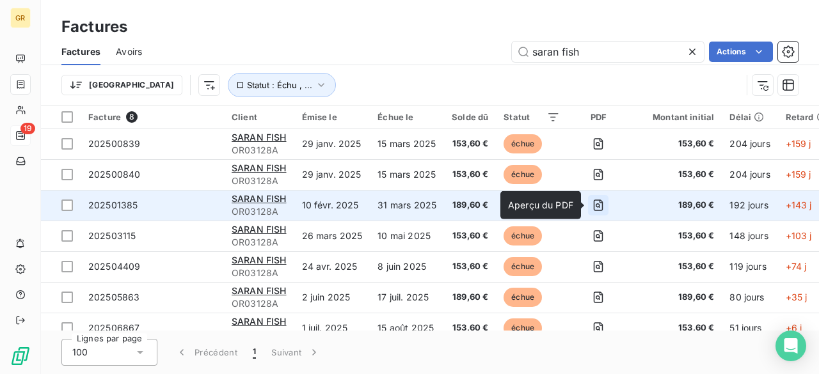
click at [598, 205] on icon "button" at bounding box center [598, 205] width 4 height 4
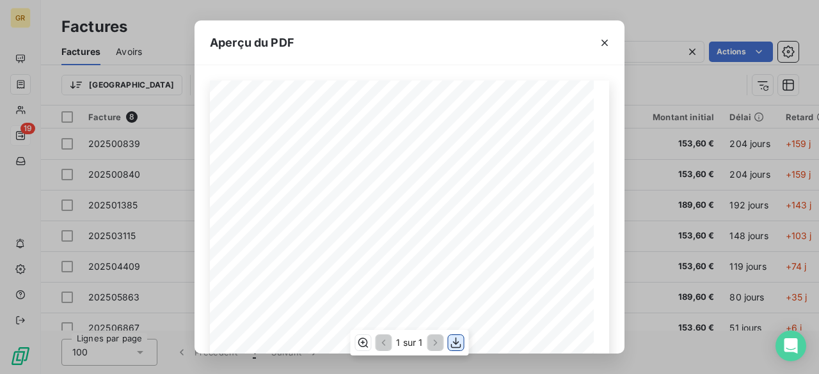
click at [457, 346] on icon "button" at bounding box center [456, 343] width 13 height 13
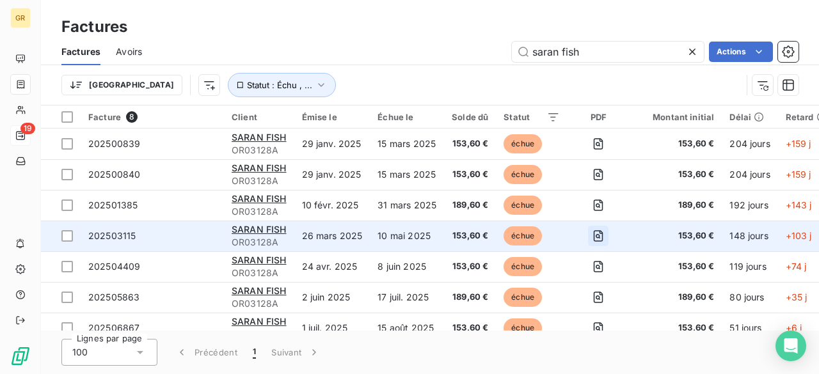
click at [596, 238] on icon "button" at bounding box center [598, 236] width 13 height 13
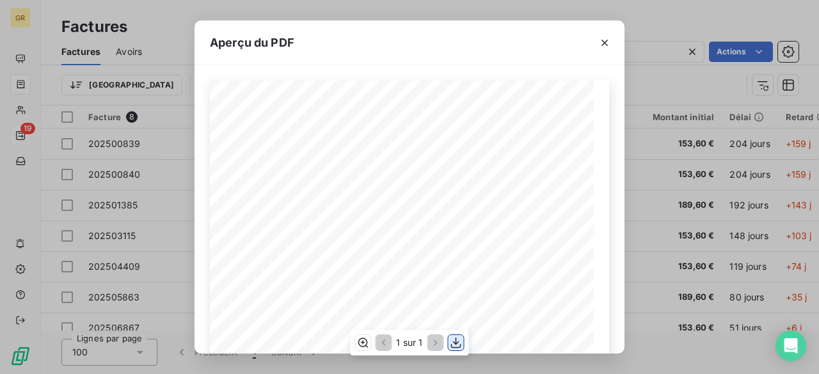
click at [450, 349] on icon "button" at bounding box center [456, 343] width 13 height 13
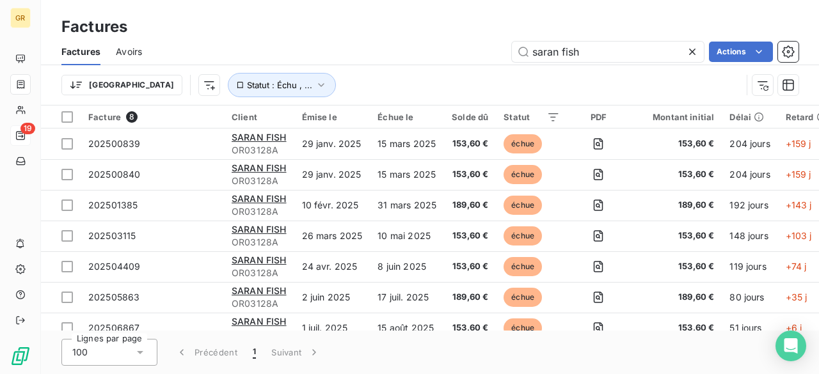
click at [514, 17] on div "Factures" at bounding box center [430, 26] width 778 height 23
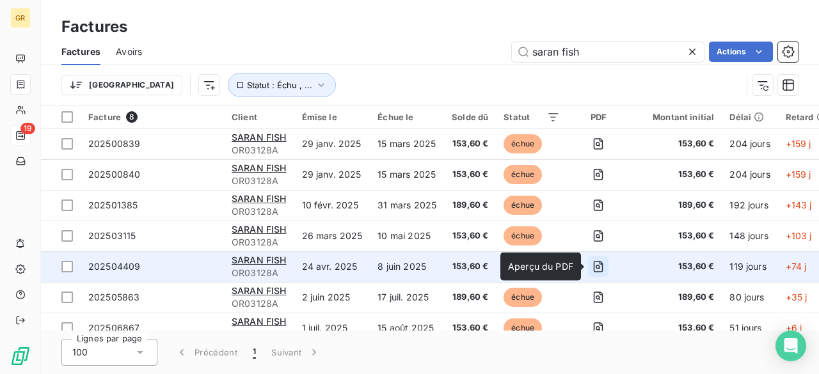
click at [599, 266] on icon "button" at bounding box center [598, 267] width 4 height 4
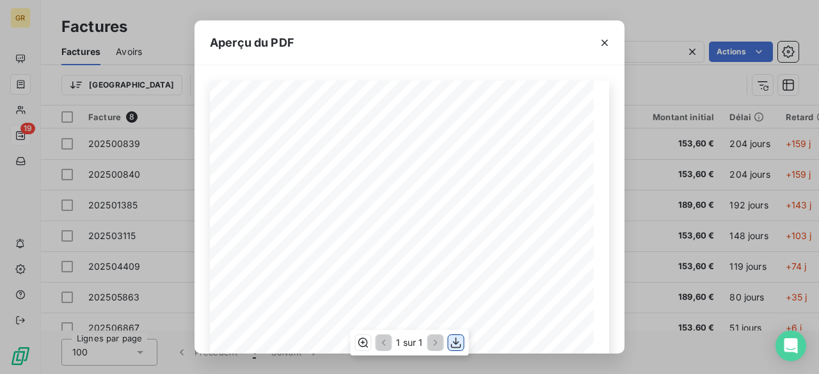
click at [457, 340] on icon "button" at bounding box center [456, 343] width 13 height 13
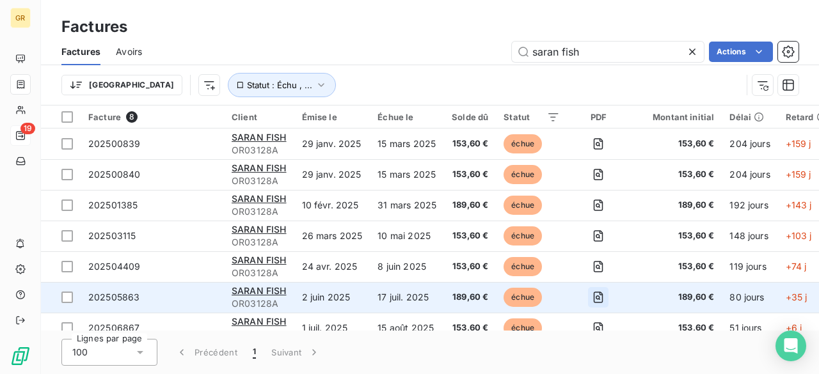
click at [594, 299] on icon "button" at bounding box center [599, 298] width 10 height 12
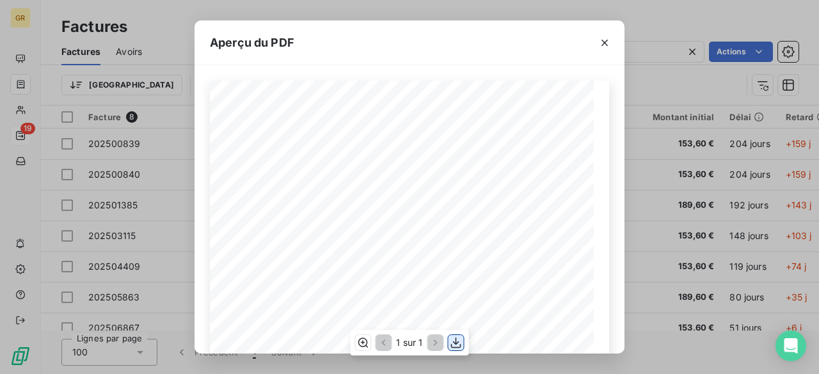
click at [457, 349] on icon "button" at bounding box center [456, 343] width 13 height 13
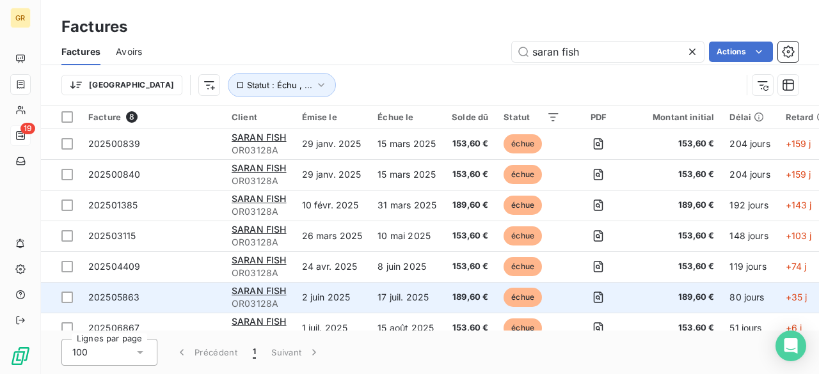
scroll to position [49, 0]
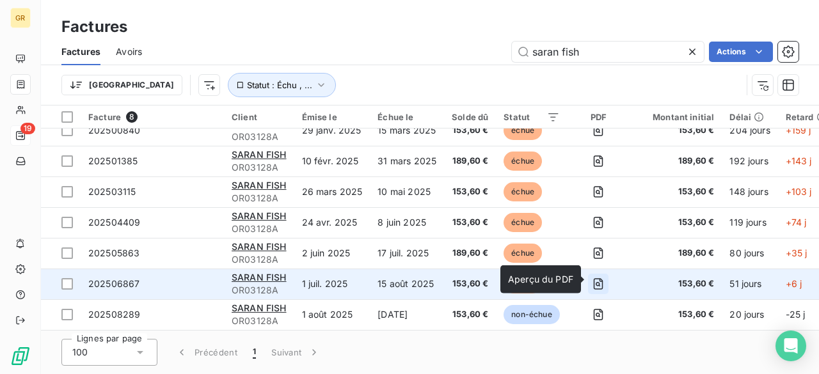
click at [594, 281] on icon "button" at bounding box center [598, 284] width 13 height 13
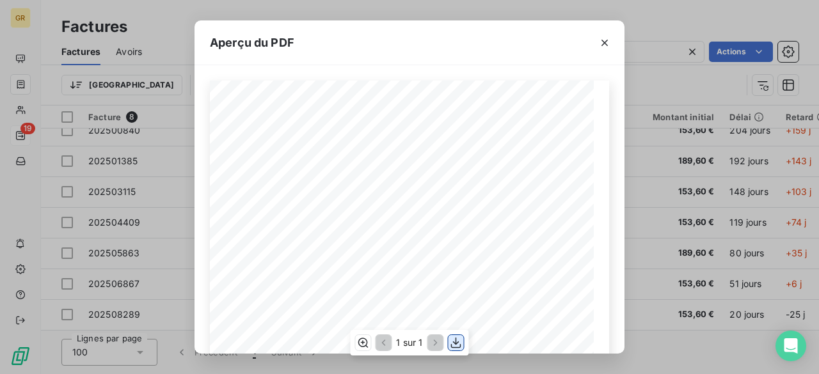
click at [457, 345] on icon "button" at bounding box center [456, 343] width 13 height 13
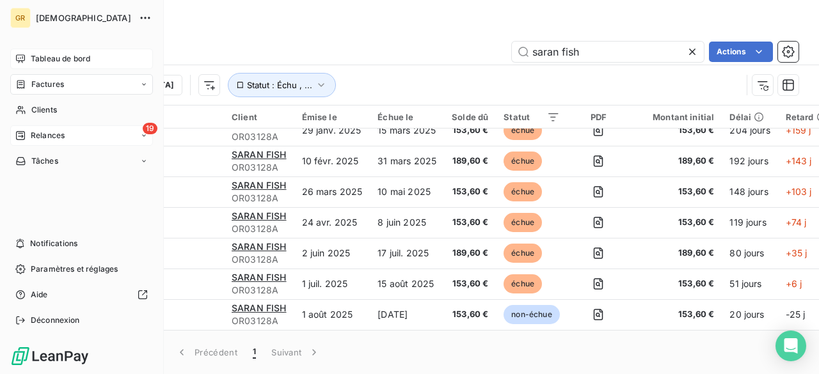
click at [18, 61] on icon at bounding box center [20, 59] width 10 height 10
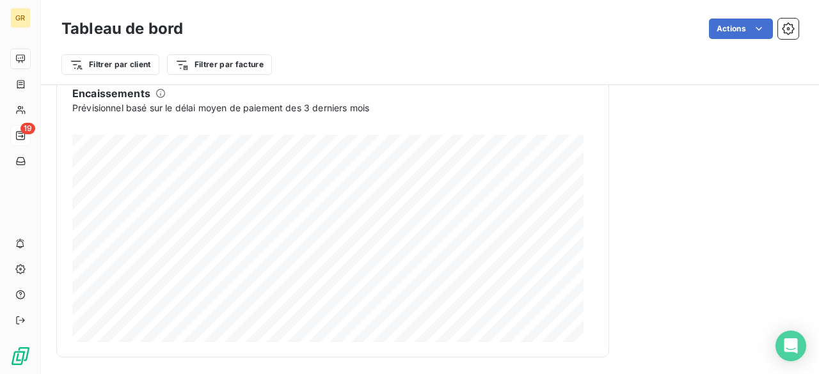
scroll to position [873, 0]
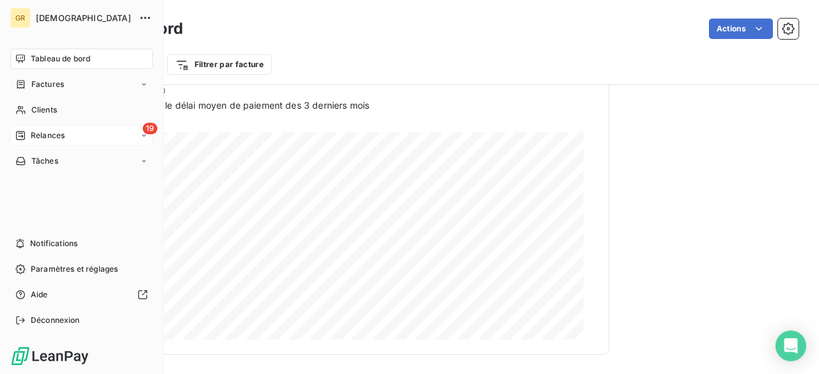
click at [26, 61] on div "Tableau de bord" at bounding box center [81, 59] width 143 height 20
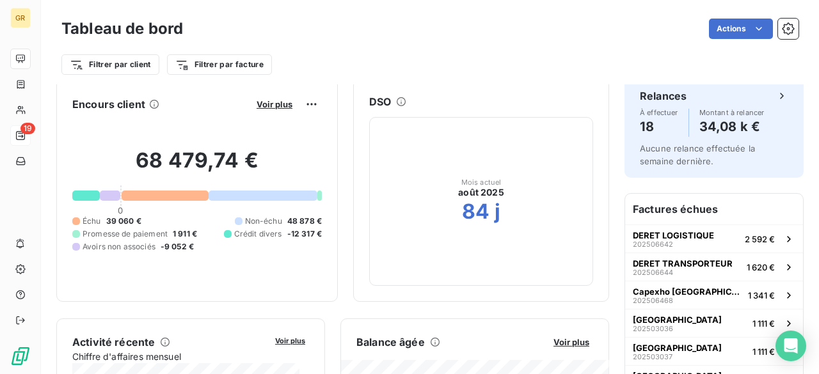
scroll to position [0, 0]
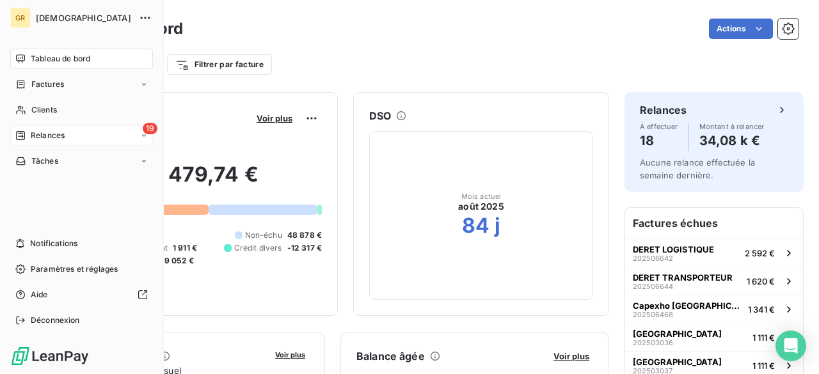
click at [49, 52] on div "Tableau de bord" at bounding box center [81, 59] width 143 height 20
click at [41, 76] on div "Factures" at bounding box center [81, 84] width 143 height 20
